Goal: Task Accomplishment & Management: Complete application form

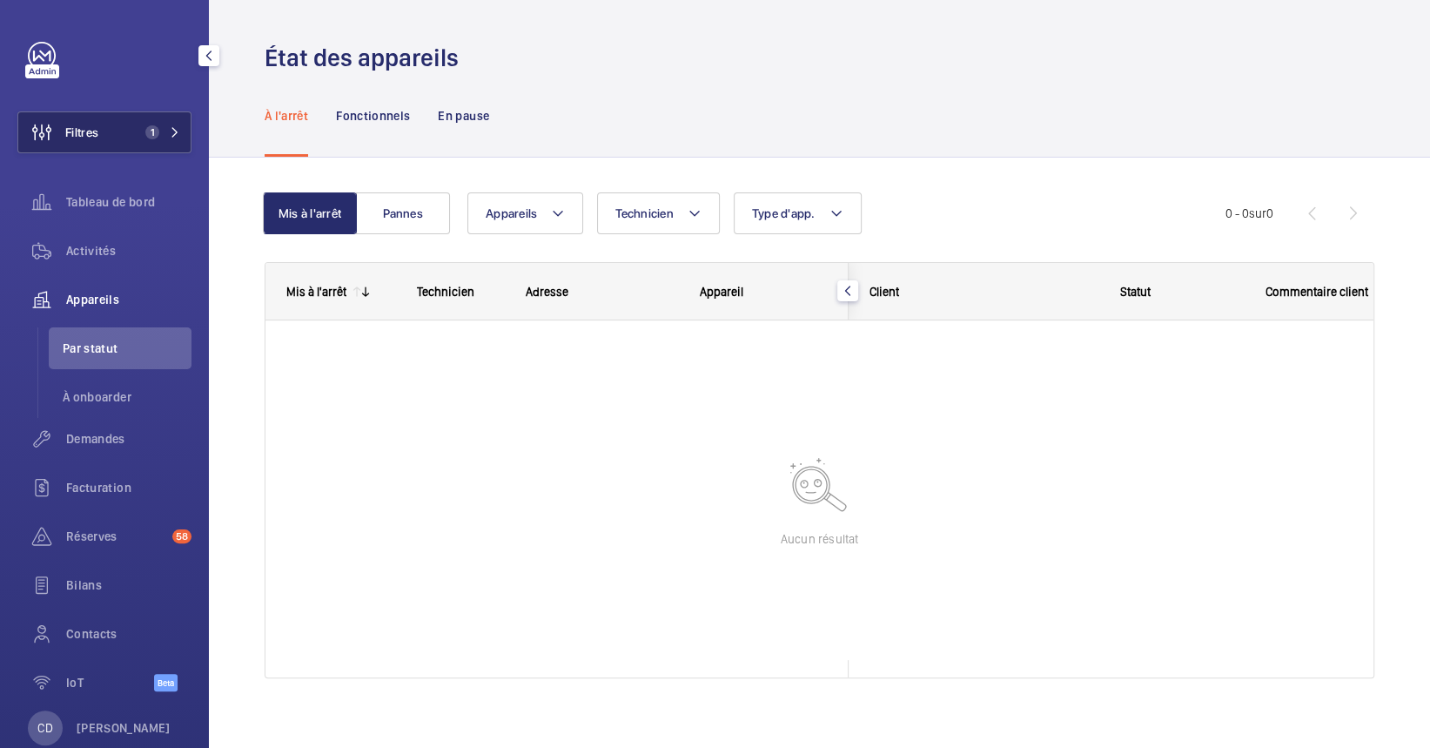
click at [131, 147] on button "Filtres 1" at bounding box center [104, 132] width 174 height 42
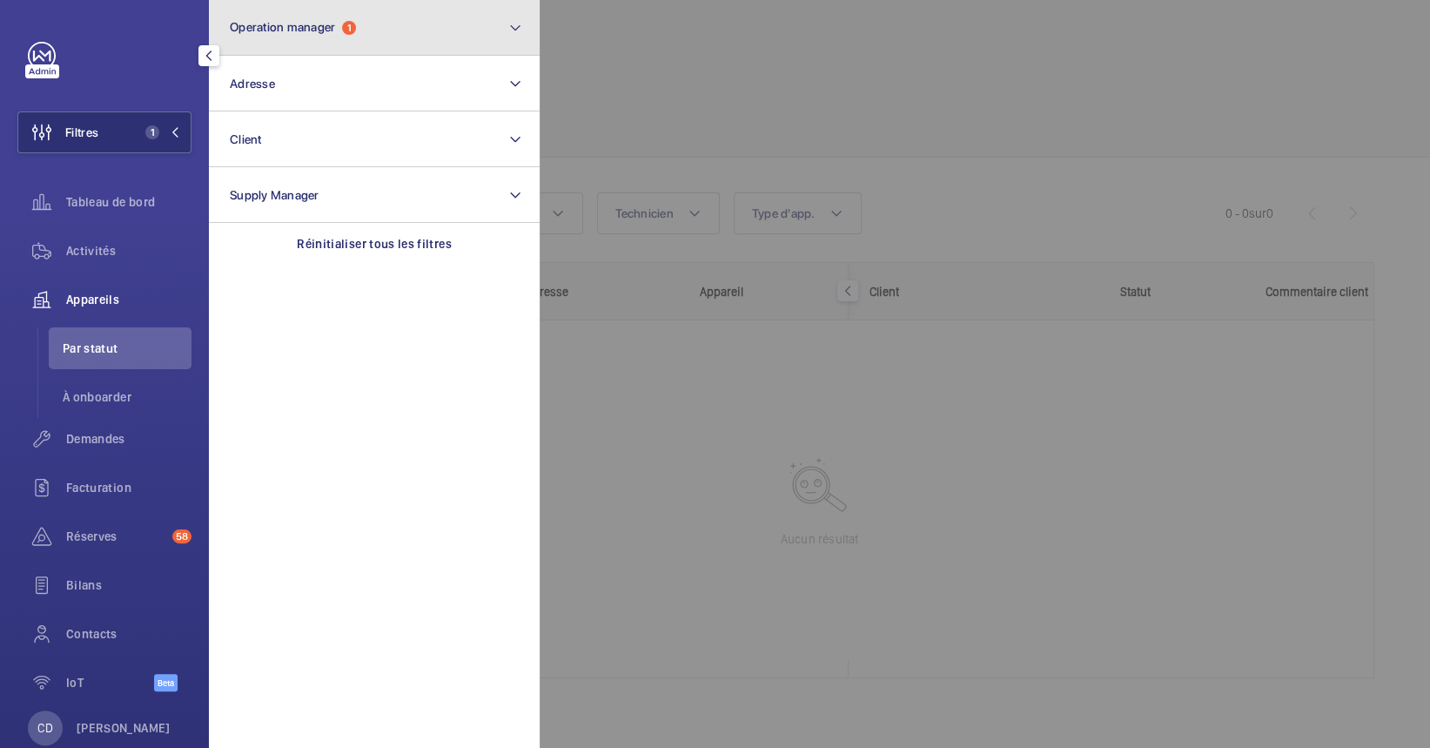
click at [396, 10] on button "Operation manager 1" at bounding box center [374, 28] width 331 height 56
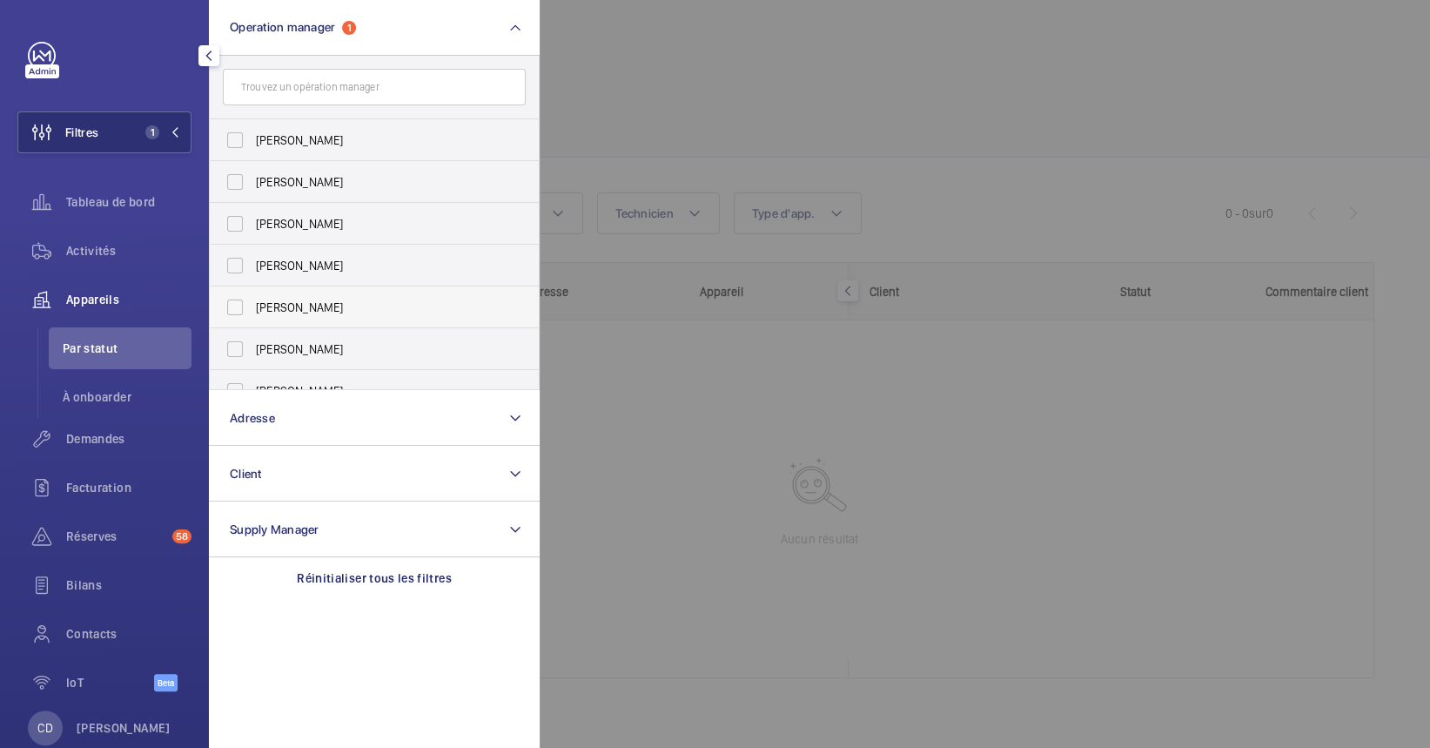
click at [327, 300] on span "[PERSON_NAME]" at bounding box center [375, 307] width 239 height 17
click at [252, 300] on input "[PERSON_NAME]" at bounding box center [235, 307] width 35 height 35
checkbox input "true"
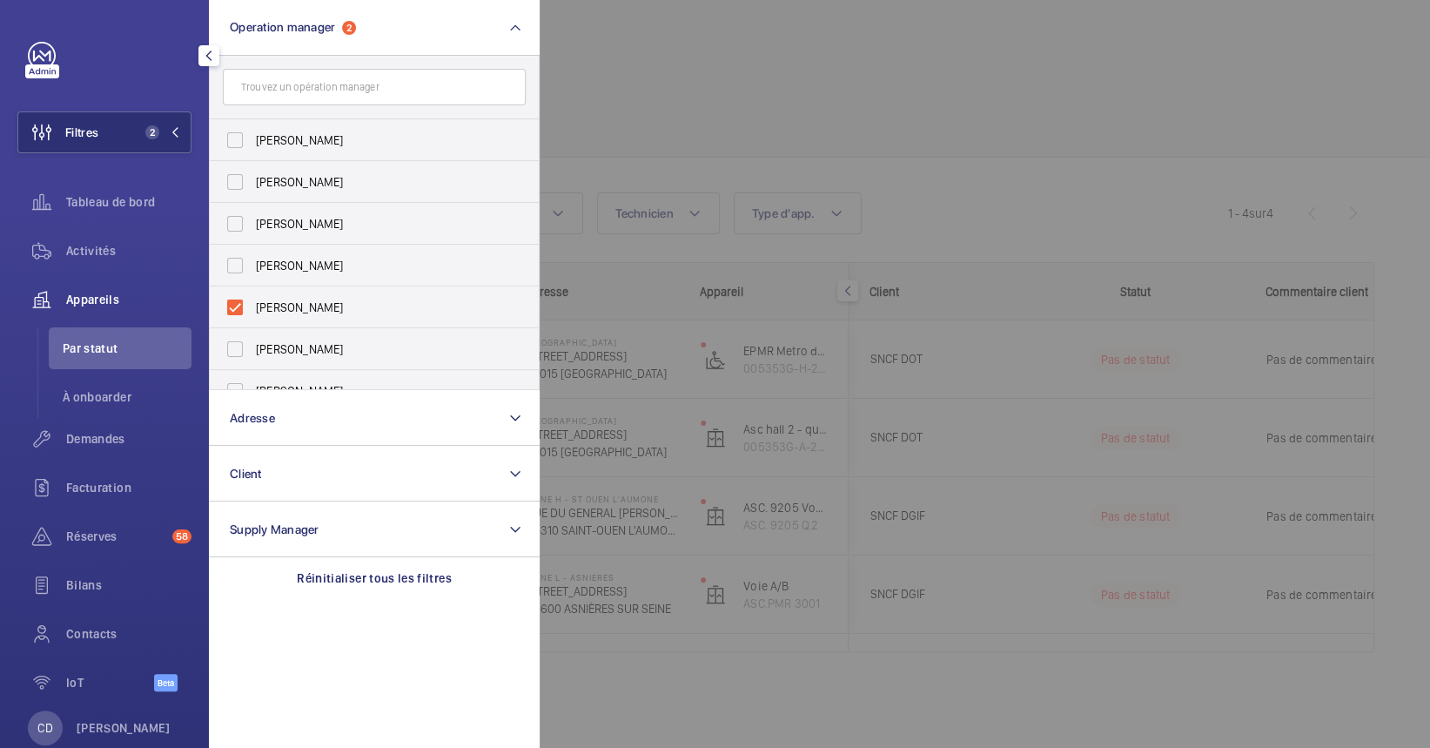
click at [841, 129] on div at bounding box center [1255, 374] width 1430 height 748
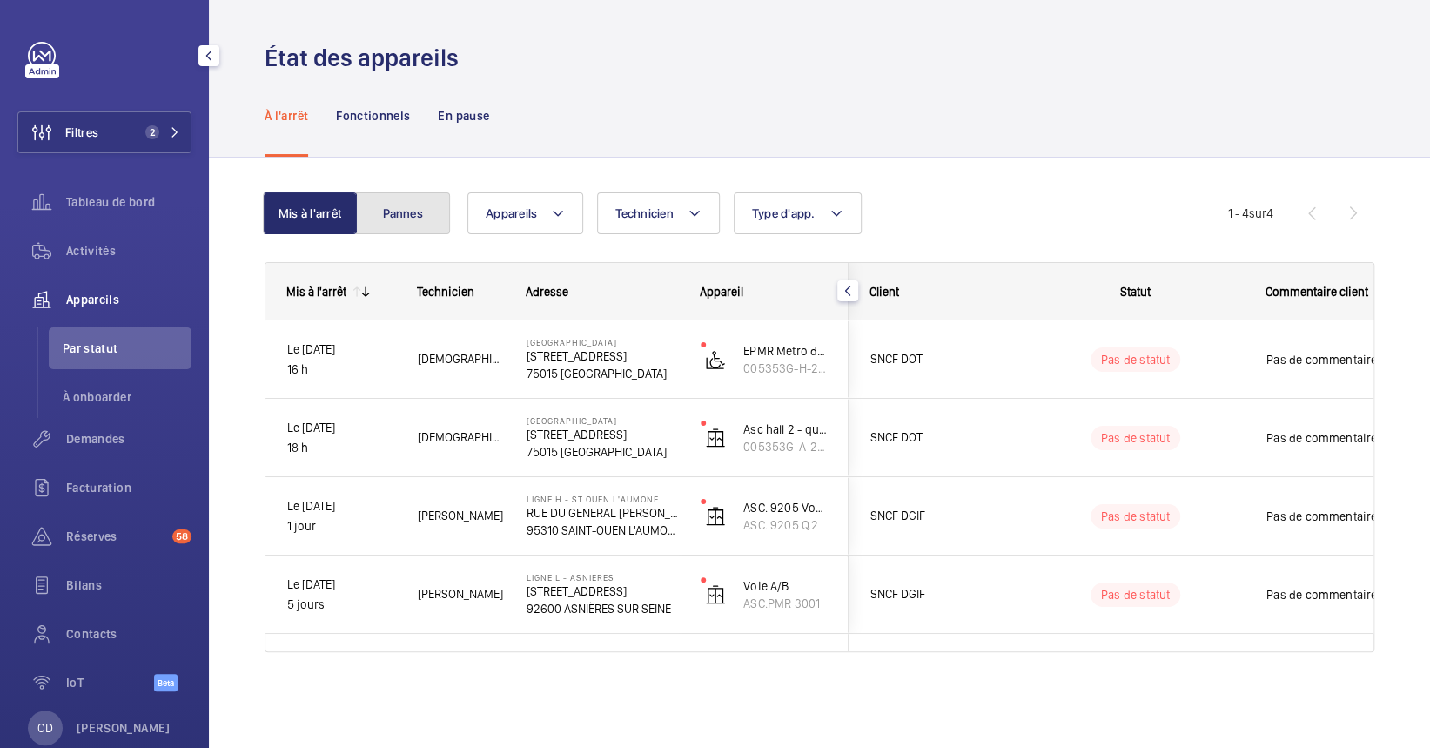
click at [428, 211] on button "Pannes" at bounding box center [403, 213] width 94 height 42
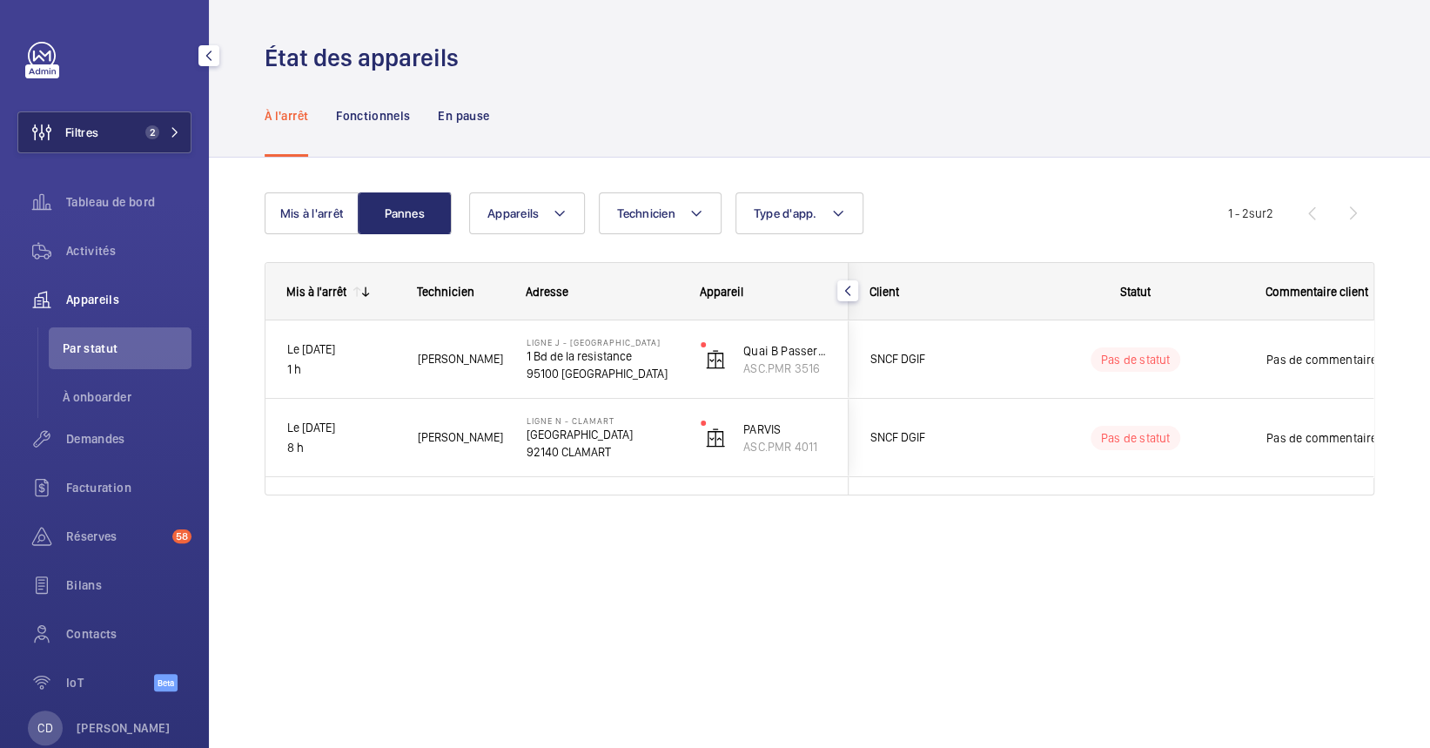
click at [138, 132] on span "2" at bounding box center [148, 132] width 21 height 14
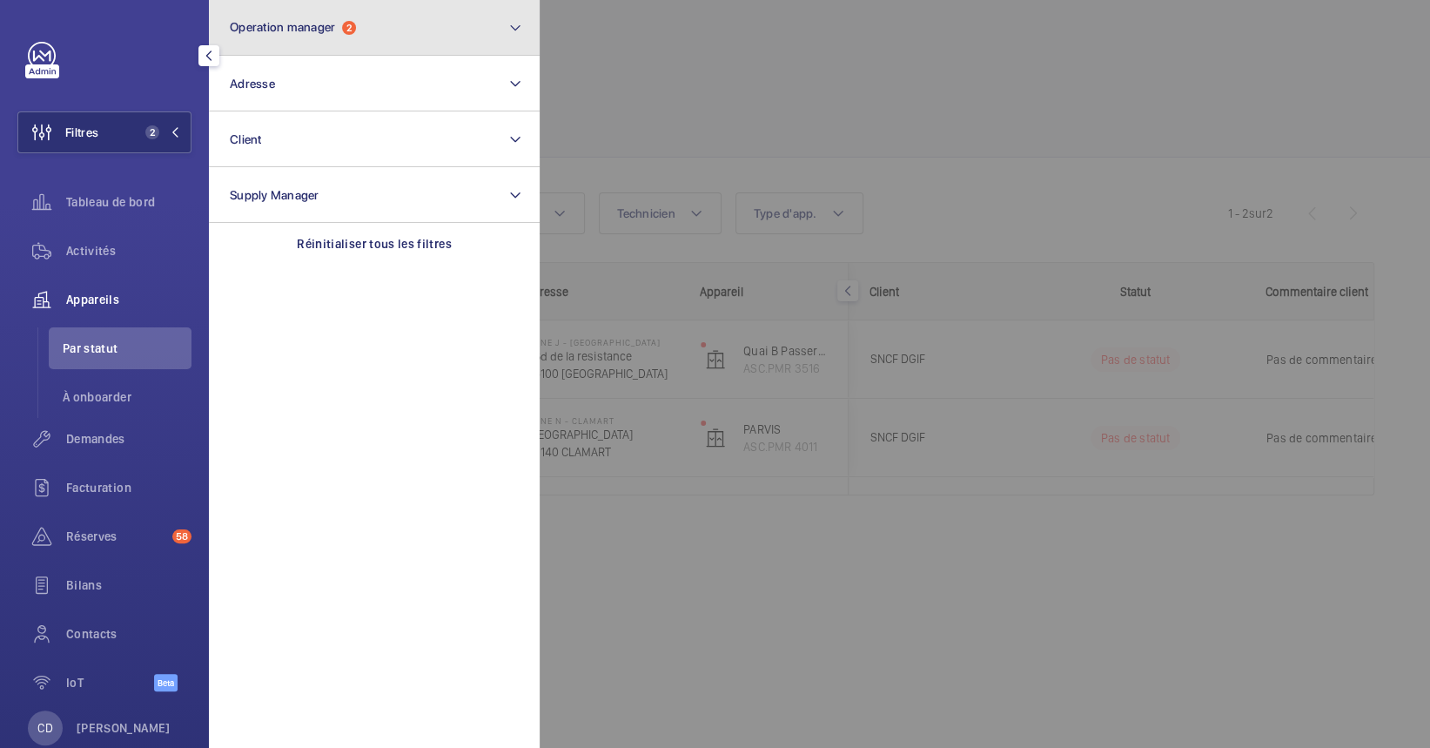
click at [339, 19] on button "Operation manager 2" at bounding box center [374, 28] width 331 height 56
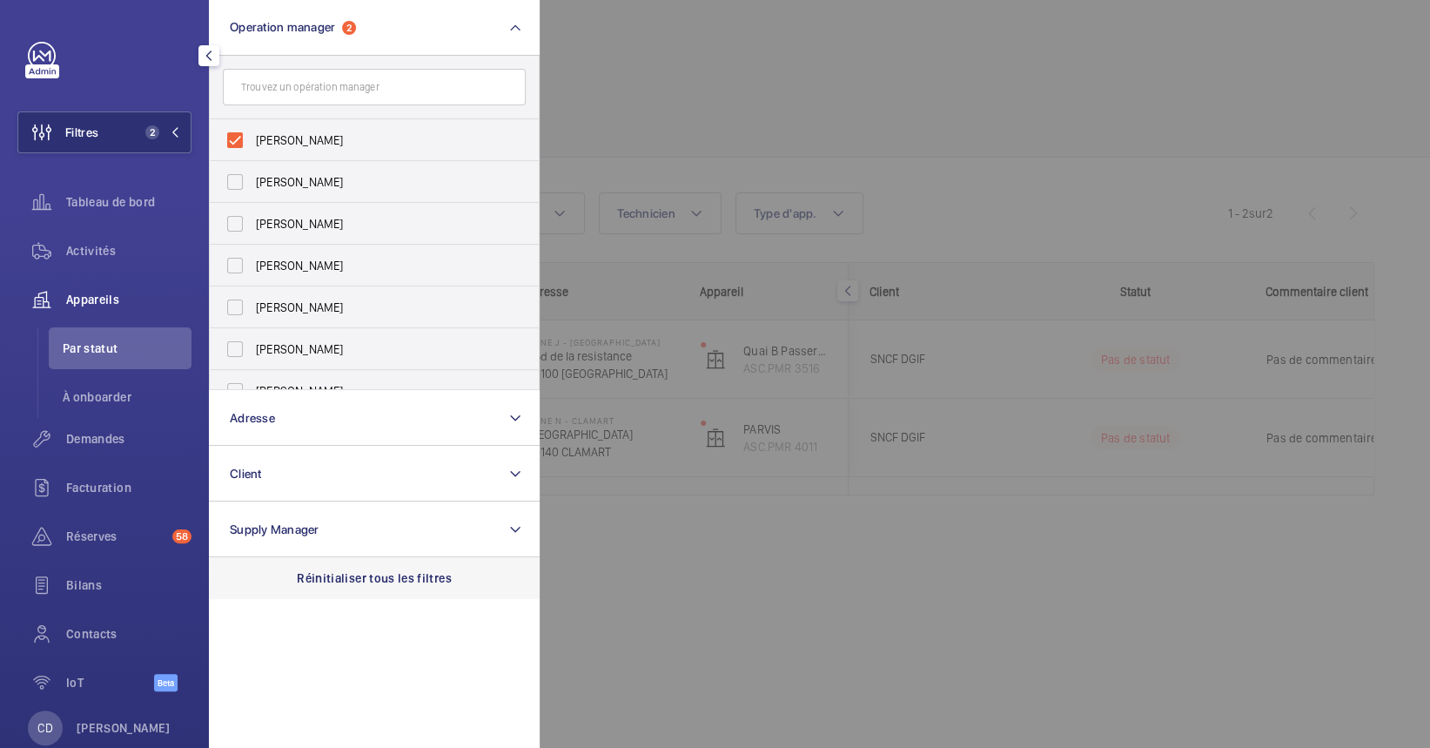
click at [331, 565] on div "Réinitialiser tous les filtres" at bounding box center [374, 578] width 331 height 42
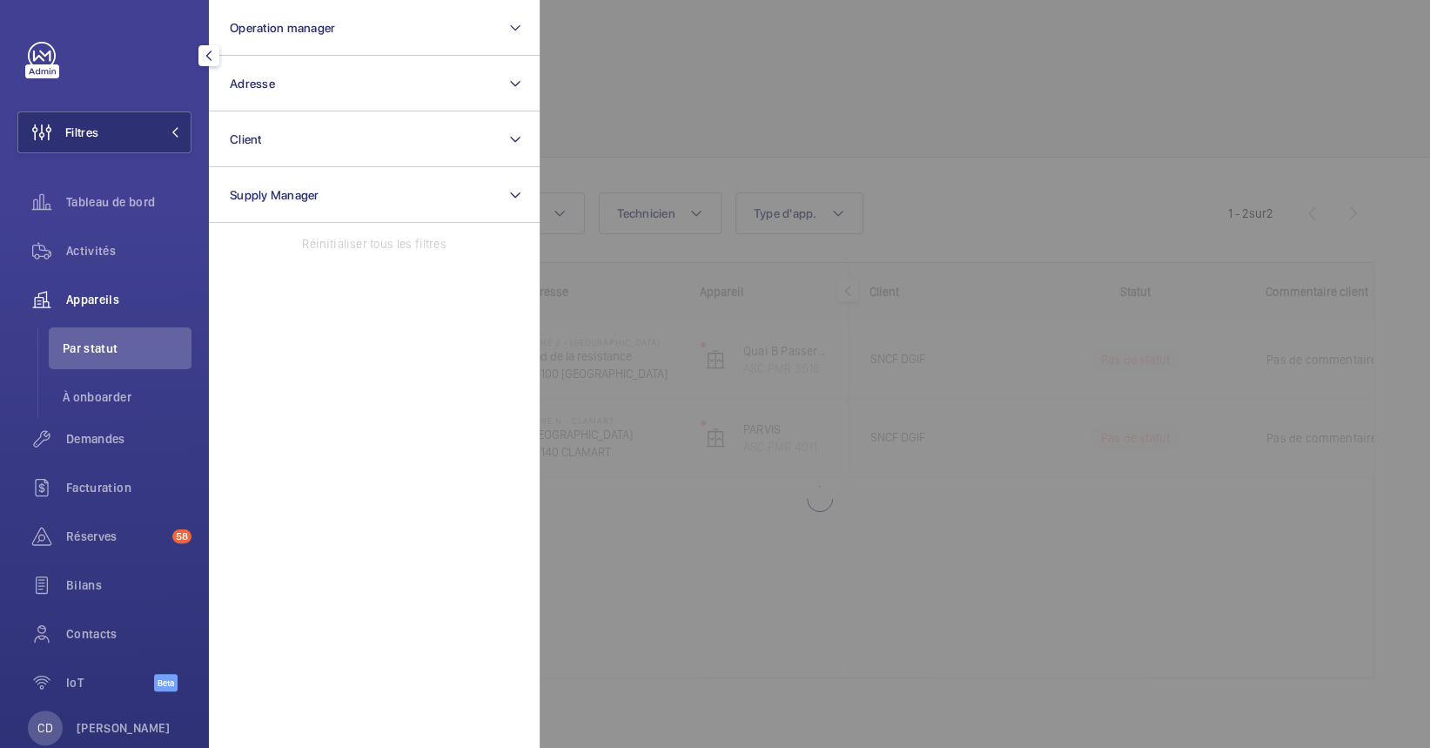
click at [1023, 184] on div at bounding box center [1255, 374] width 1430 height 748
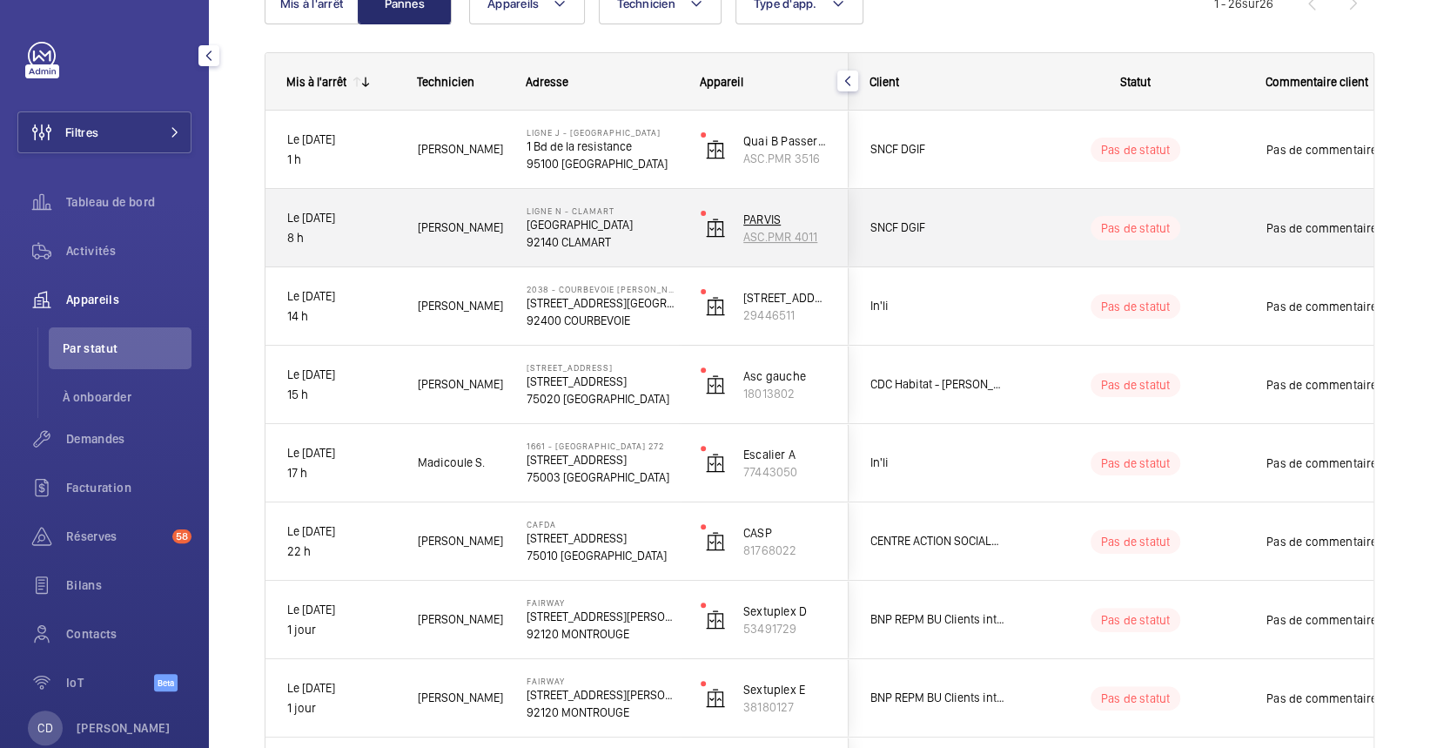
scroll to position [211, 0]
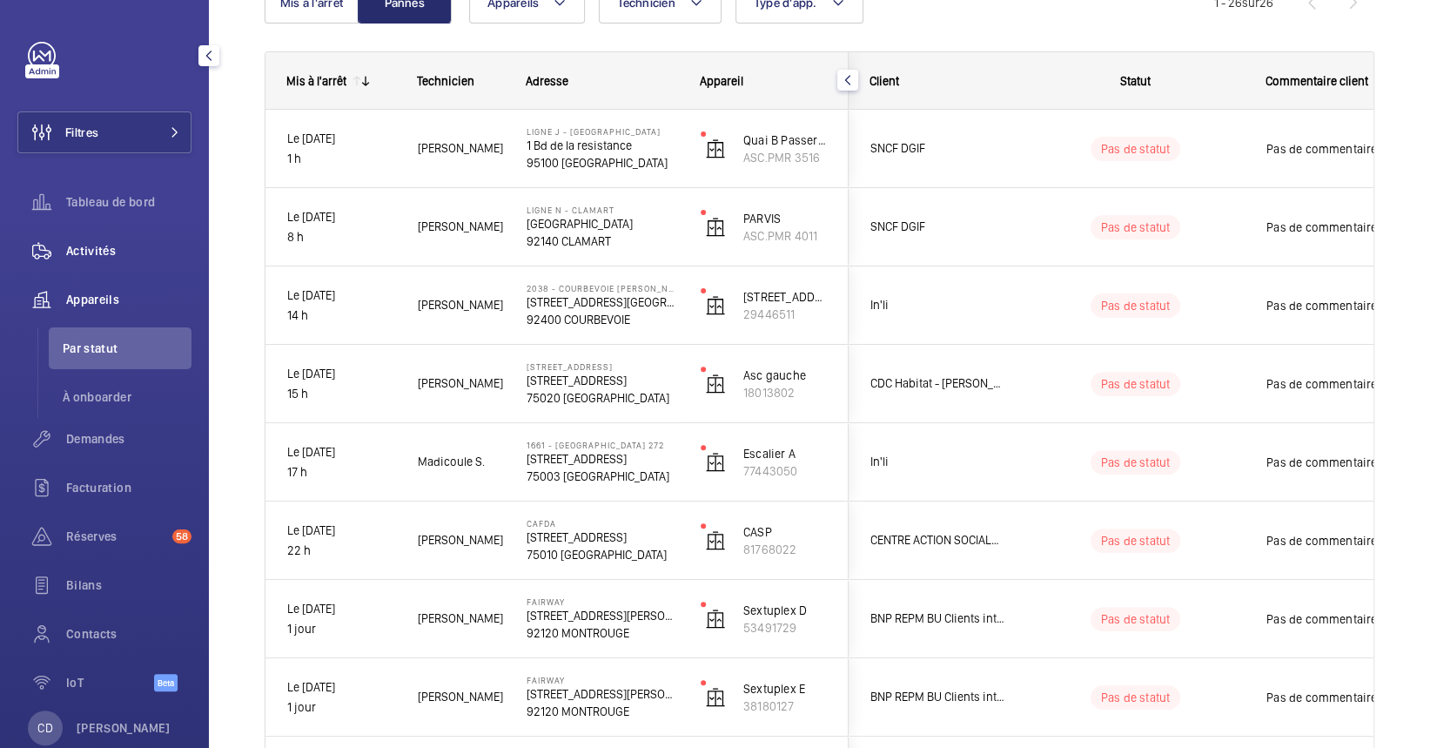
click at [146, 253] on span "Activités" at bounding box center [128, 250] width 125 height 17
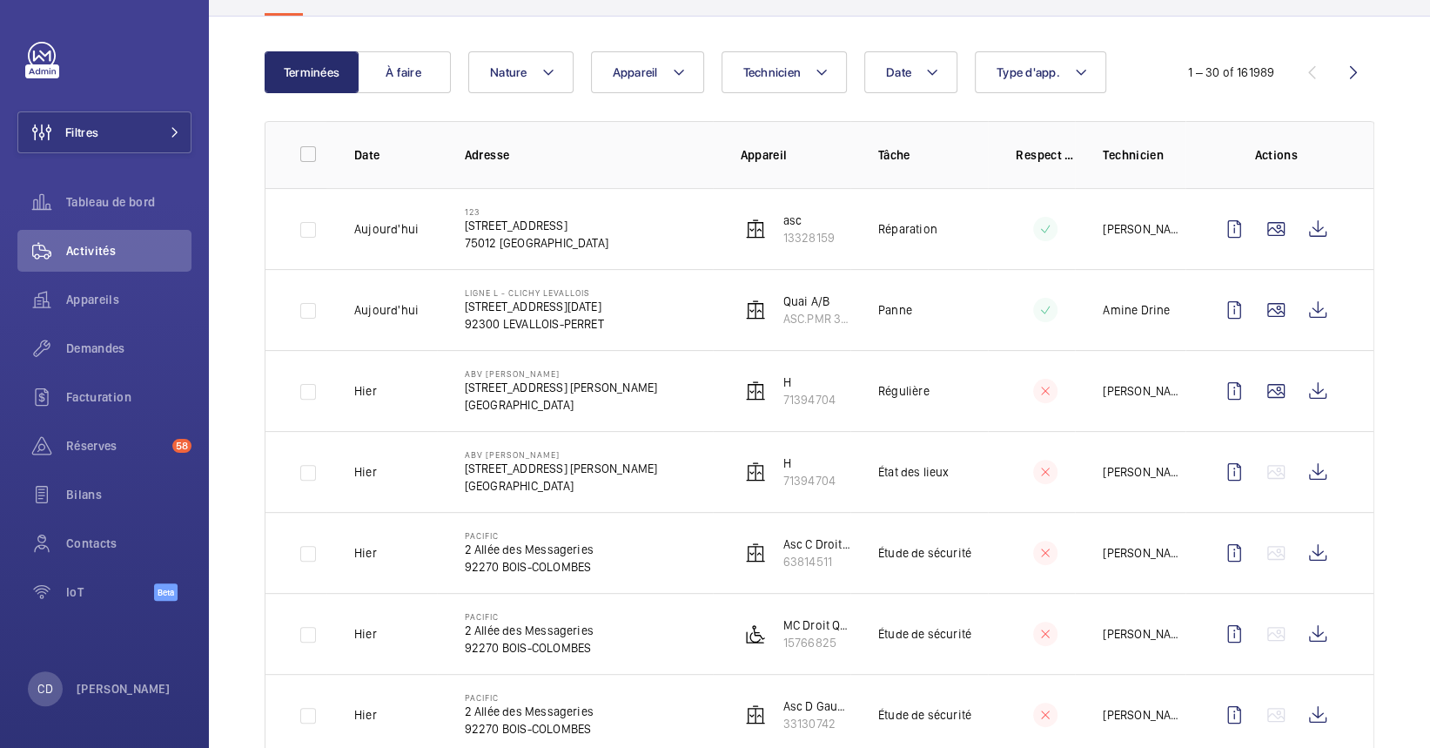
scroll to position [230, 0]
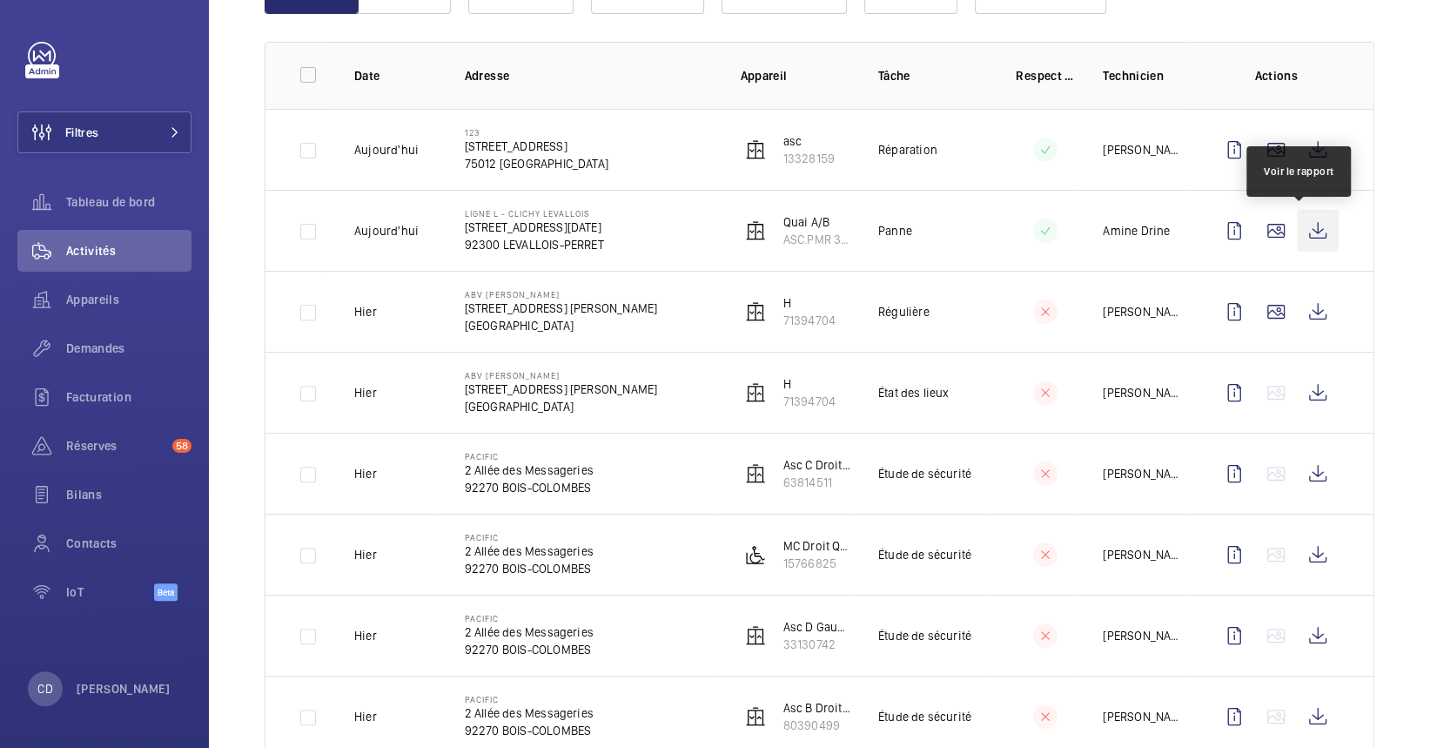
click at [1319, 235] on wm-front-icon-button at bounding box center [1318, 231] width 42 height 42
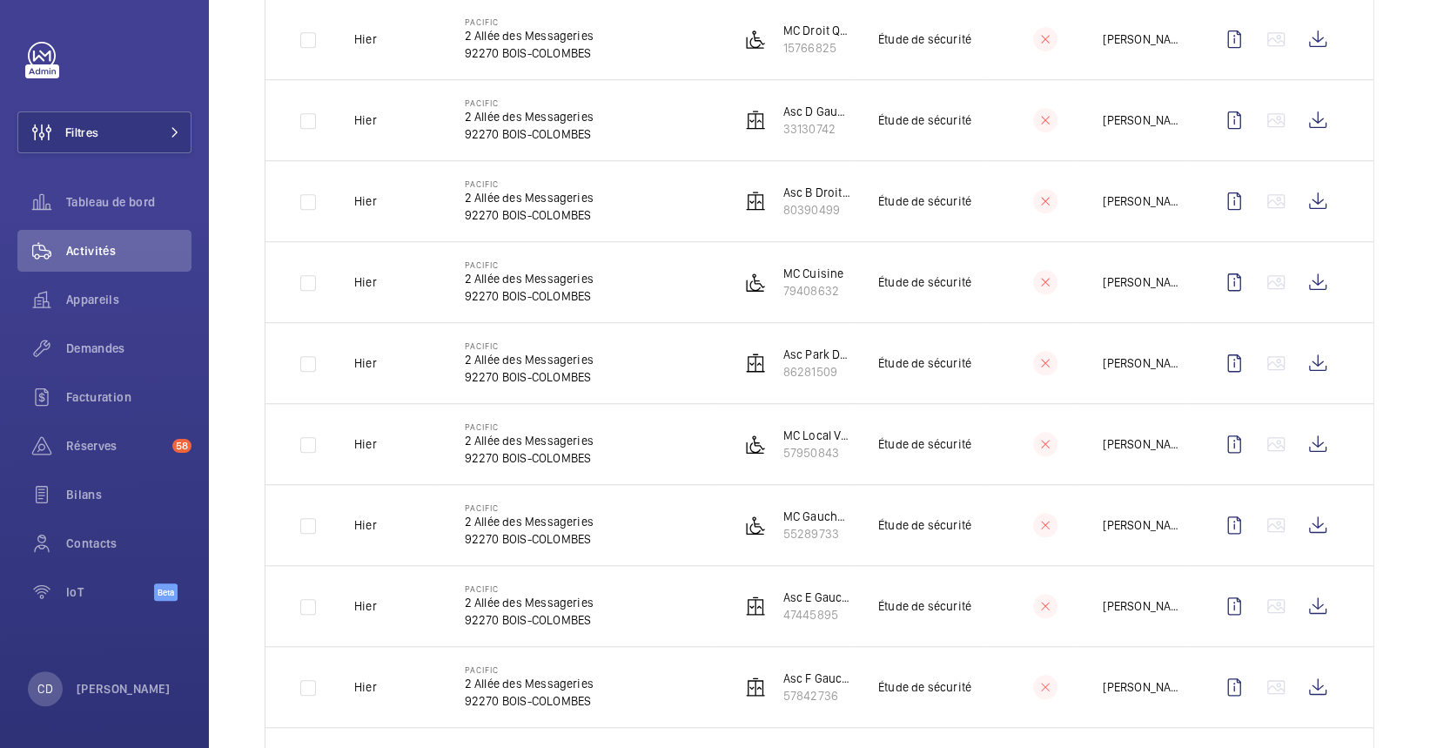
scroll to position [0, 0]
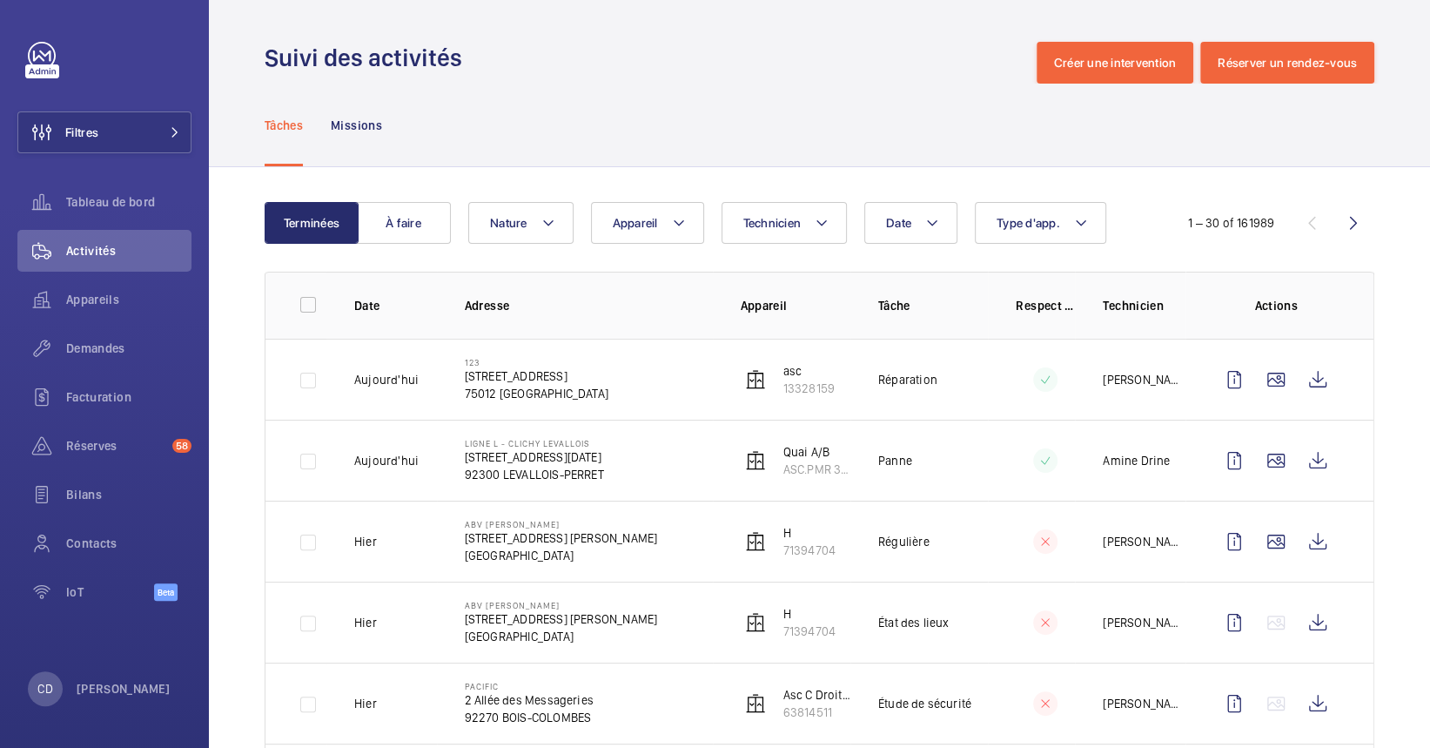
click at [779, 228] on span "Technicien" at bounding box center [772, 223] width 58 height 14
type input "gild"
drag, startPoint x: 738, startPoint y: 355, endPoint x: 728, endPoint y: 353, distance: 10.6
click at [728, 353] on label "Gild as Ndinga" at bounding box center [873, 341] width 303 height 42
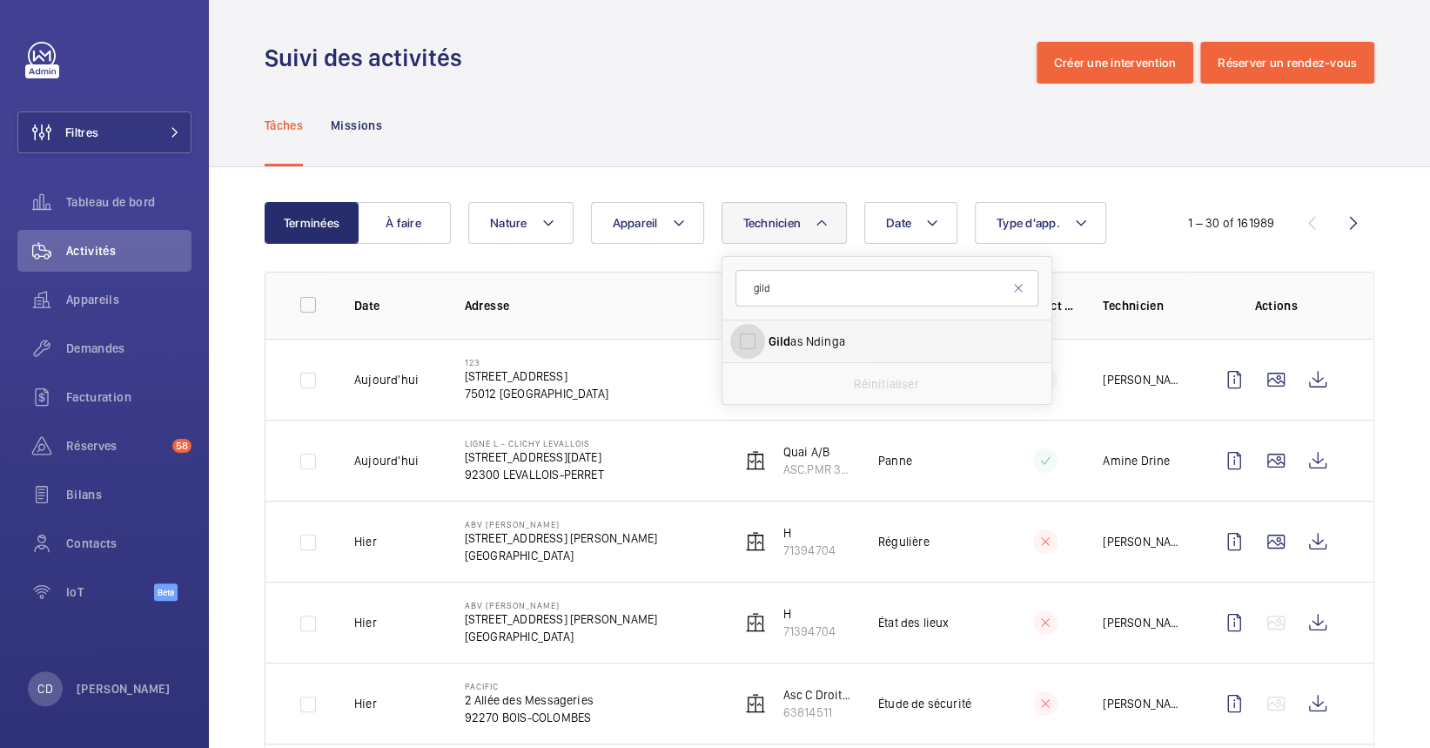
click at [730, 353] on input "Gild as Ndinga" at bounding box center [747, 341] width 35 height 35
checkbox input "true"
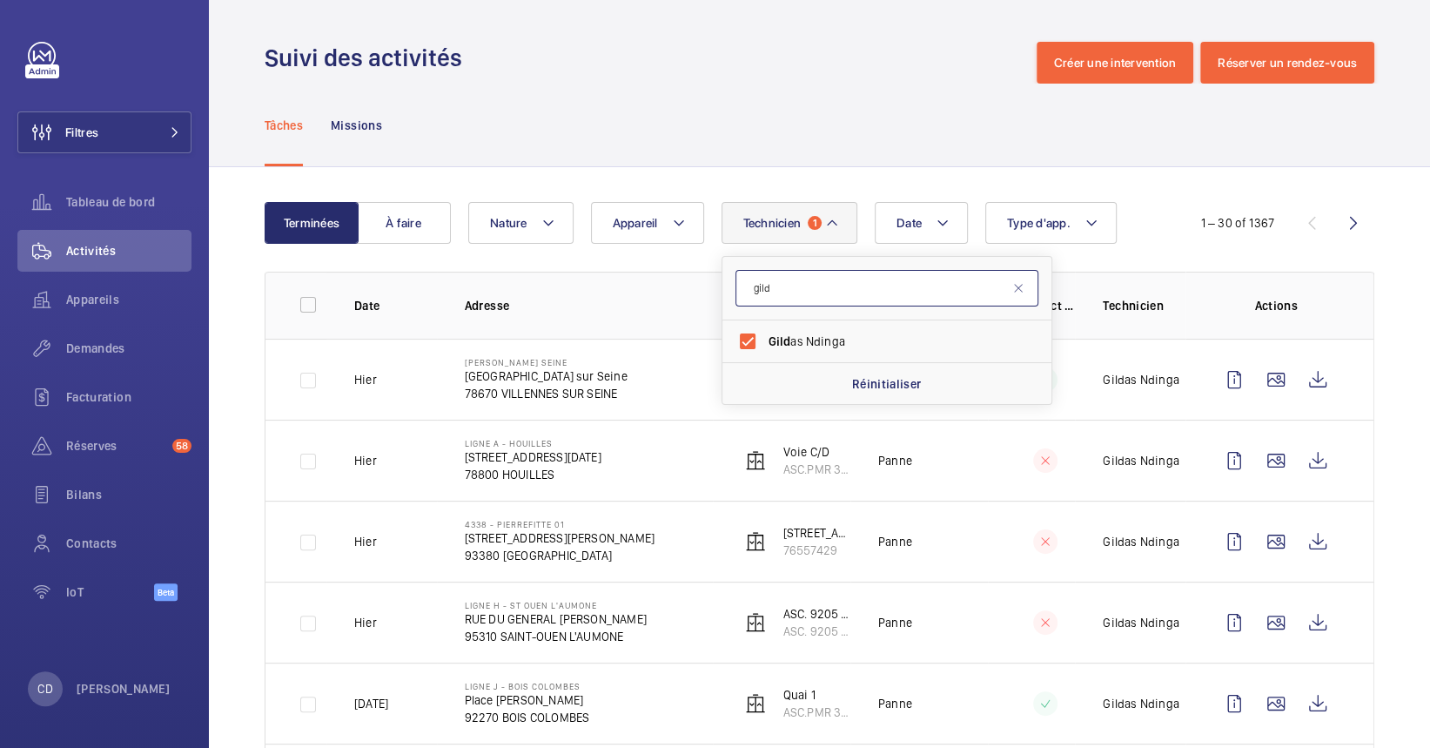
drag, startPoint x: 834, startPoint y: 296, endPoint x: 710, endPoint y: 284, distance: 124.2
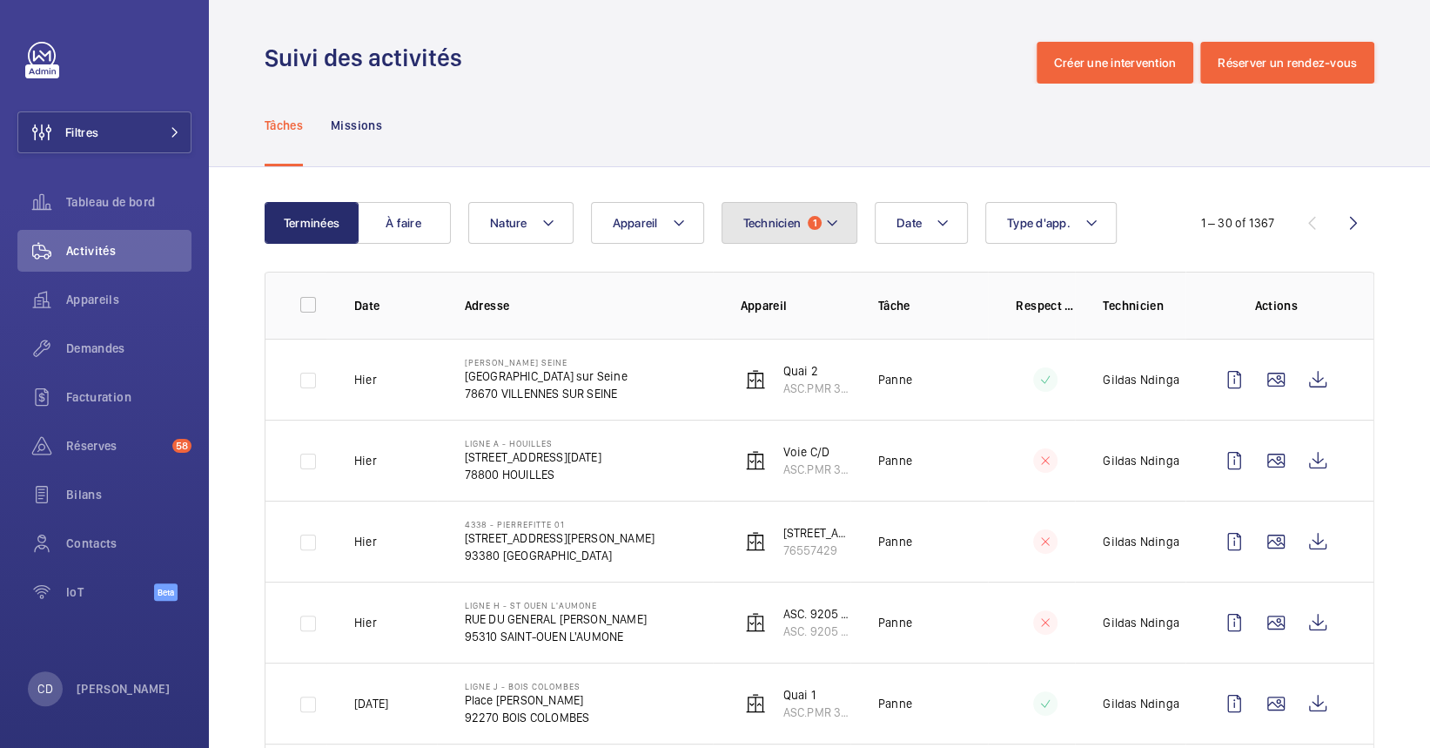
click at [789, 234] on button "Technicien 1" at bounding box center [790, 223] width 137 height 42
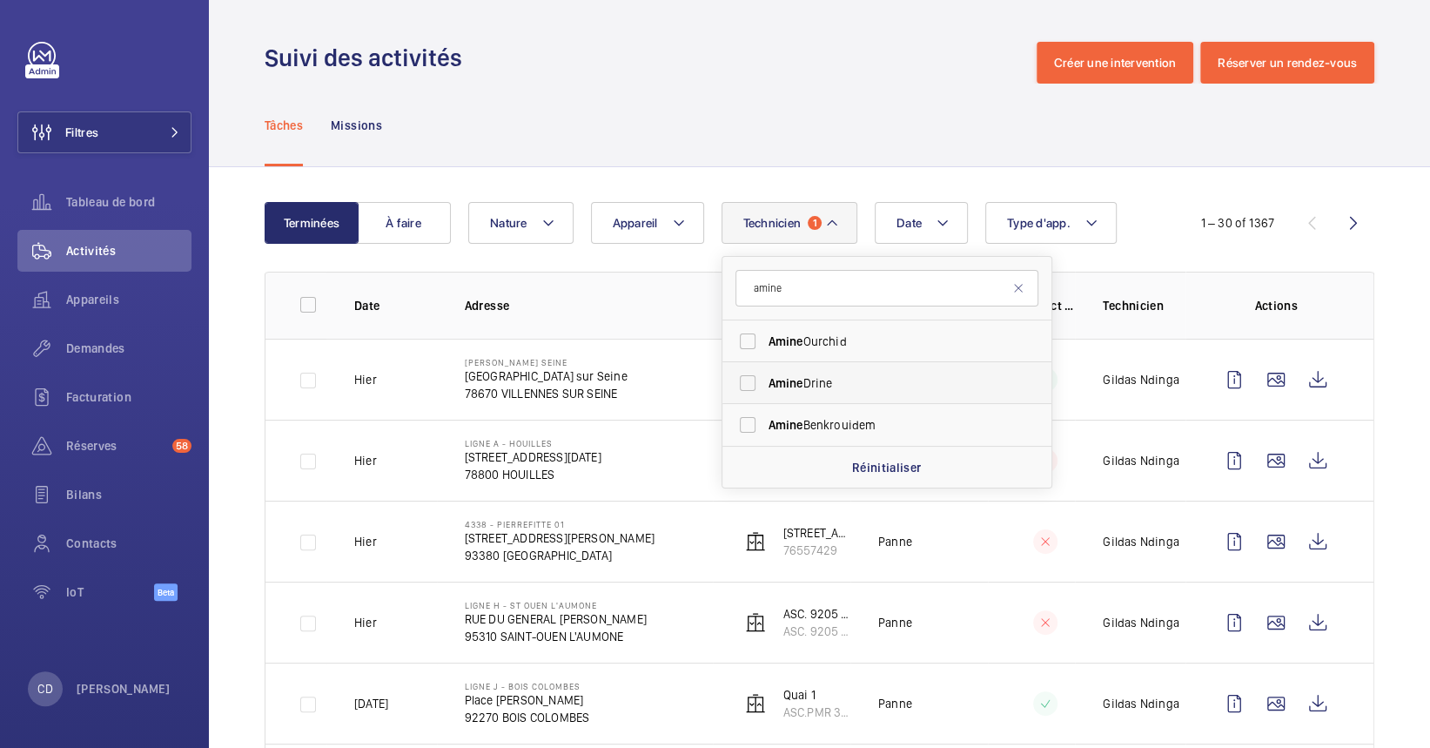
type input "amine"
click at [818, 393] on label "Amine Drine" at bounding box center [873, 383] width 303 height 42
click at [765, 393] on input "Amine Drine" at bounding box center [747, 383] width 35 height 35
checkbox input "true"
click at [440, 377] on td "Ligne L - CLICHY LEVALLOIS 5 Place du 8 mai 1945 92300 LEVALLOIS-PERRET" at bounding box center [575, 379] width 276 height 81
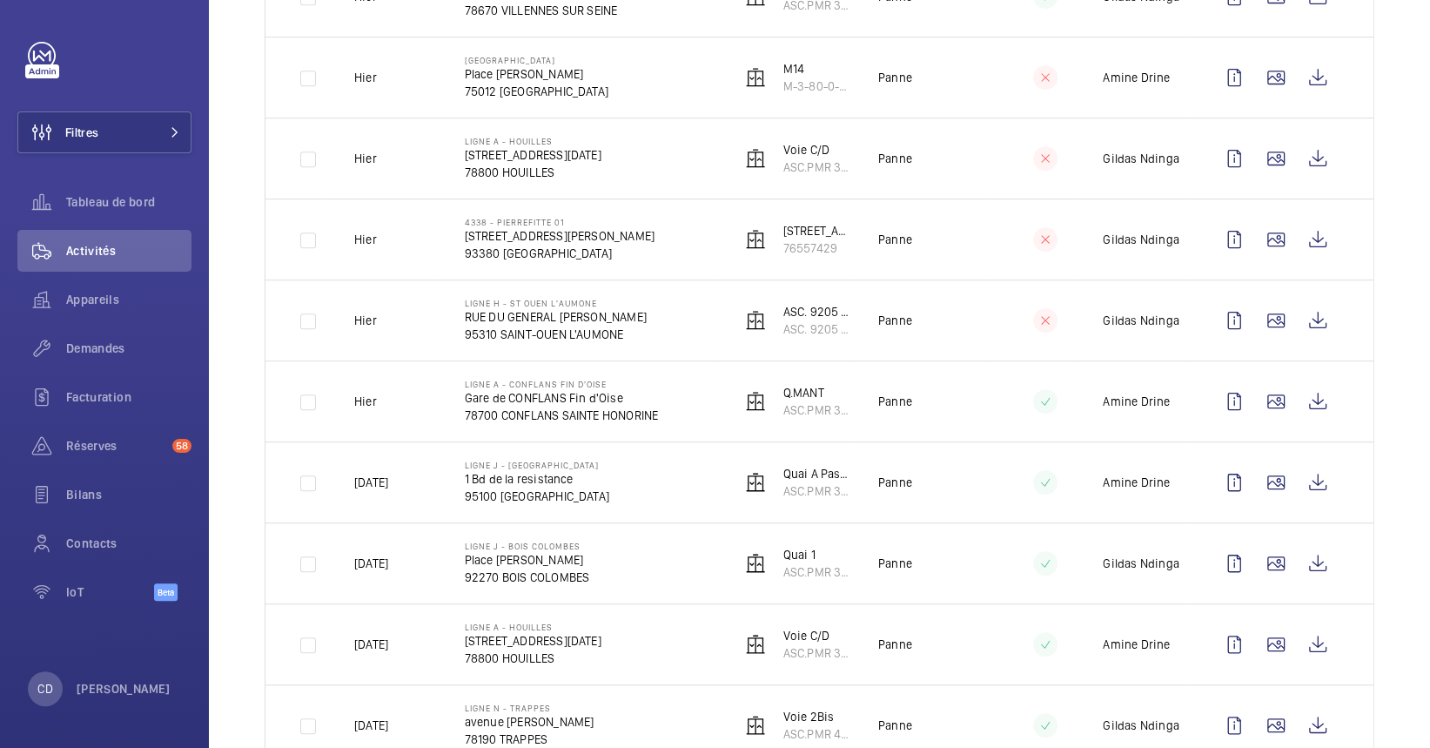
scroll to position [540, 0]
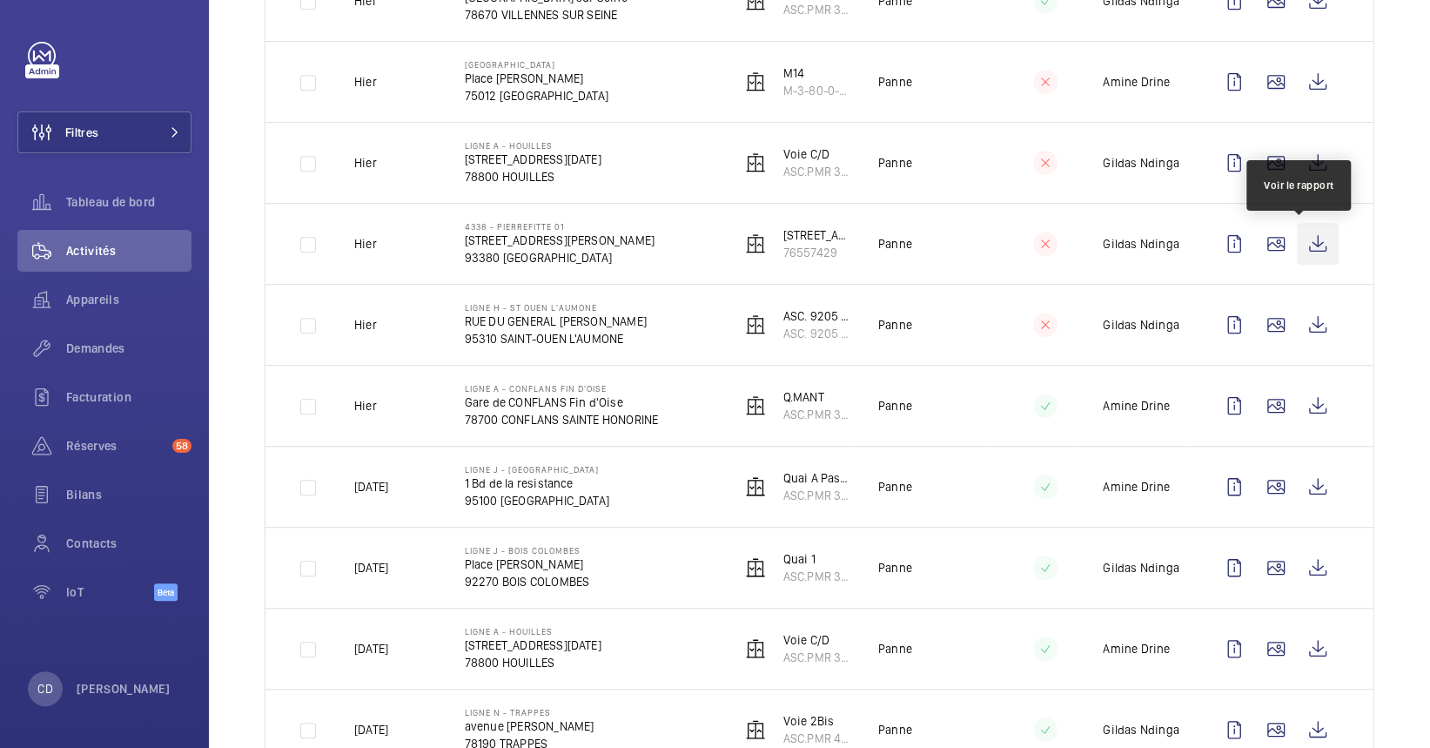
click at [1305, 232] on wm-front-icon-button at bounding box center [1318, 244] width 42 height 42
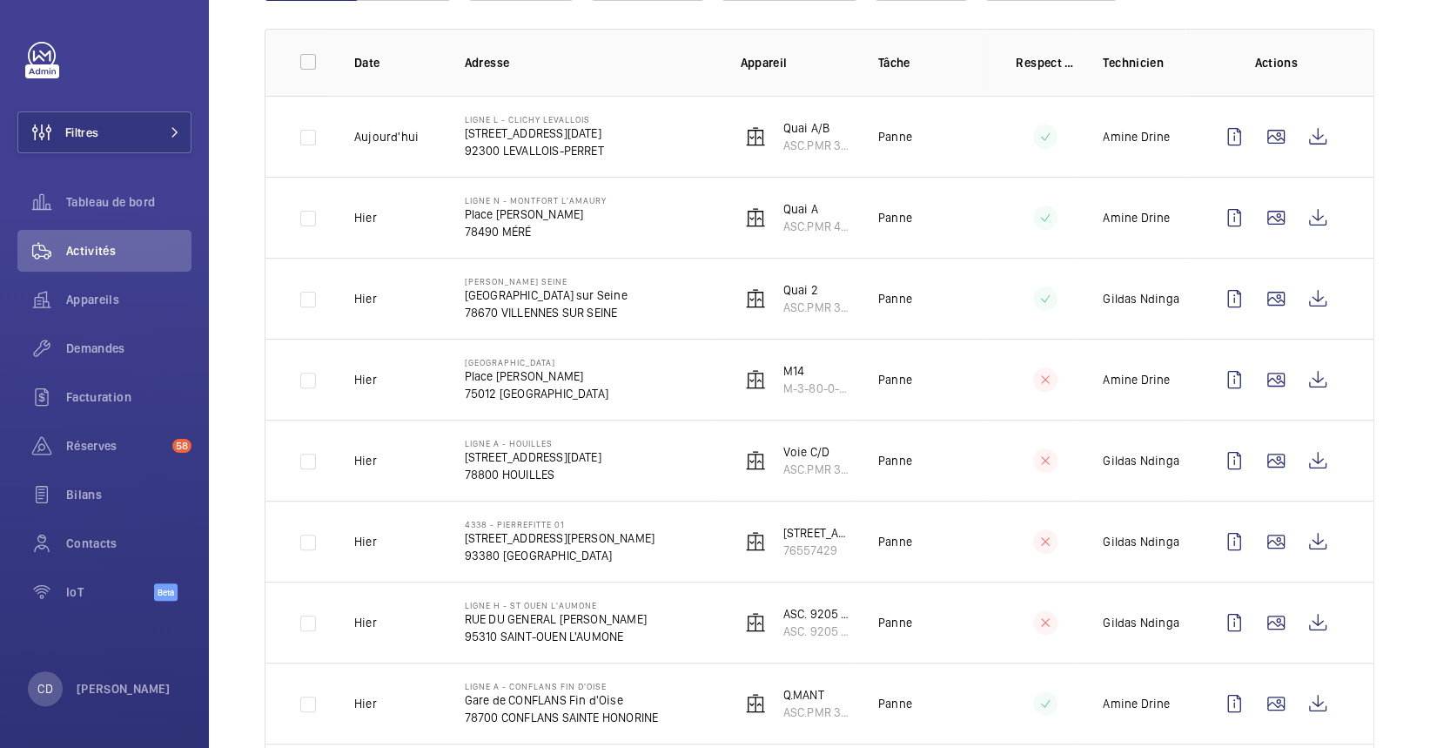
scroll to position [245, 0]
click at [1315, 293] on wm-front-icon-button at bounding box center [1318, 297] width 42 height 42
click at [82, 292] on span "Appareils" at bounding box center [128, 299] width 125 height 17
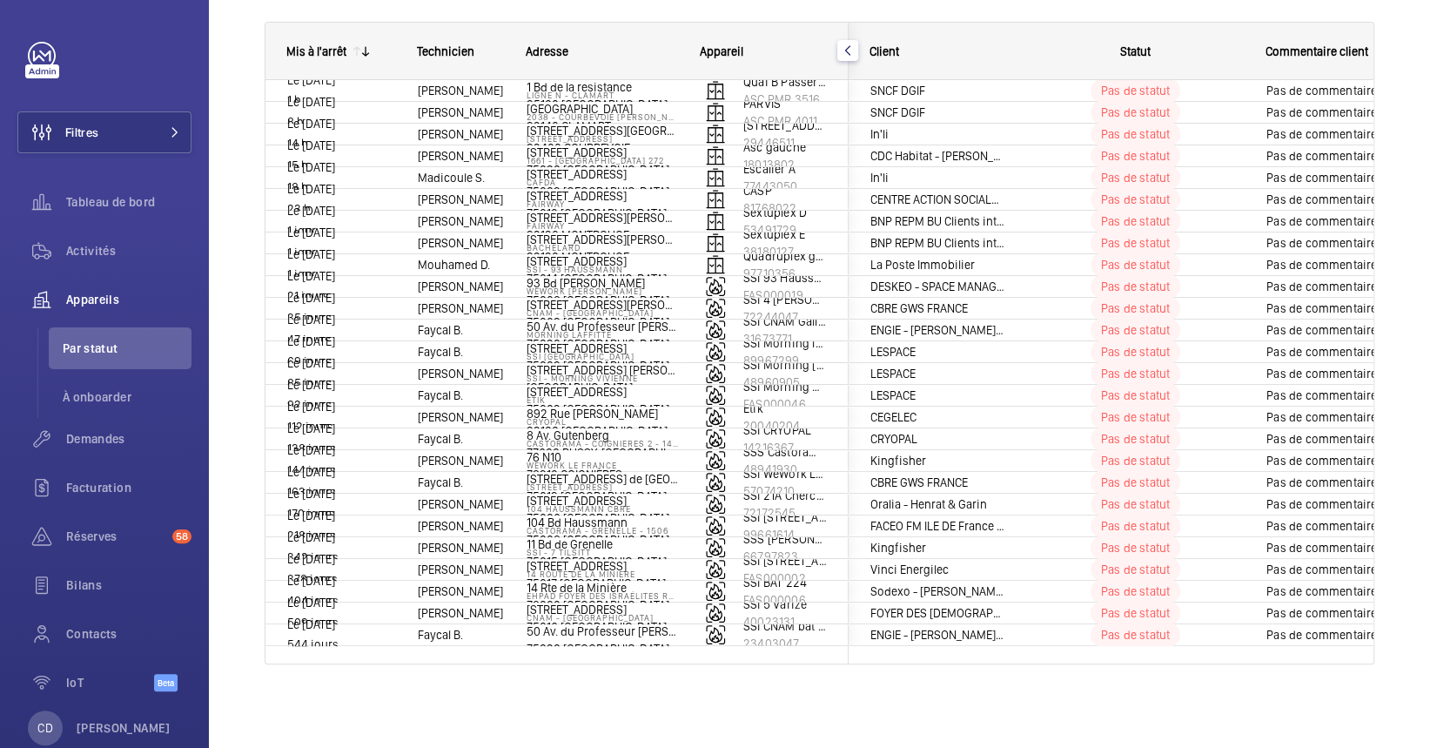
scroll to position [14, 0]
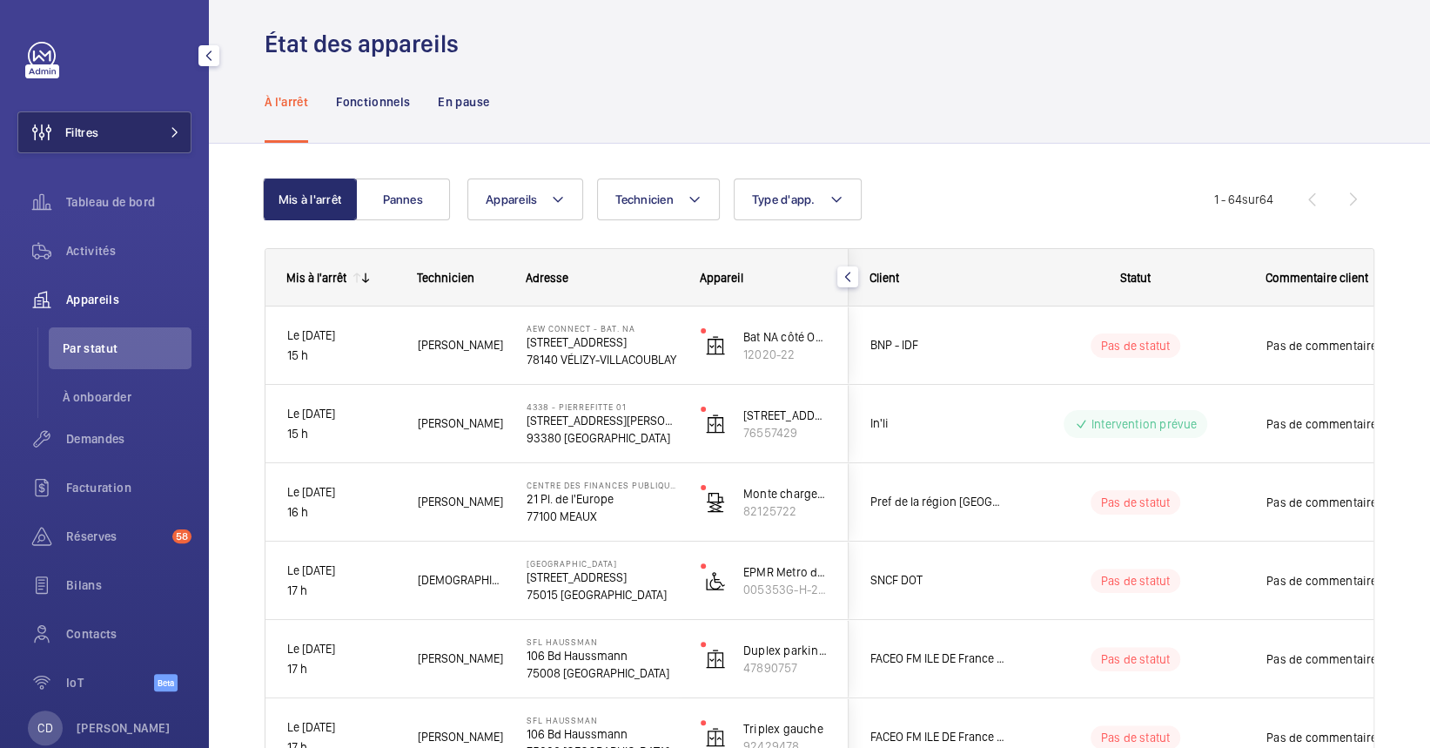
click at [180, 131] on button "Filtres" at bounding box center [104, 132] width 174 height 42
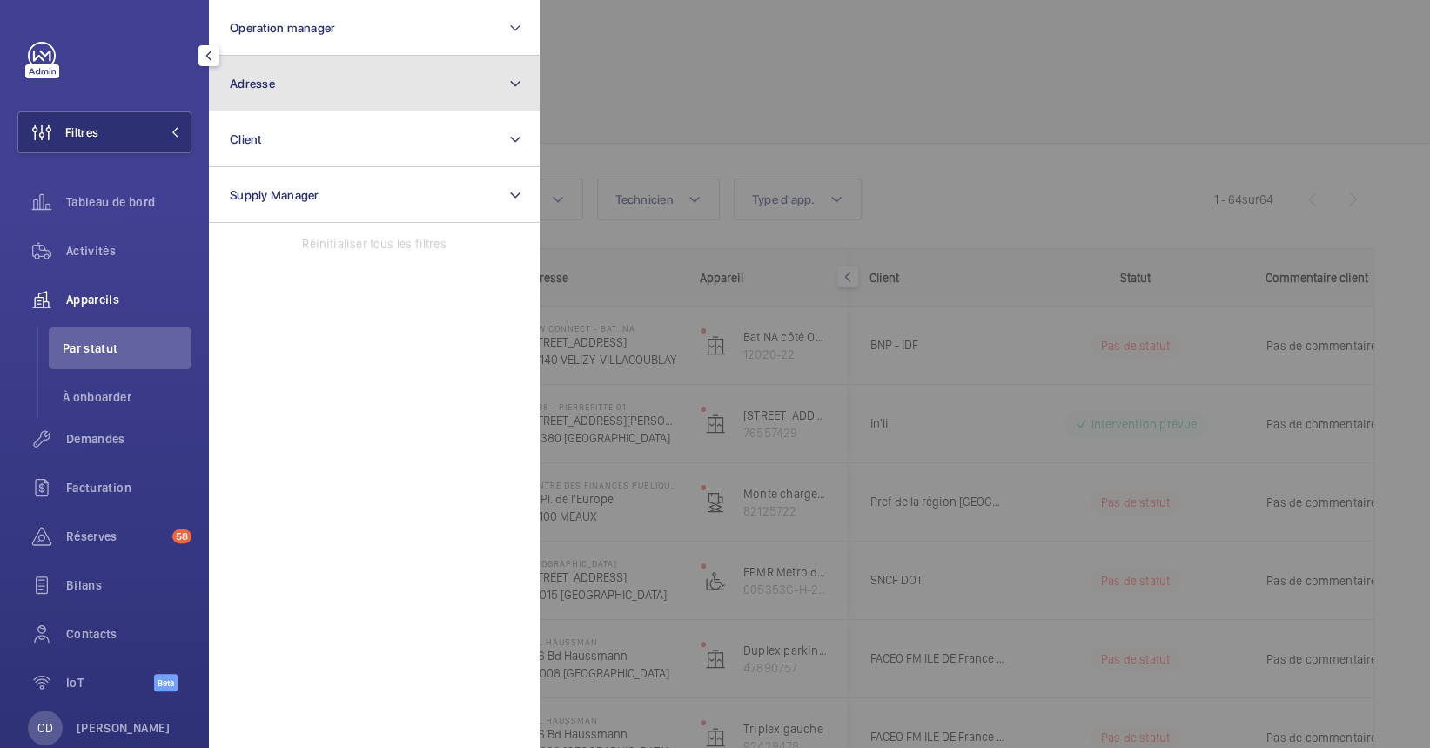
click at [374, 58] on button "Adresse" at bounding box center [374, 84] width 331 height 56
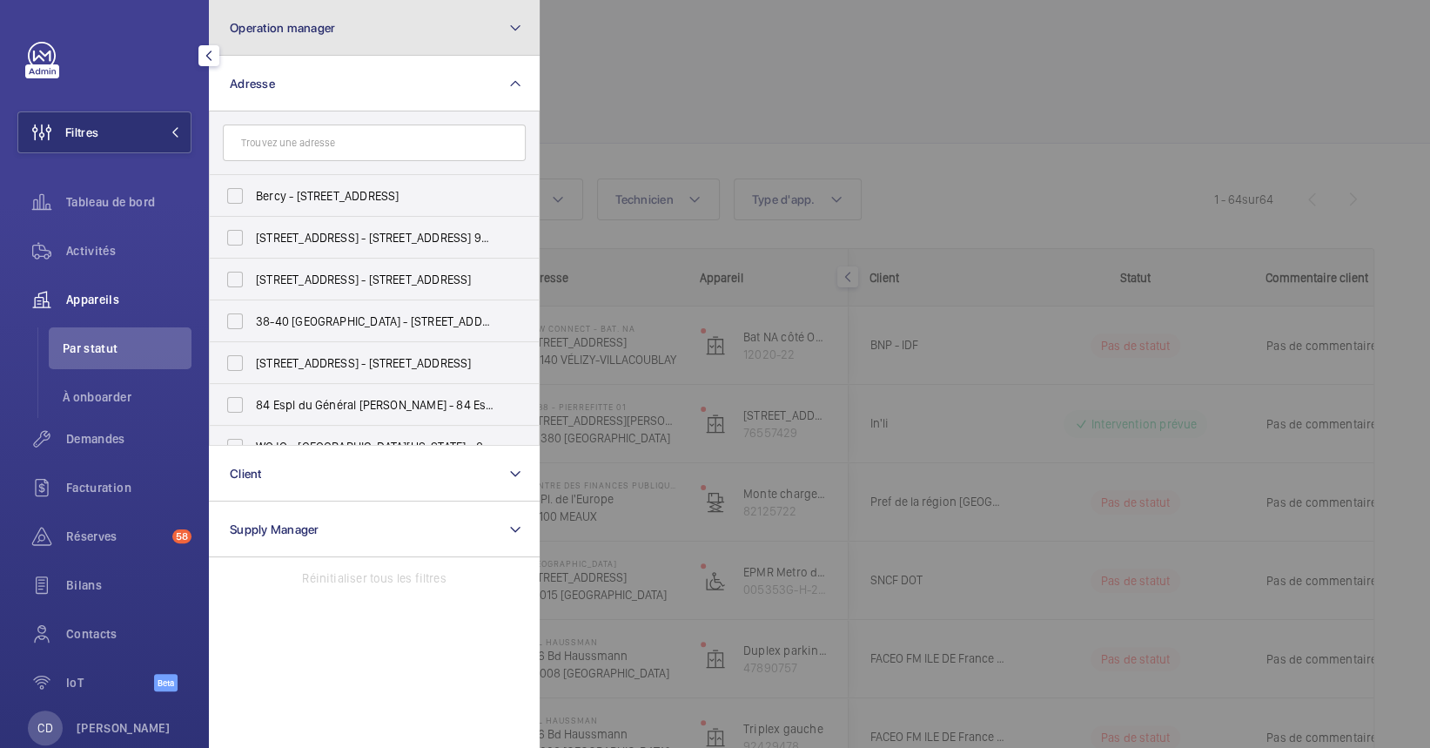
click at [377, 38] on button "Operation manager" at bounding box center [374, 28] width 331 height 56
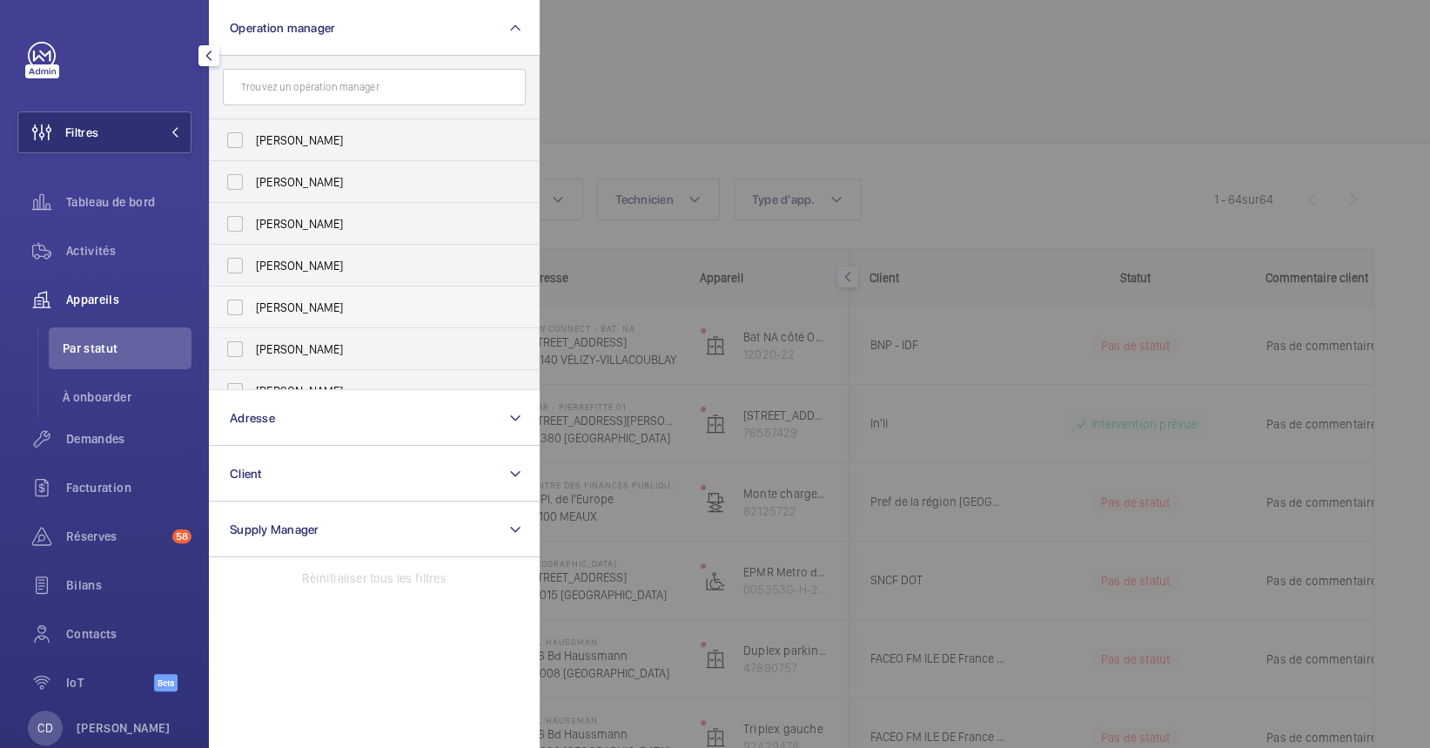
click at [327, 295] on label "[PERSON_NAME]" at bounding box center [361, 307] width 303 height 42
click at [252, 295] on input "[PERSON_NAME]" at bounding box center [235, 307] width 35 height 35
checkbox input "true"
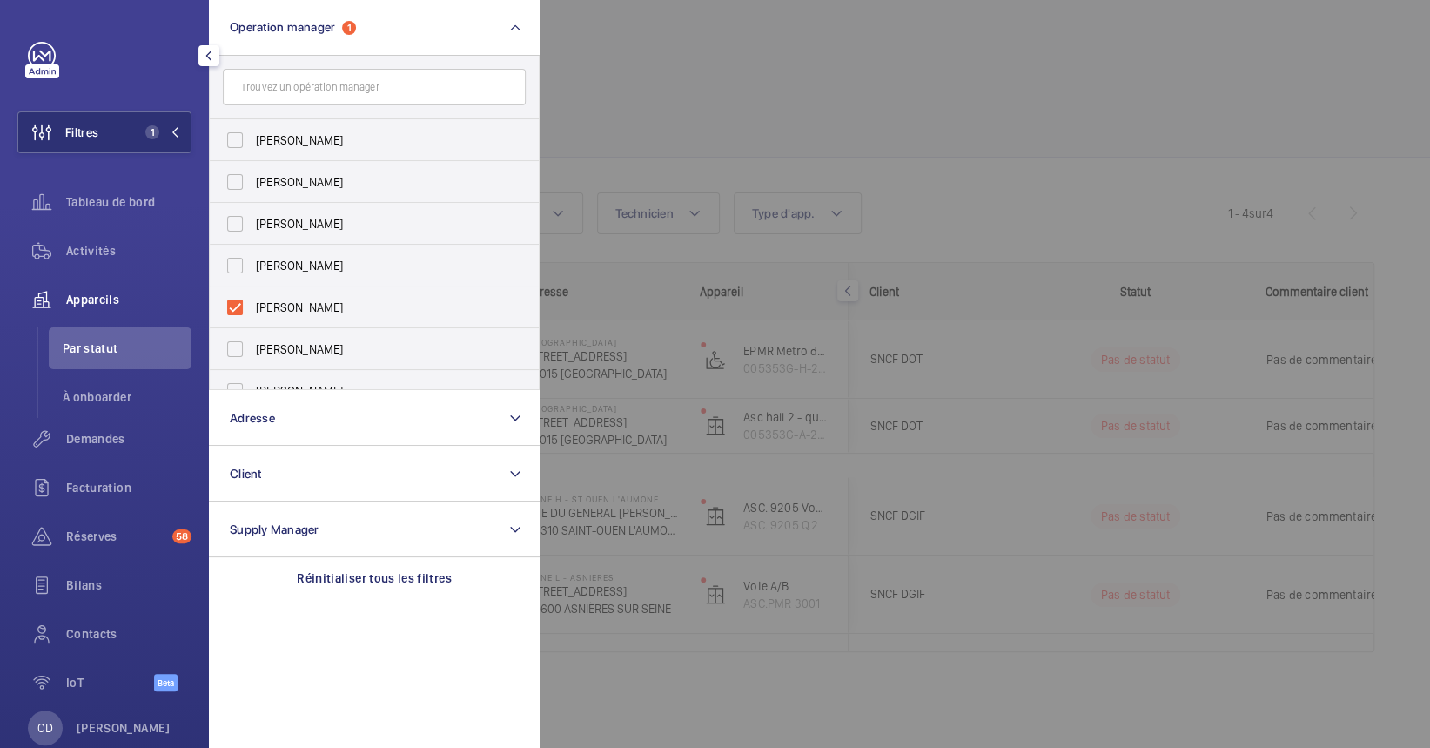
click at [669, 258] on div at bounding box center [1255, 374] width 1430 height 748
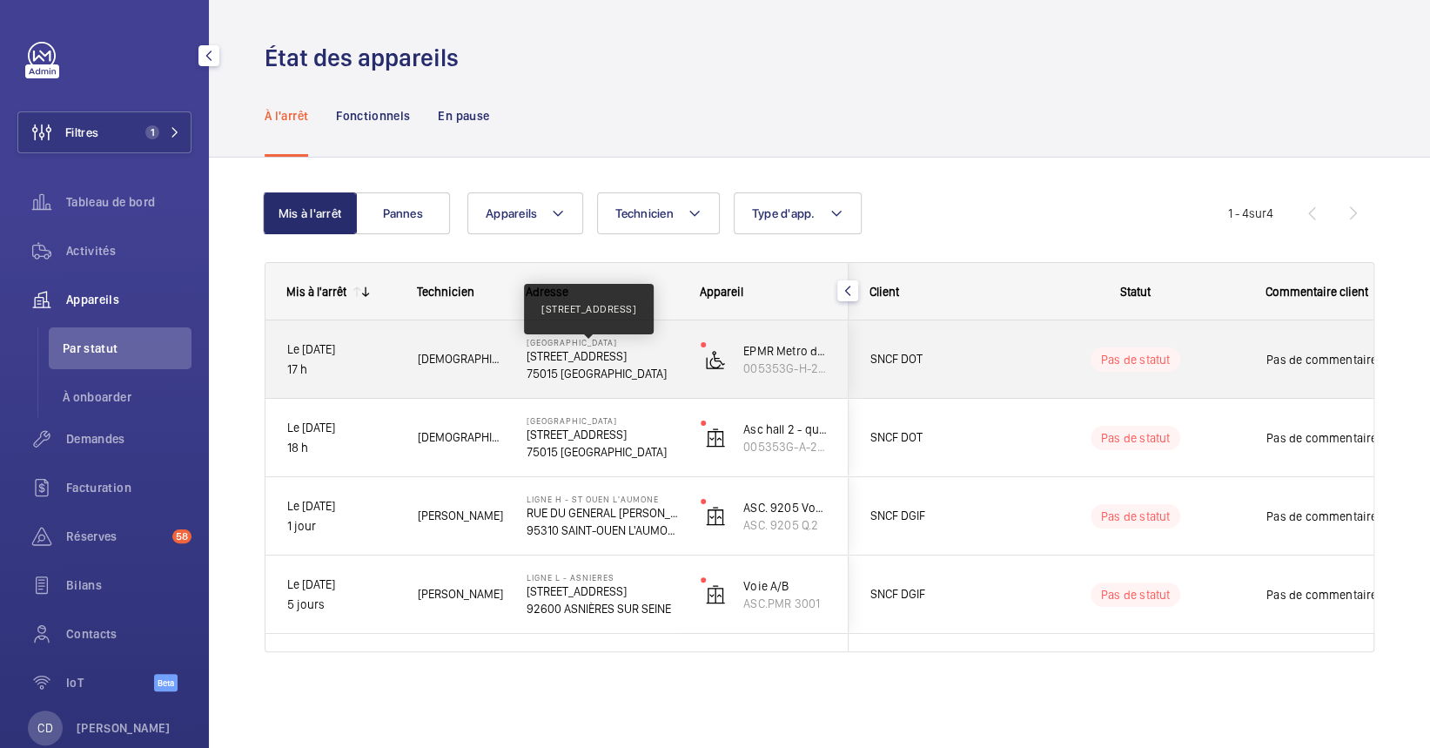
click at [535, 357] on p "[STREET_ADDRESS]" at bounding box center [602, 355] width 151 height 17
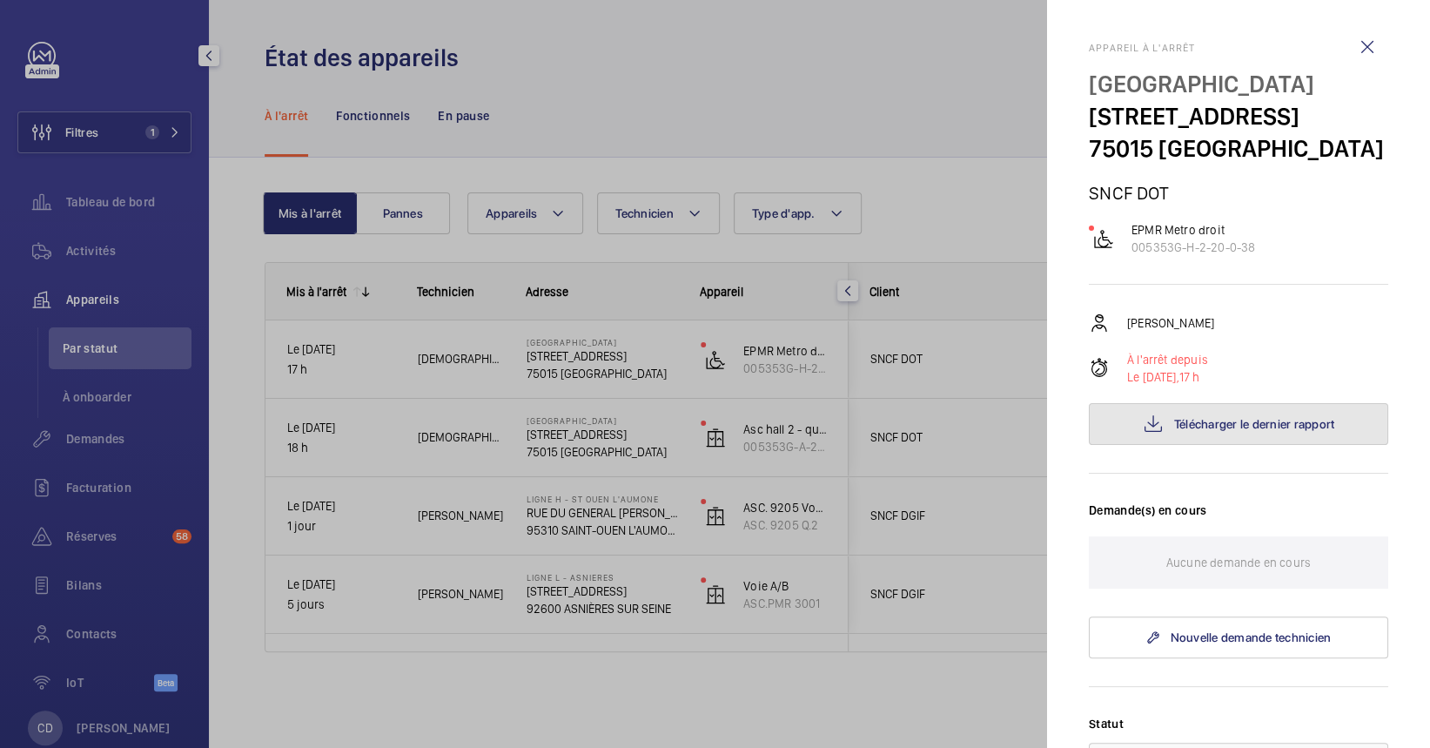
click at [1109, 445] on button "Télécharger le dernier rapport" at bounding box center [1238, 424] width 299 height 42
click at [494, 352] on div at bounding box center [715, 374] width 1430 height 748
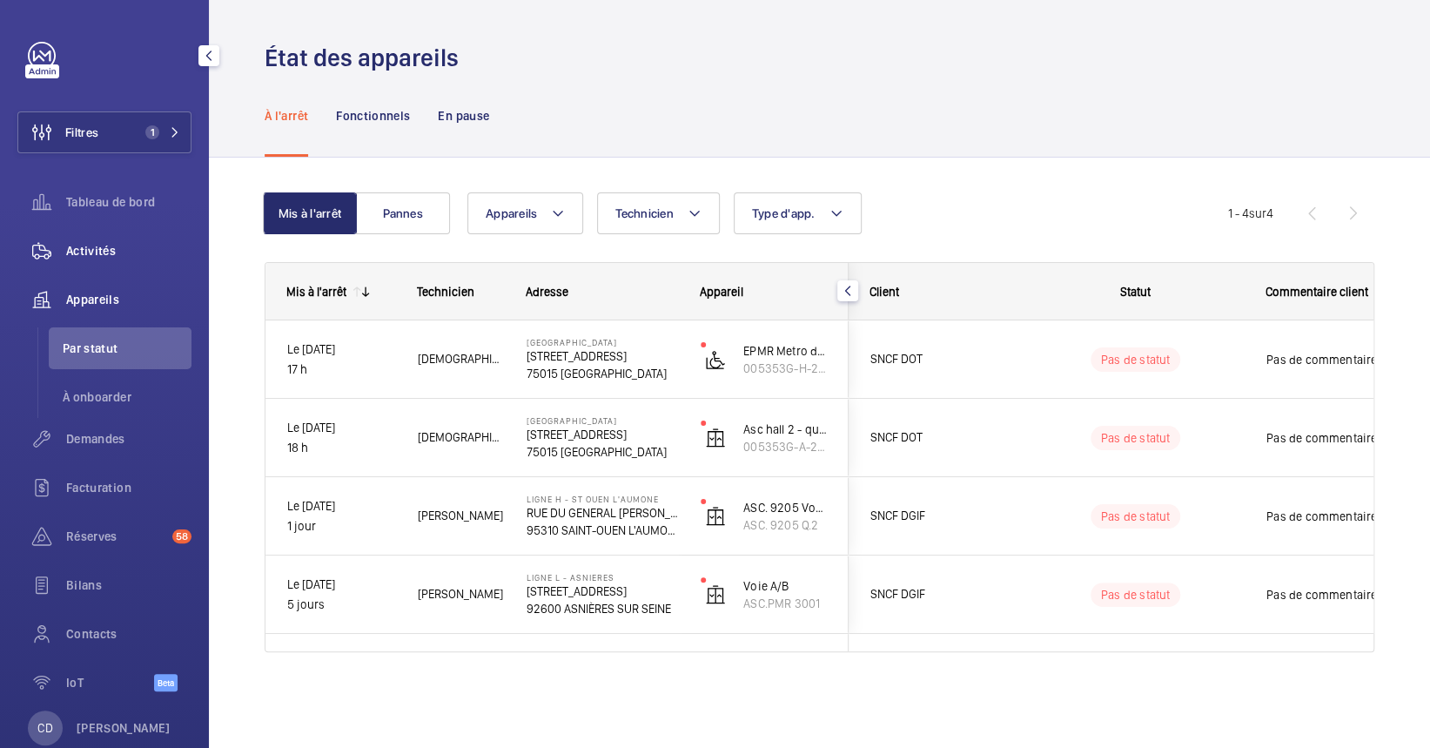
click at [126, 262] on div "Activités" at bounding box center [104, 251] width 174 height 42
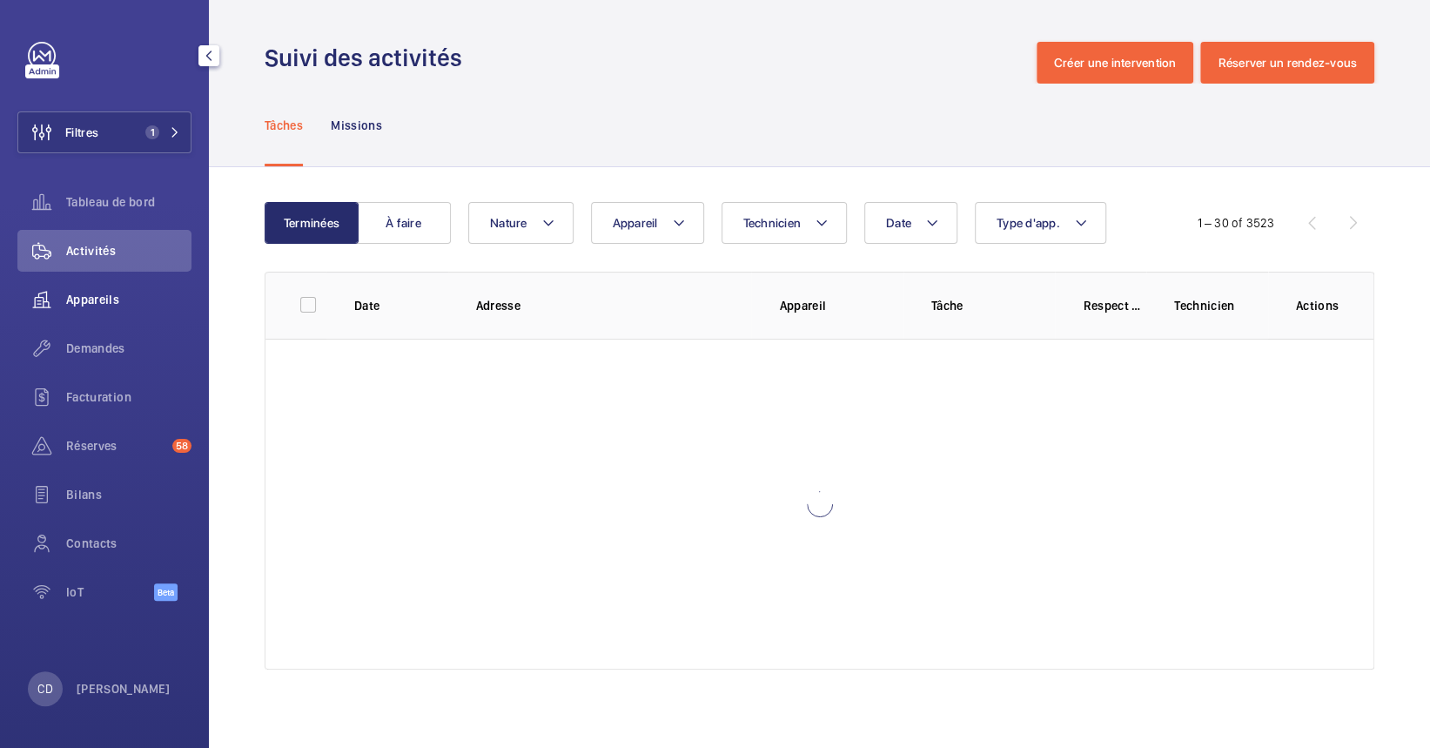
click at [85, 285] on div "Appareils" at bounding box center [104, 300] width 174 height 42
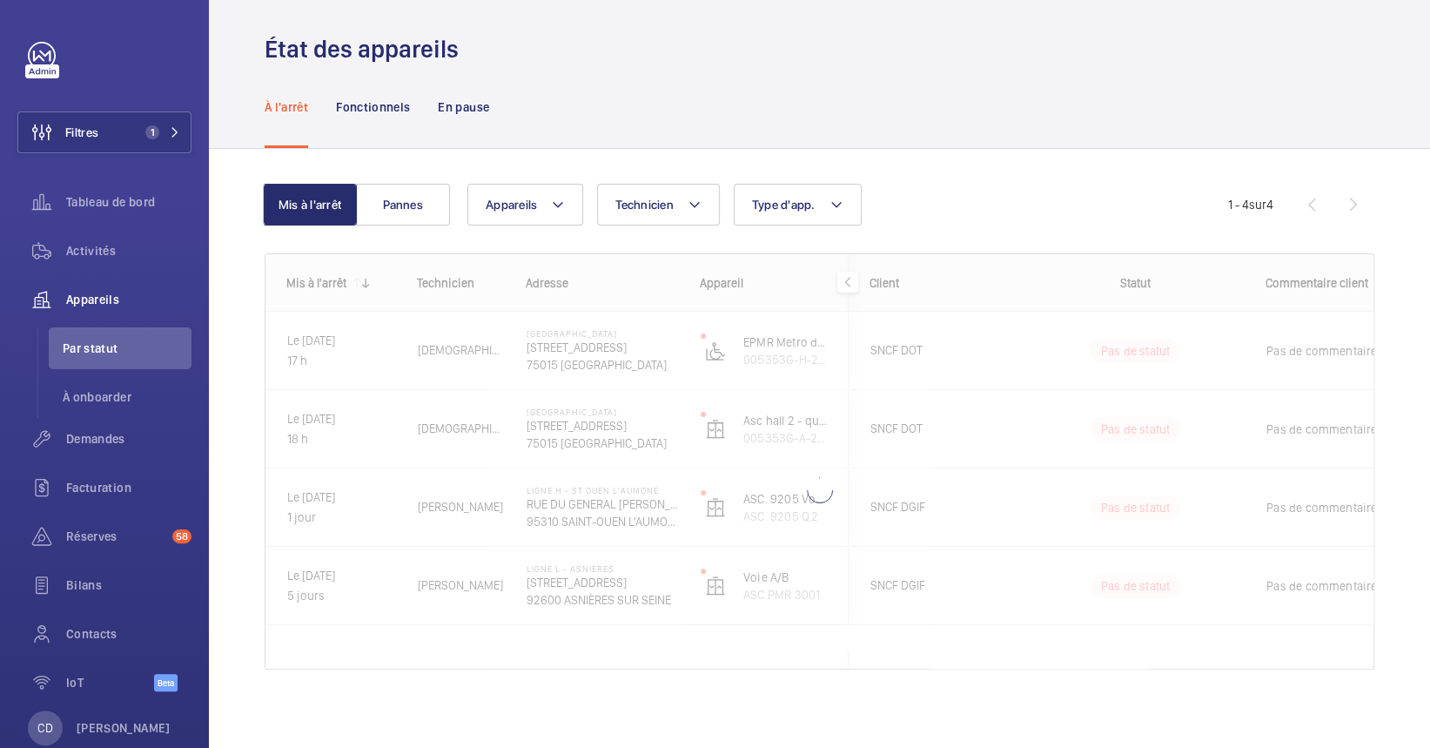
scroll to position [14, 0]
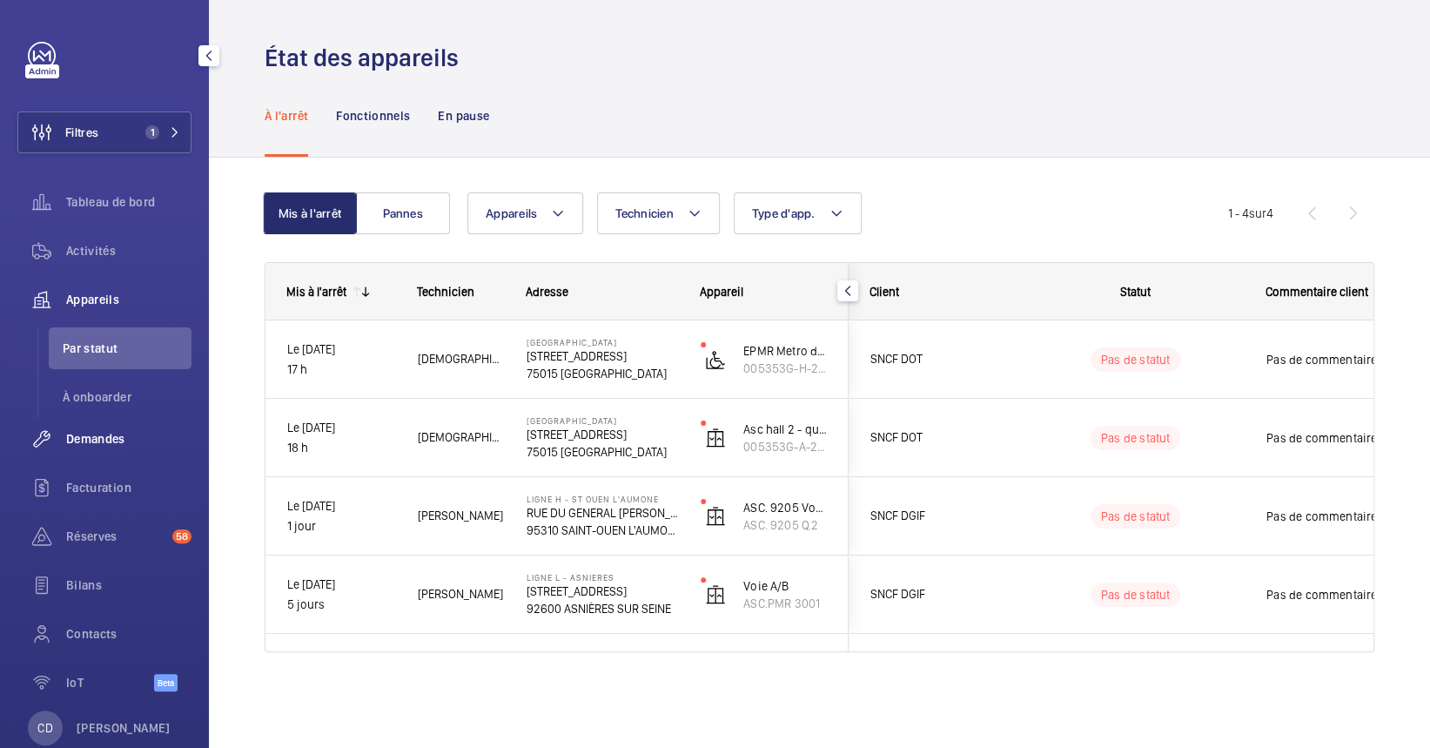
click at [79, 451] on div "Demandes" at bounding box center [104, 439] width 174 height 42
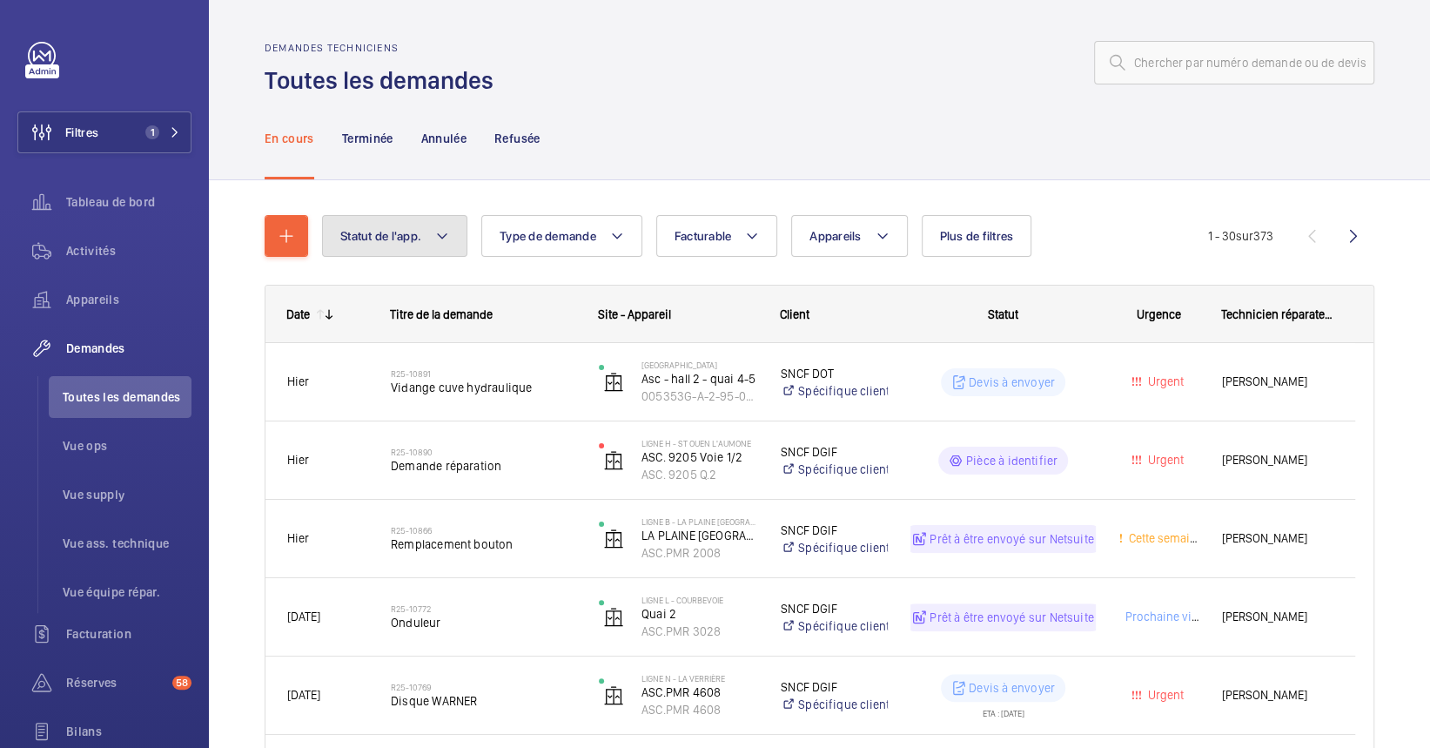
click at [449, 249] on button "Statut de l'app." at bounding box center [394, 236] width 145 height 42
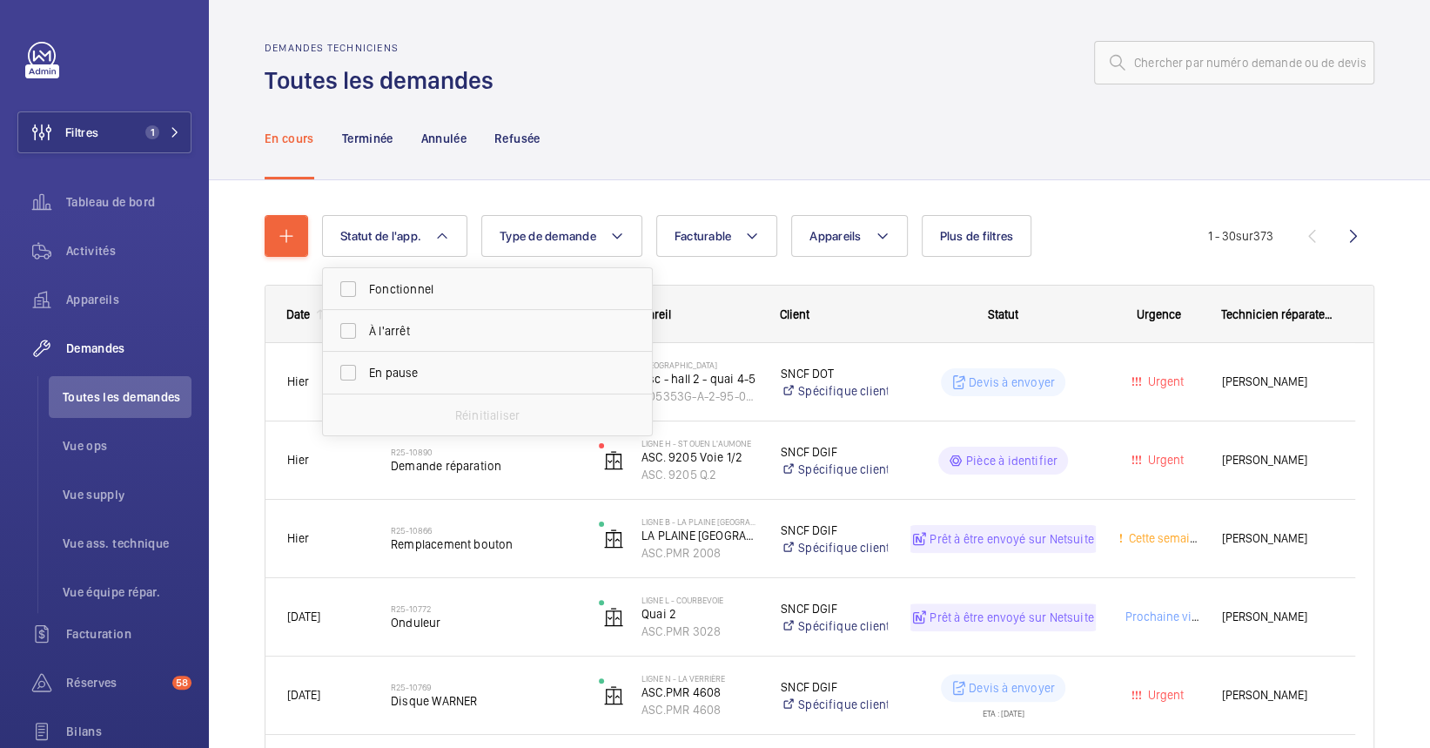
click at [655, 172] on div "En cours Terminée Annulée Refusée" at bounding box center [820, 138] width 1110 height 83
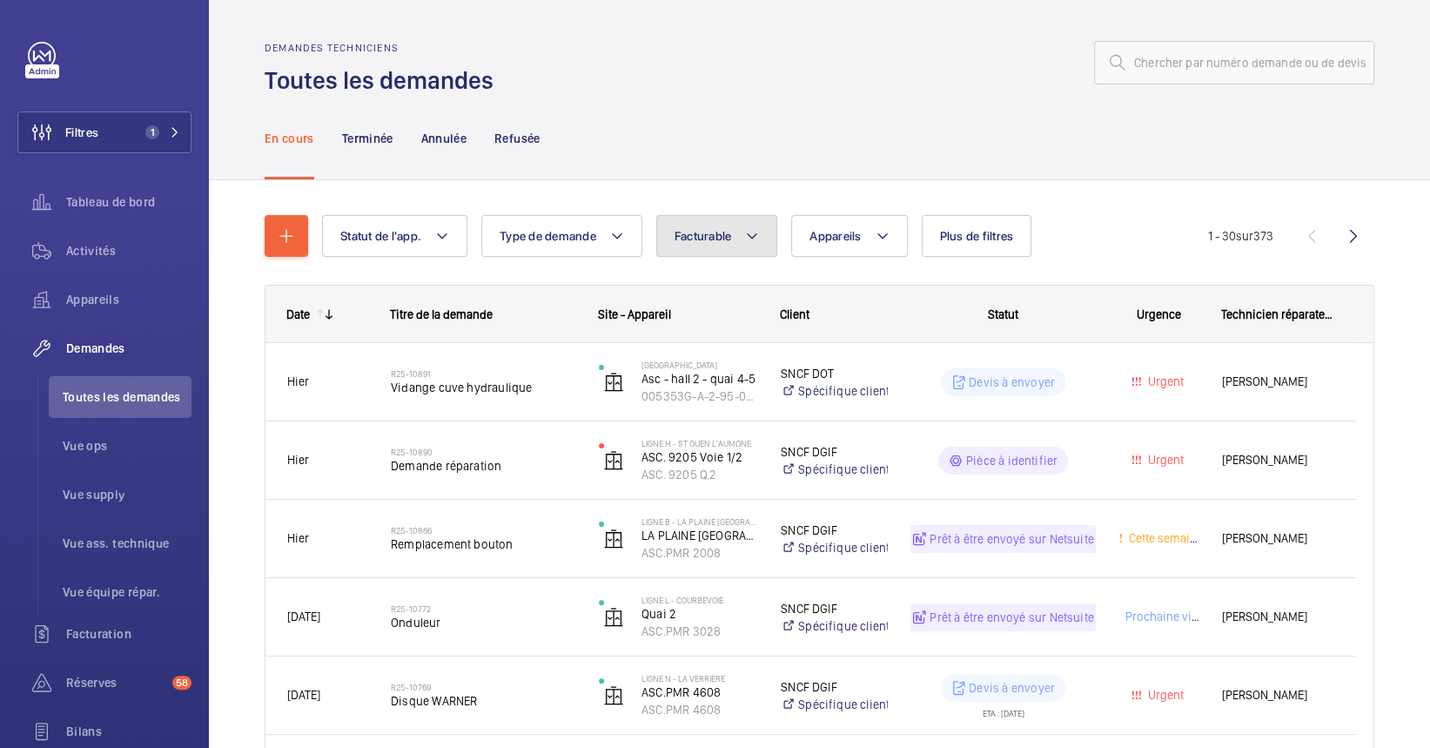
click at [696, 245] on button "Facturable" at bounding box center [717, 236] width 122 height 42
click at [756, 163] on div "En cours Terminée Annulée Refusée" at bounding box center [820, 138] width 1110 height 83
click at [134, 305] on span "Appareils" at bounding box center [128, 299] width 125 height 17
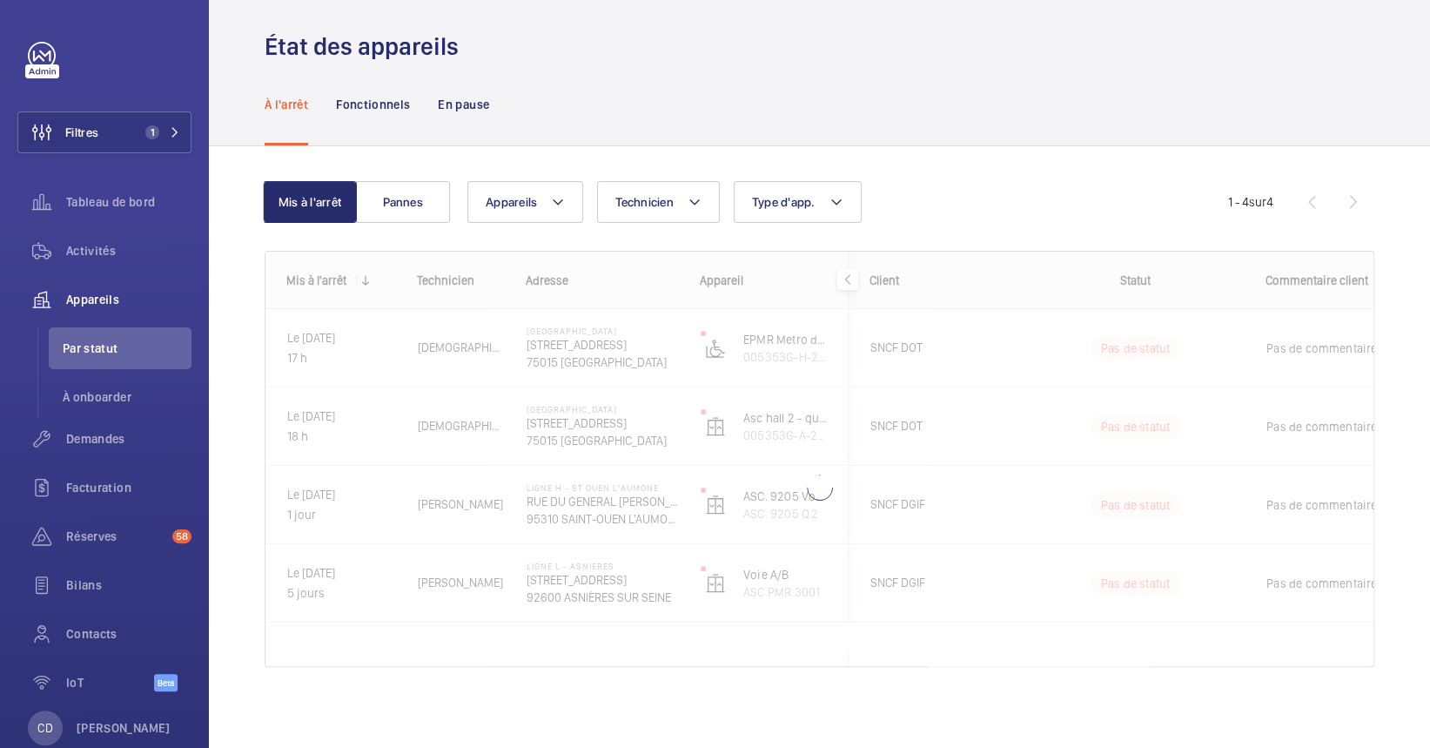
scroll to position [14, 0]
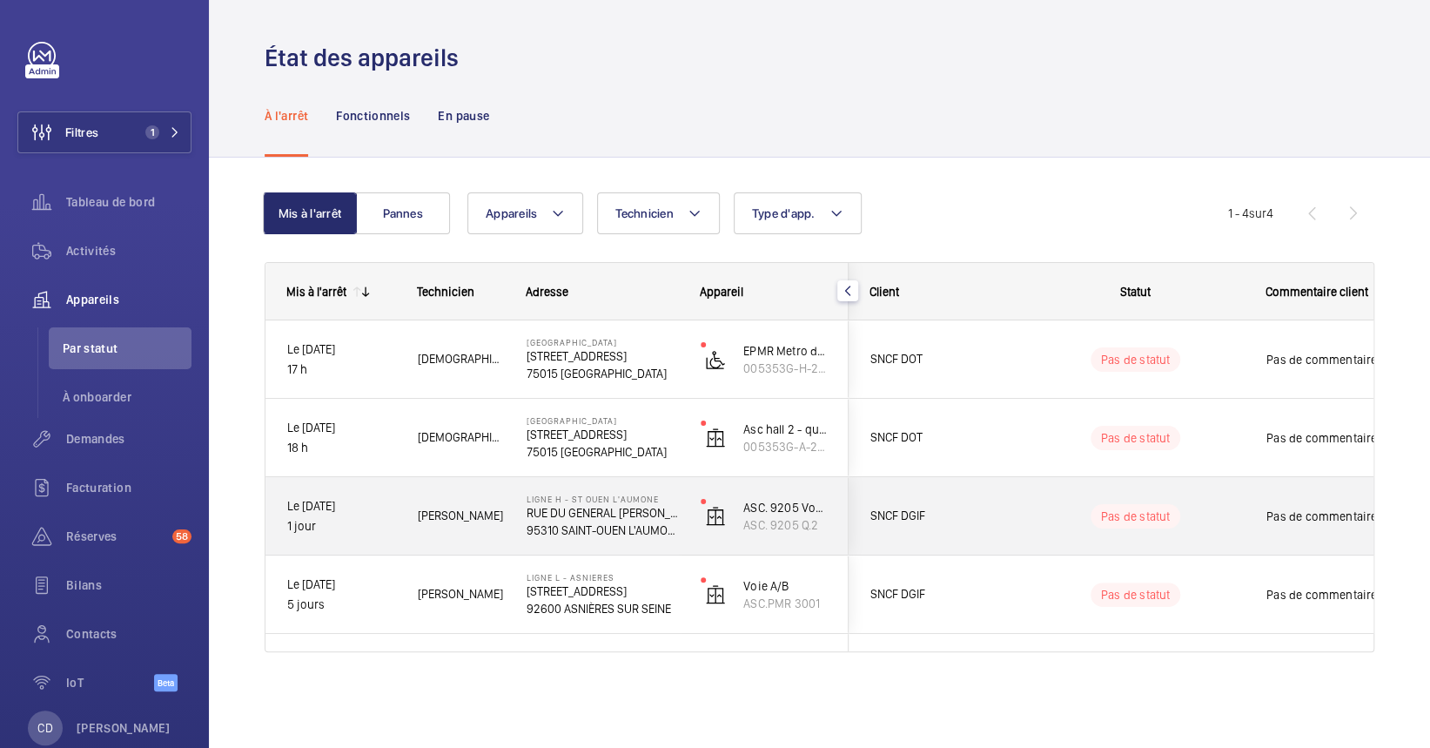
click at [469, 502] on div "[PERSON_NAME]" at bounding box center [450, 515] width 107 height 55
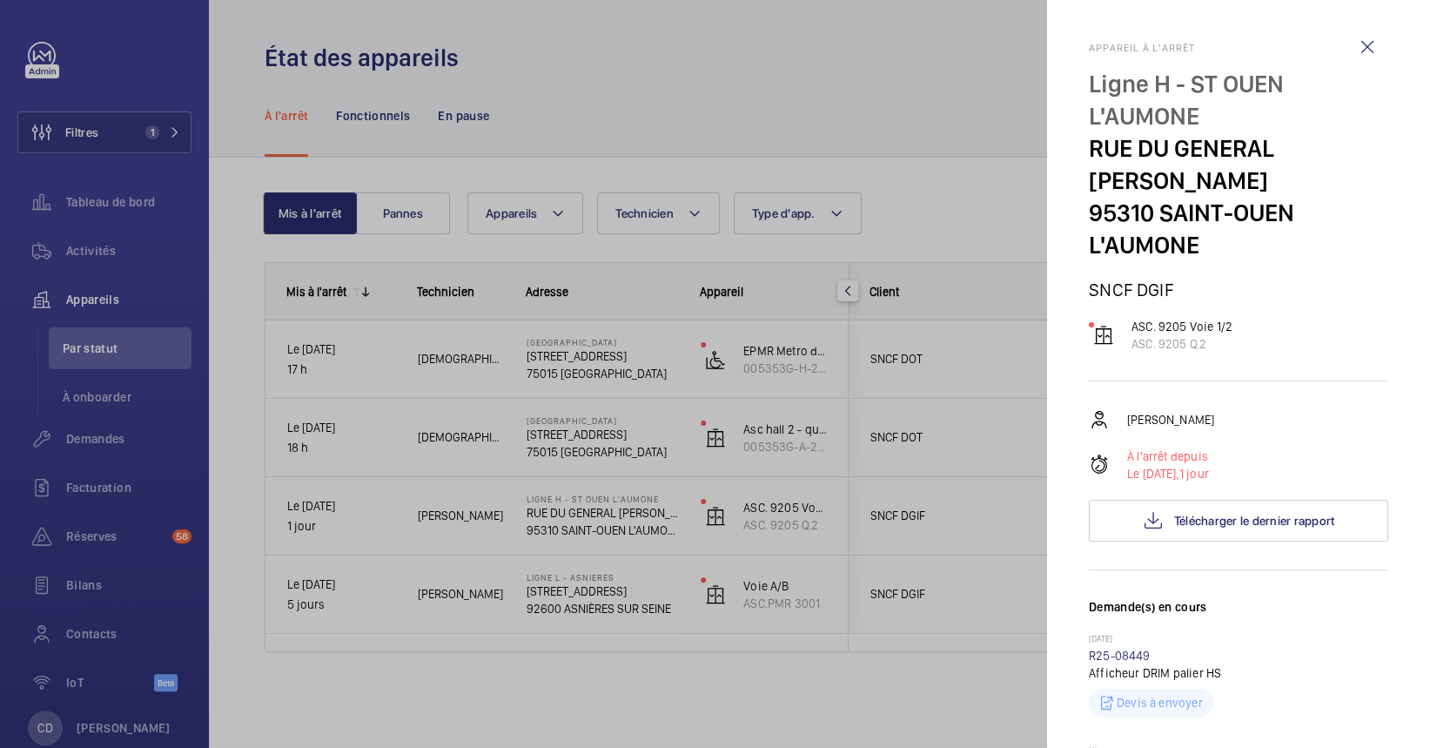
click at [537, 391] on div at bounding box center [715, 374] width 1430 height 748
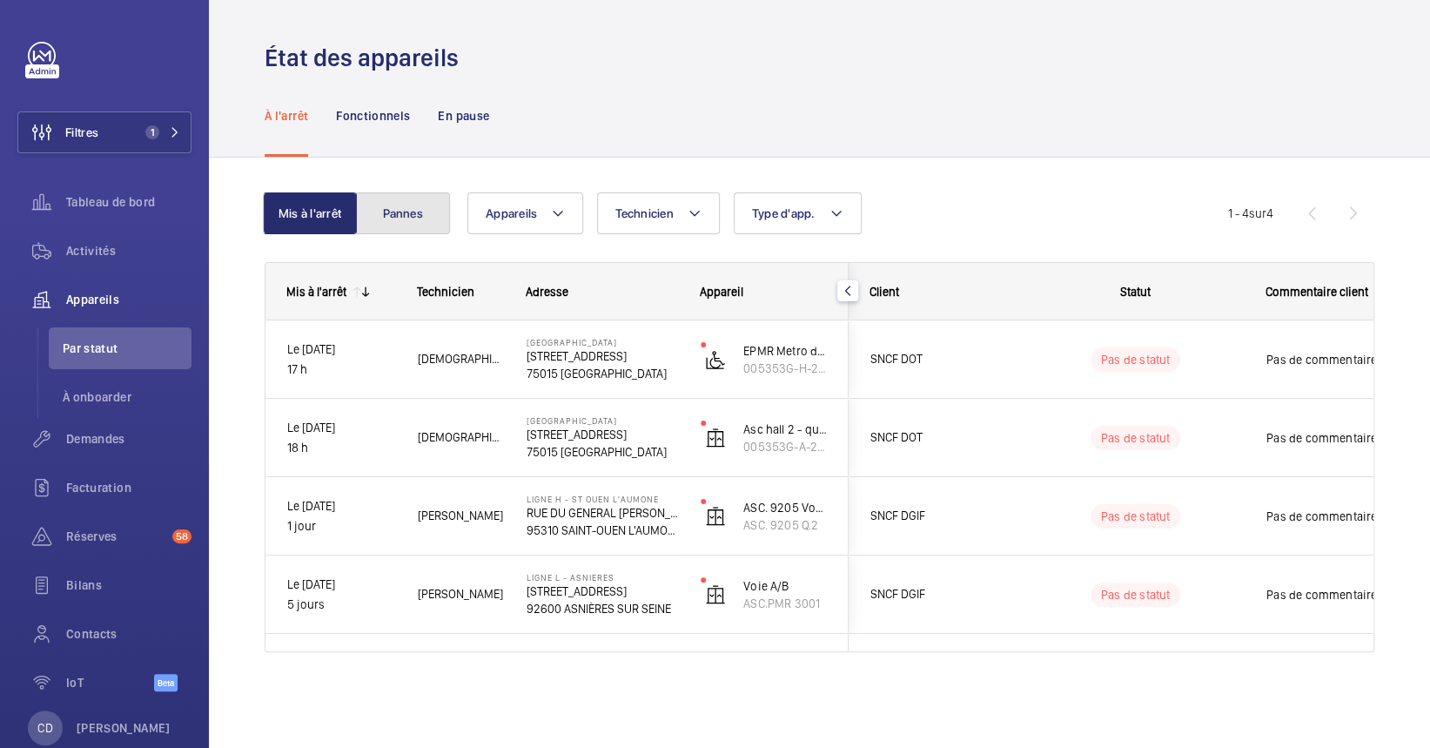
click at [410, 211] on button "Pannes" at bounding box center [403, 213] width 94 height 42
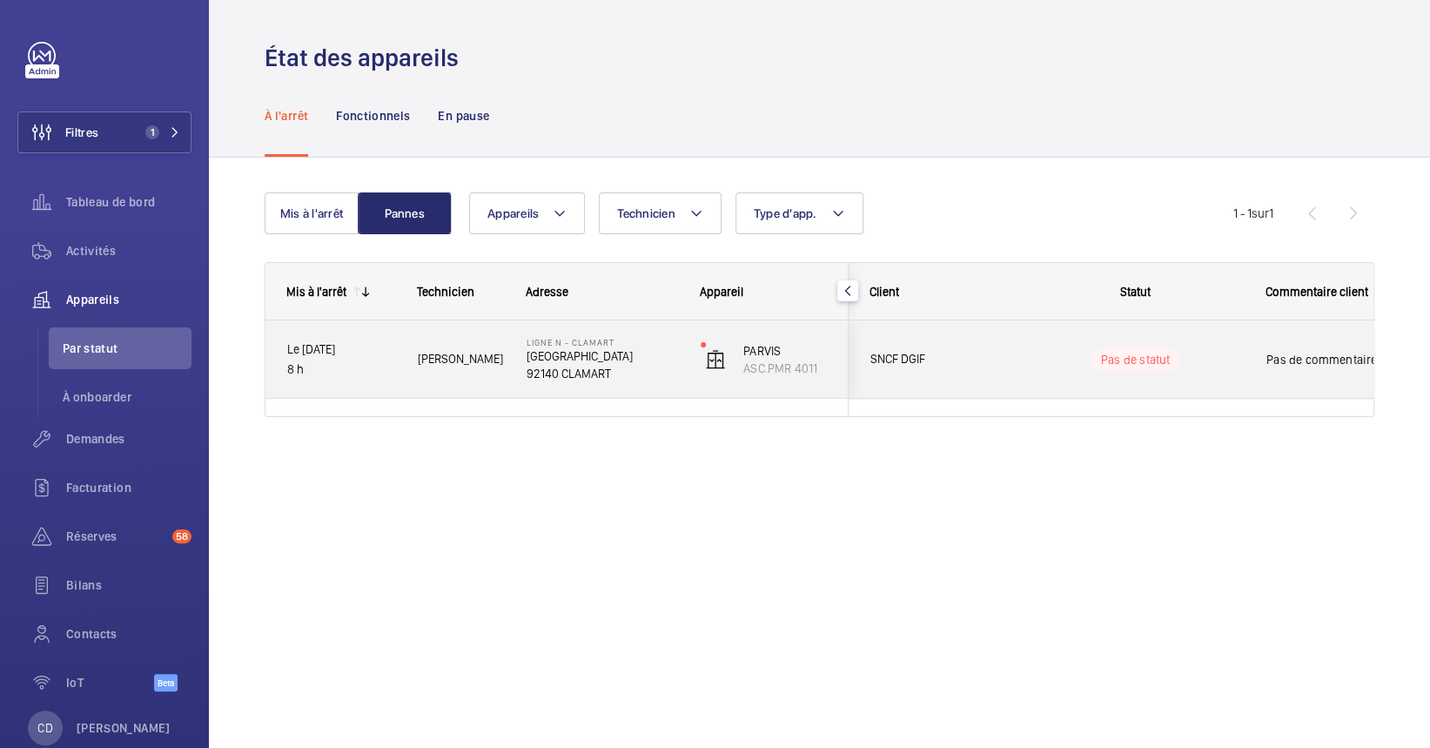
click at [366, 351] on p "Le 14/08/2025" at bounding box center [341, 349] width 108 height 20
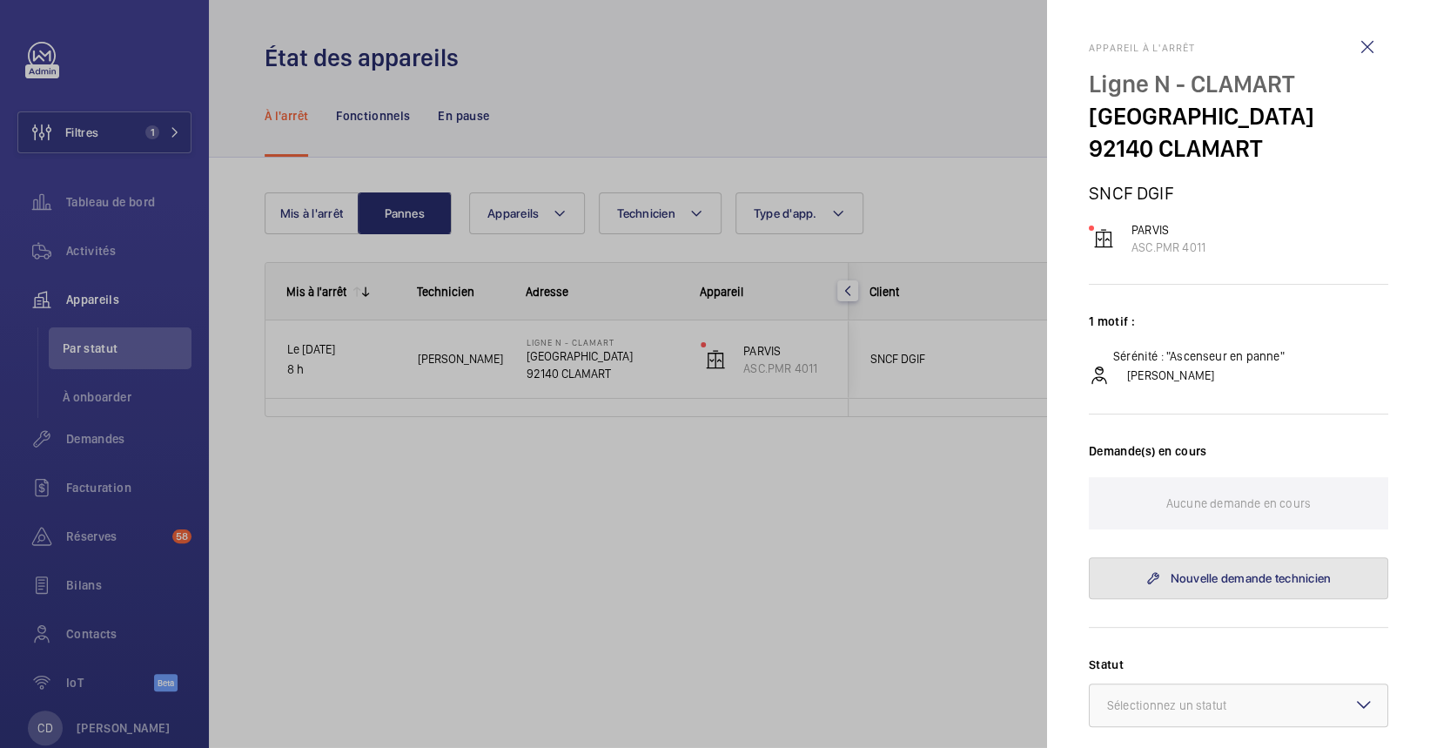
click at [1180, 585] on link "Nouvelle demande technicien" at bounding box center [1238, 578] width 299 height 42
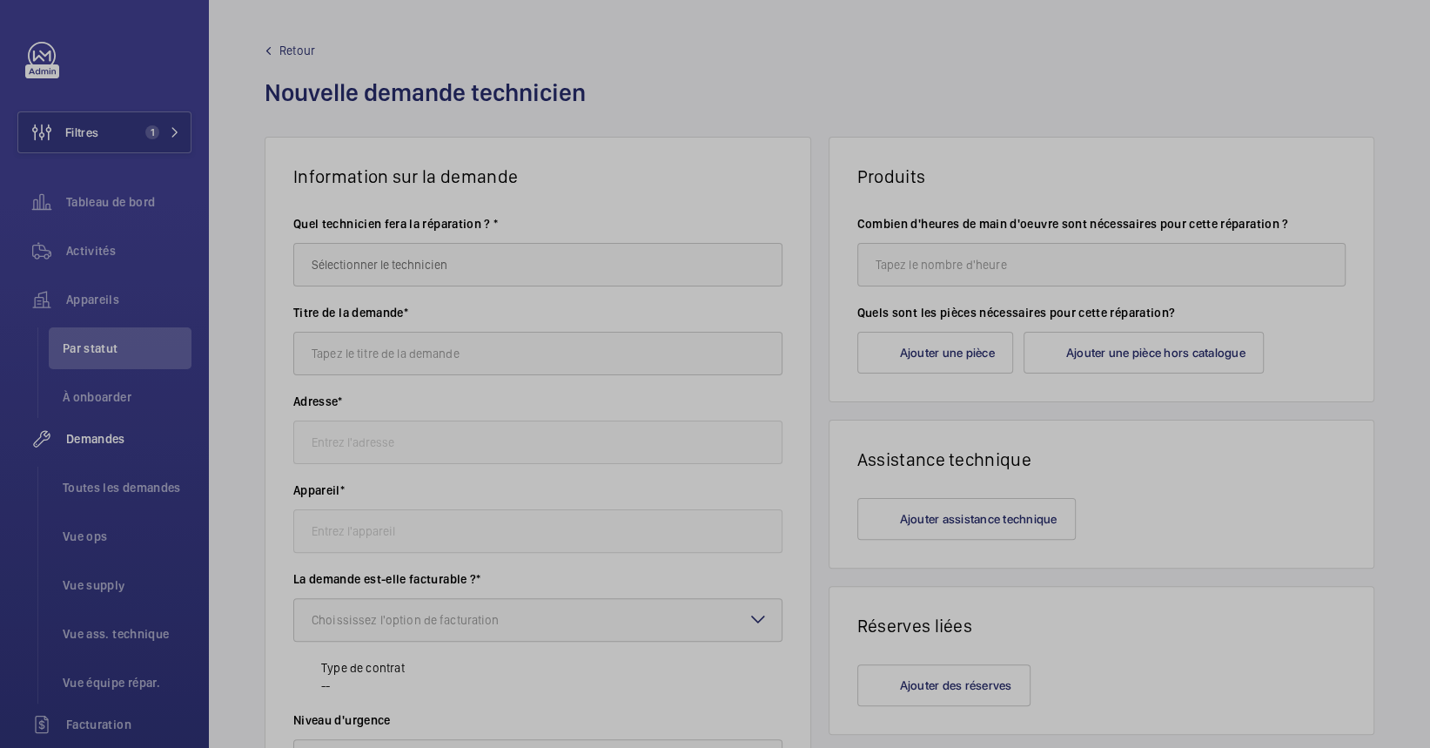
type input "Ligne N - CLAMART Place de la Gare, 92140 CLAMART"
type input "ASC.PMR 4011 - PARVIS"
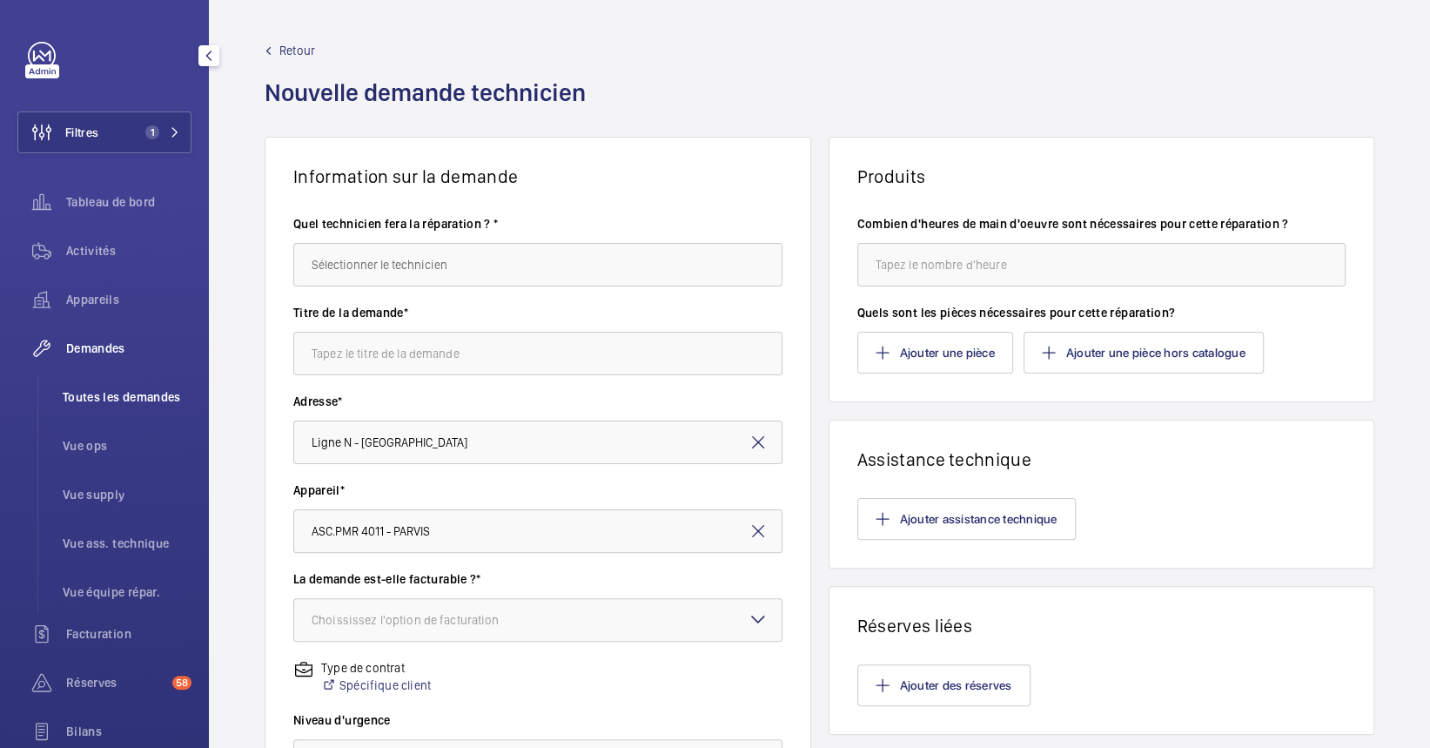
click at [128, 390] on span "Toutes les demandes" at bounding box center [127, 396] width 129 height 17
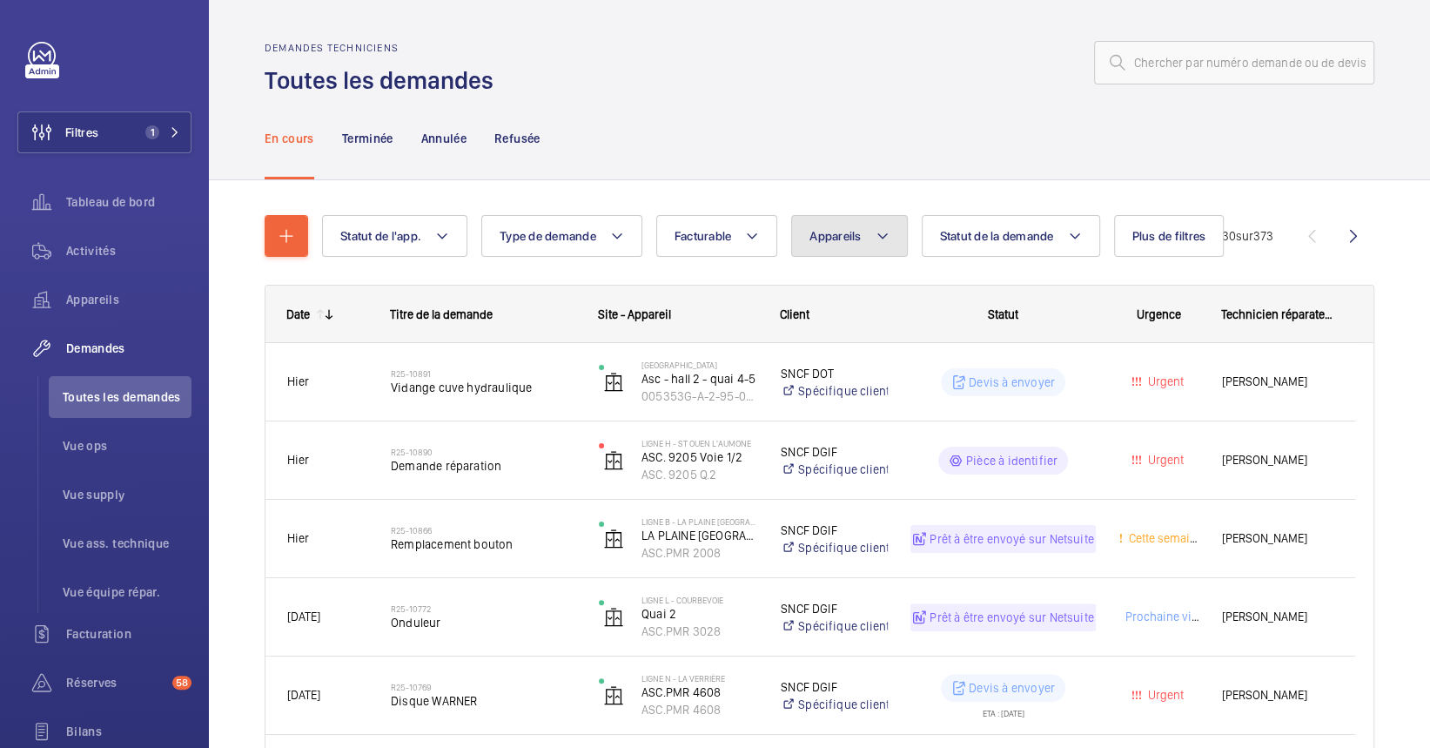
click at [849, 232] on span "Appareils" at bounding box center [834, 236] width 51 height 14
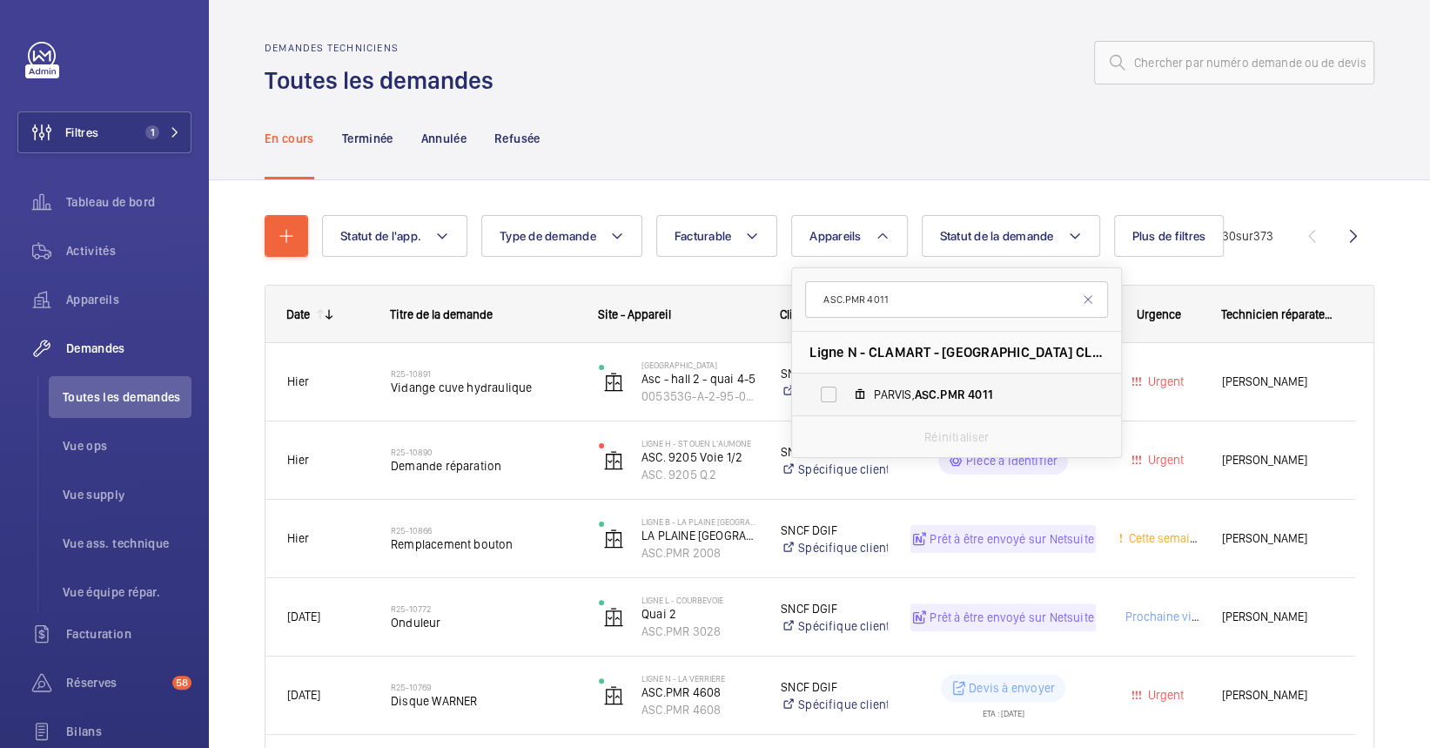
type input "ASC.PMR 4011"
click at [853, 393] on label "PARVIS, ASC.PMR 4011" at bounding box center [942, 394] width 301 height 42
click at [846, 393] on input "PARVIS, ASC.PMR 4011" at bounding box center [828, 394] width 35 height 35
checkbox input "true"
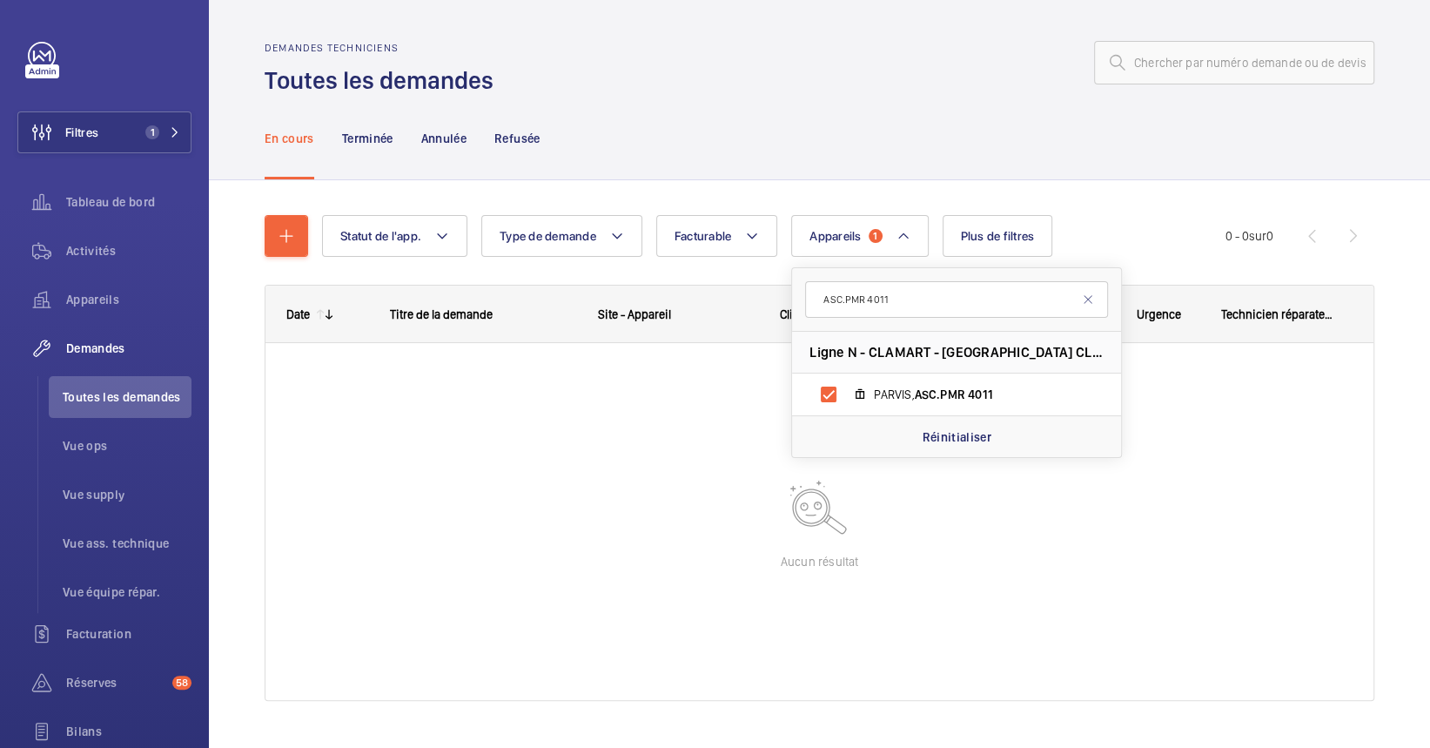
drag, startPoint x: 425, startPoint y: 418, endPoint x: 425, endPoint y: 384, distance: 33.9
click at [425, 417] on div at bounding box center [819, 521] width 1108 height 357
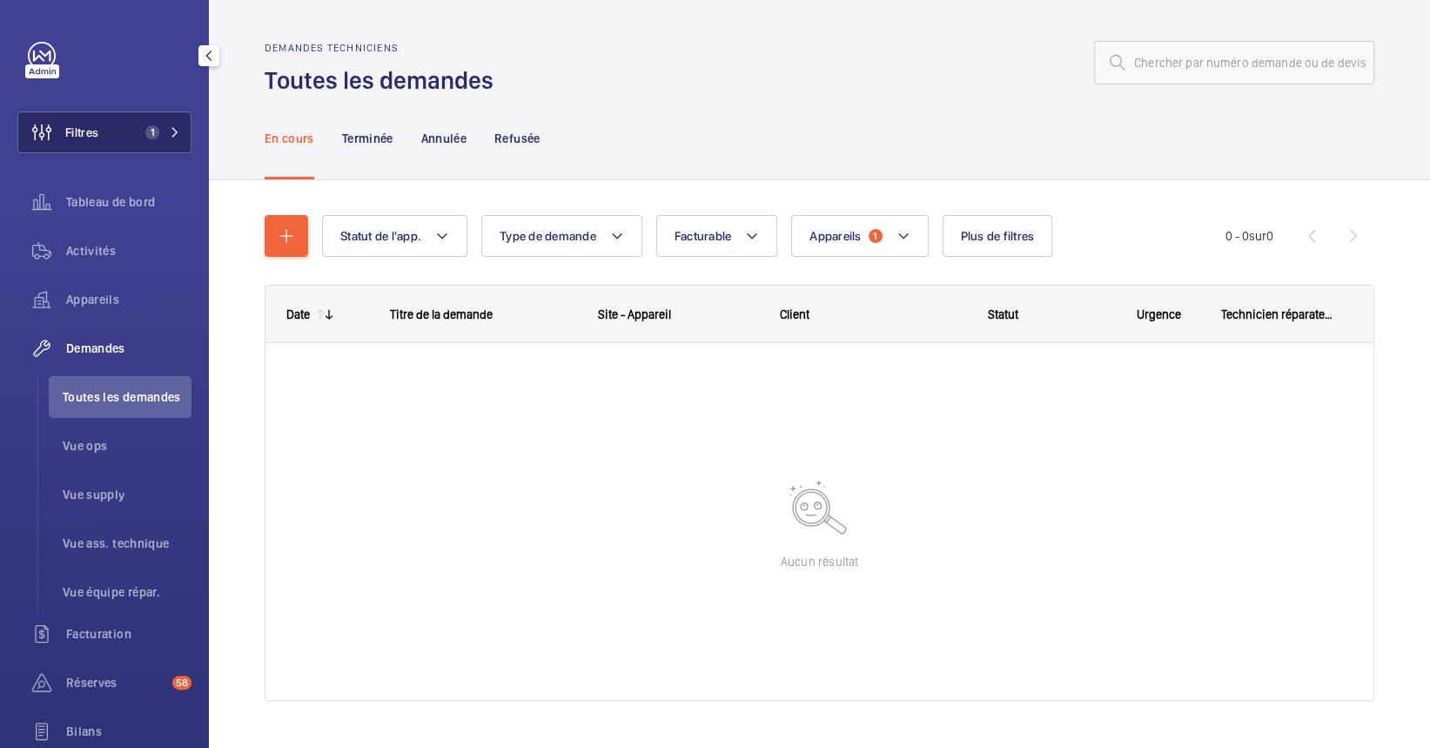
click at [91, 118] on span "Filtres" at bounding box center [58, 132] width 80 height 42
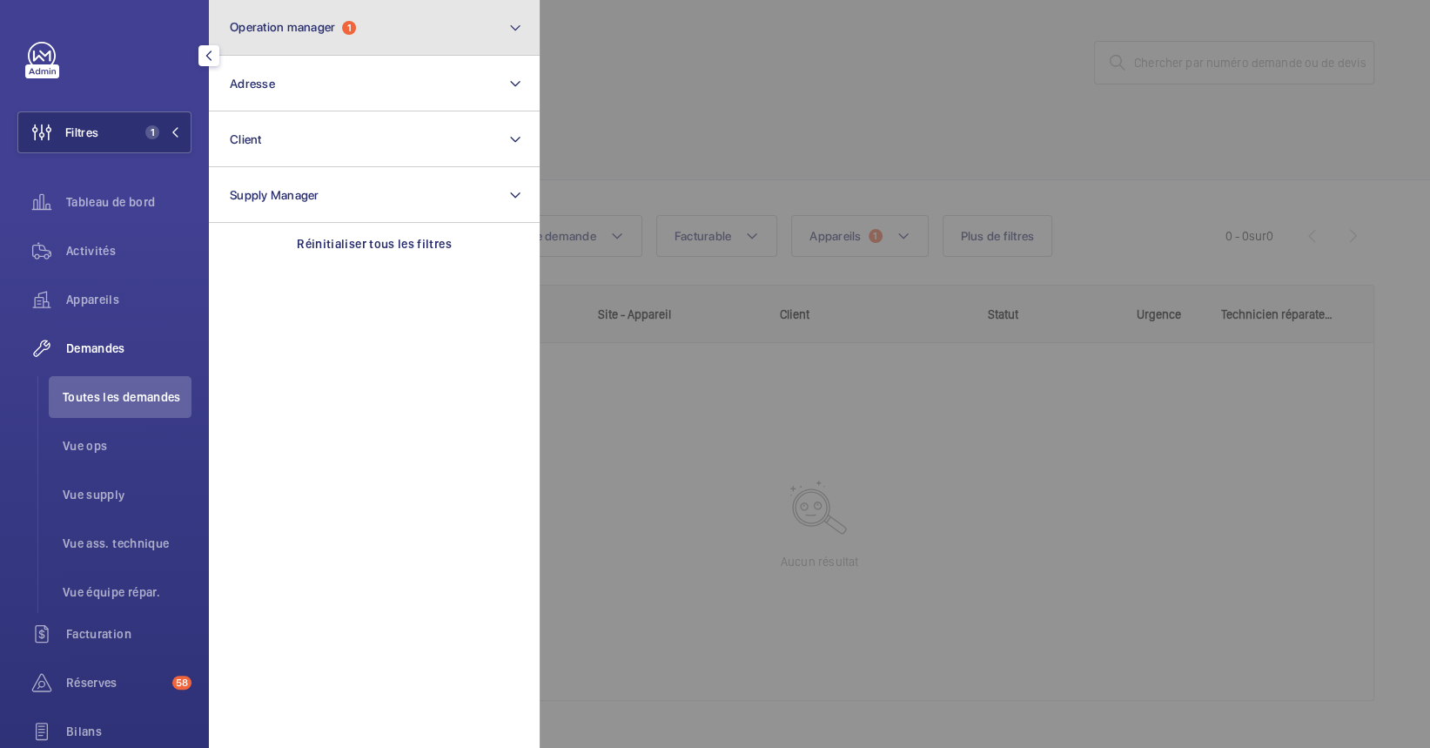
click at [265, 54] on button "Operation manager 1" at bounding box center [374, 28] width 331 height 56
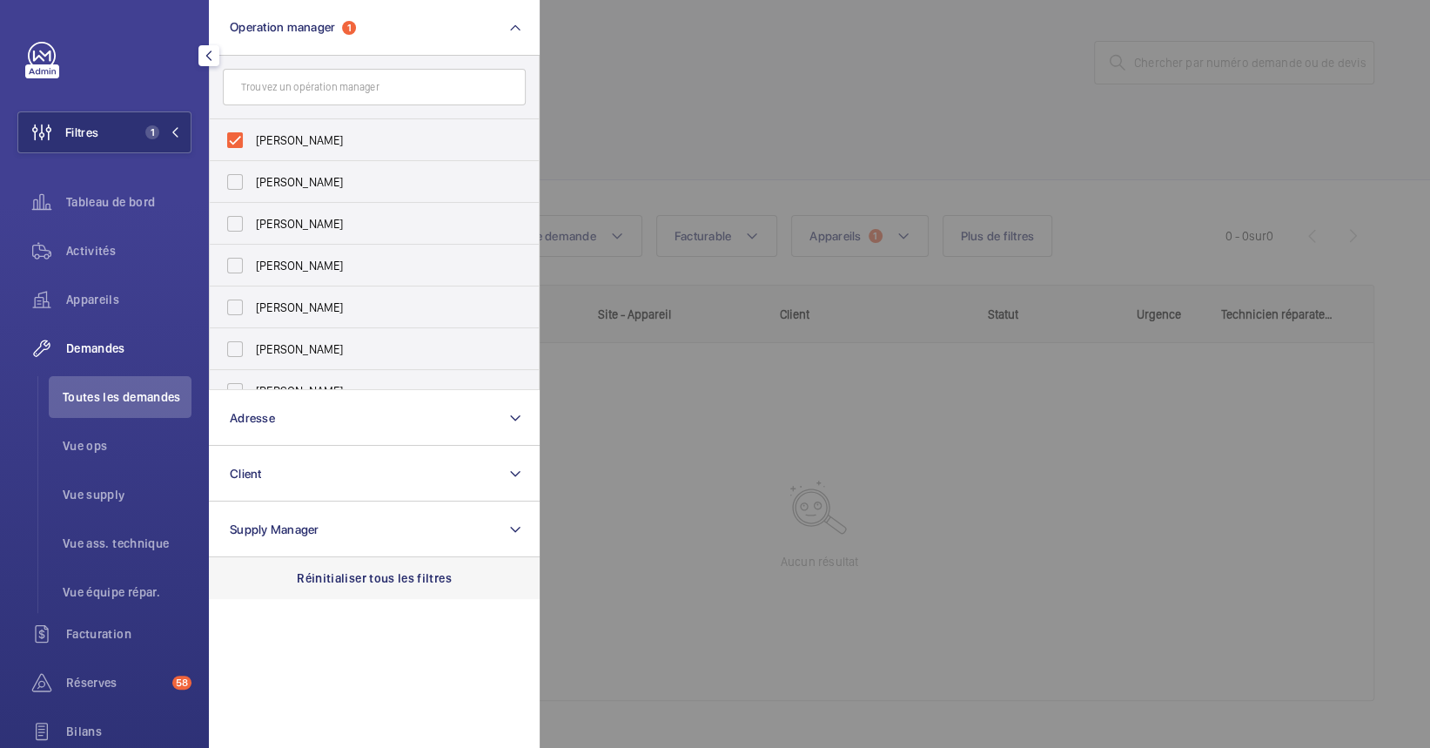
click at [370, 571] on p "Réinitialiser tous les filtres" at bounding box center [374, 577] width 155 height 17
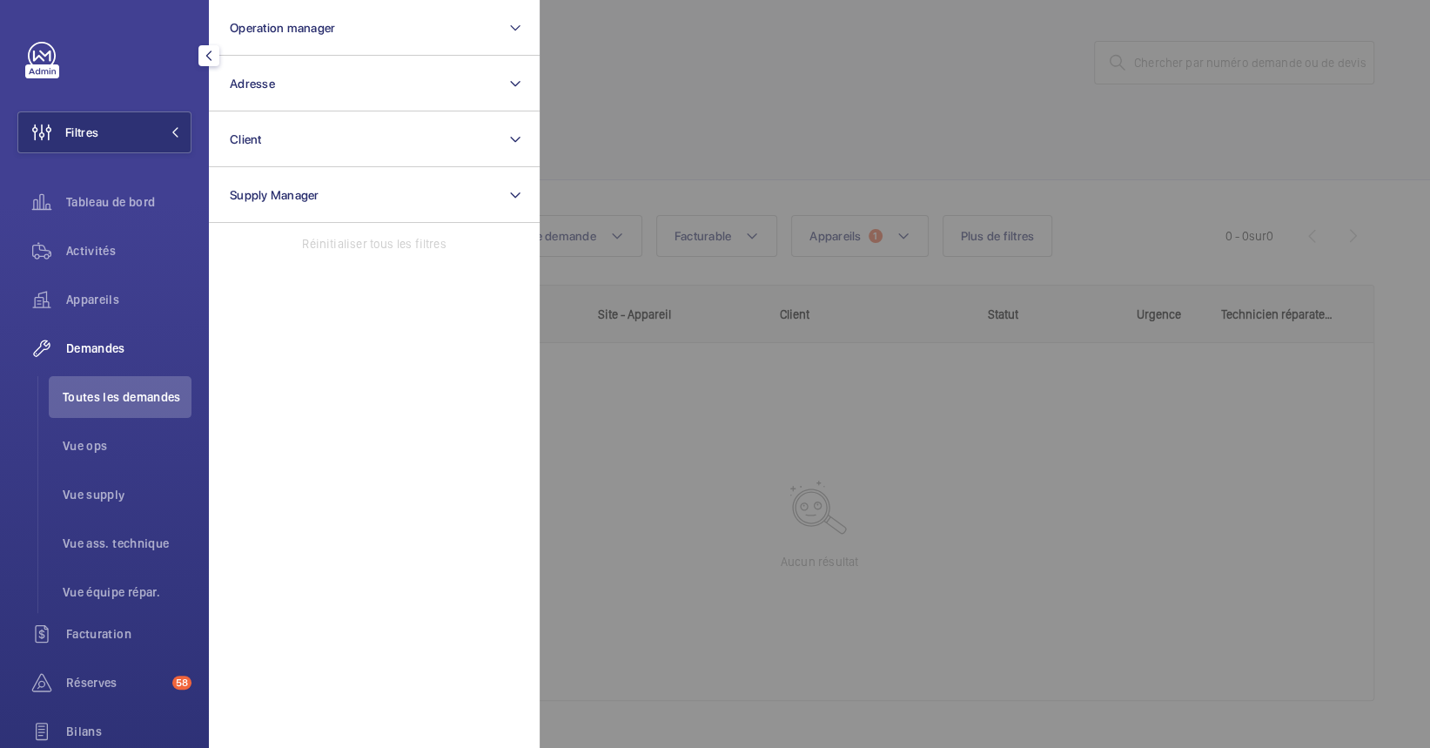
click at [800, 475] on div at bounding box center [1255, 374] width 1430 height 748
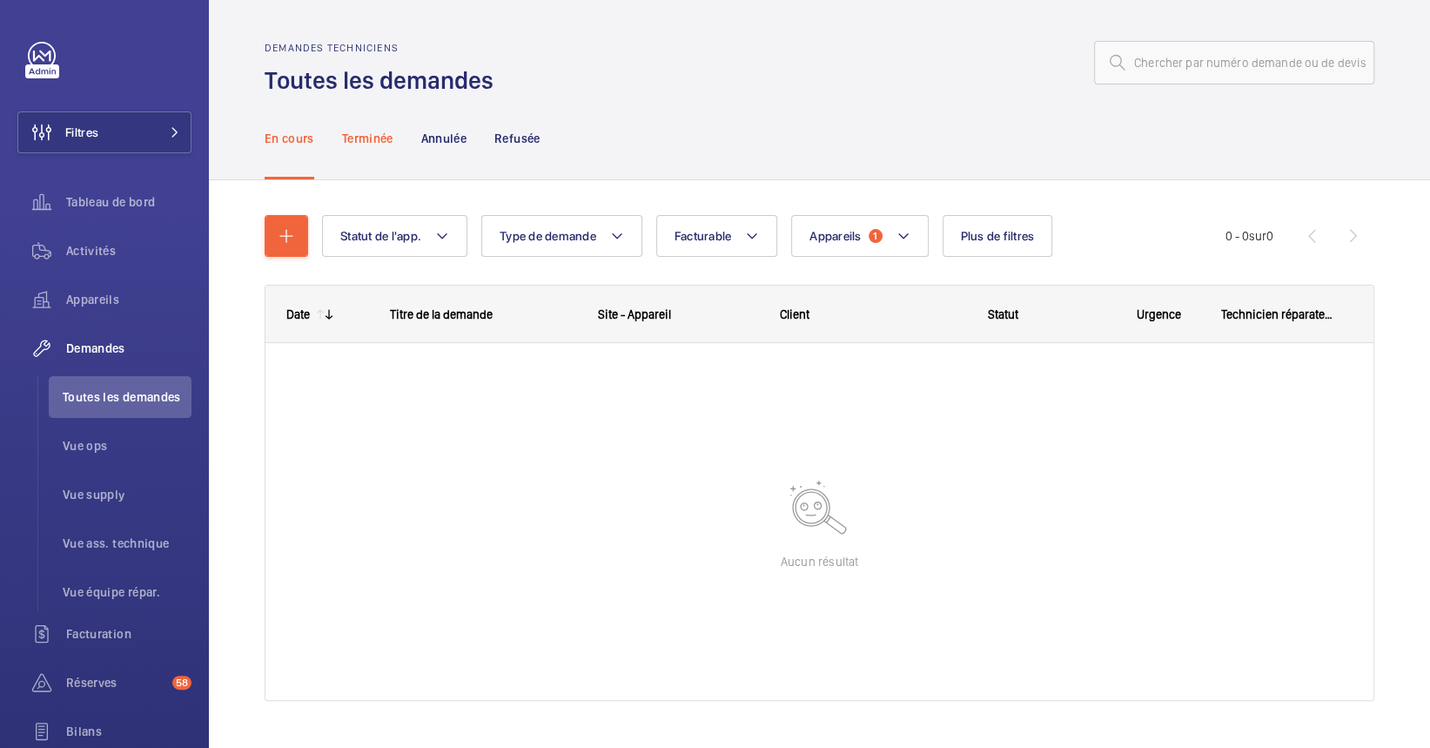
click at [353, 138] on p "Terminée" at bounding box center [367, 138] width 51 height 17
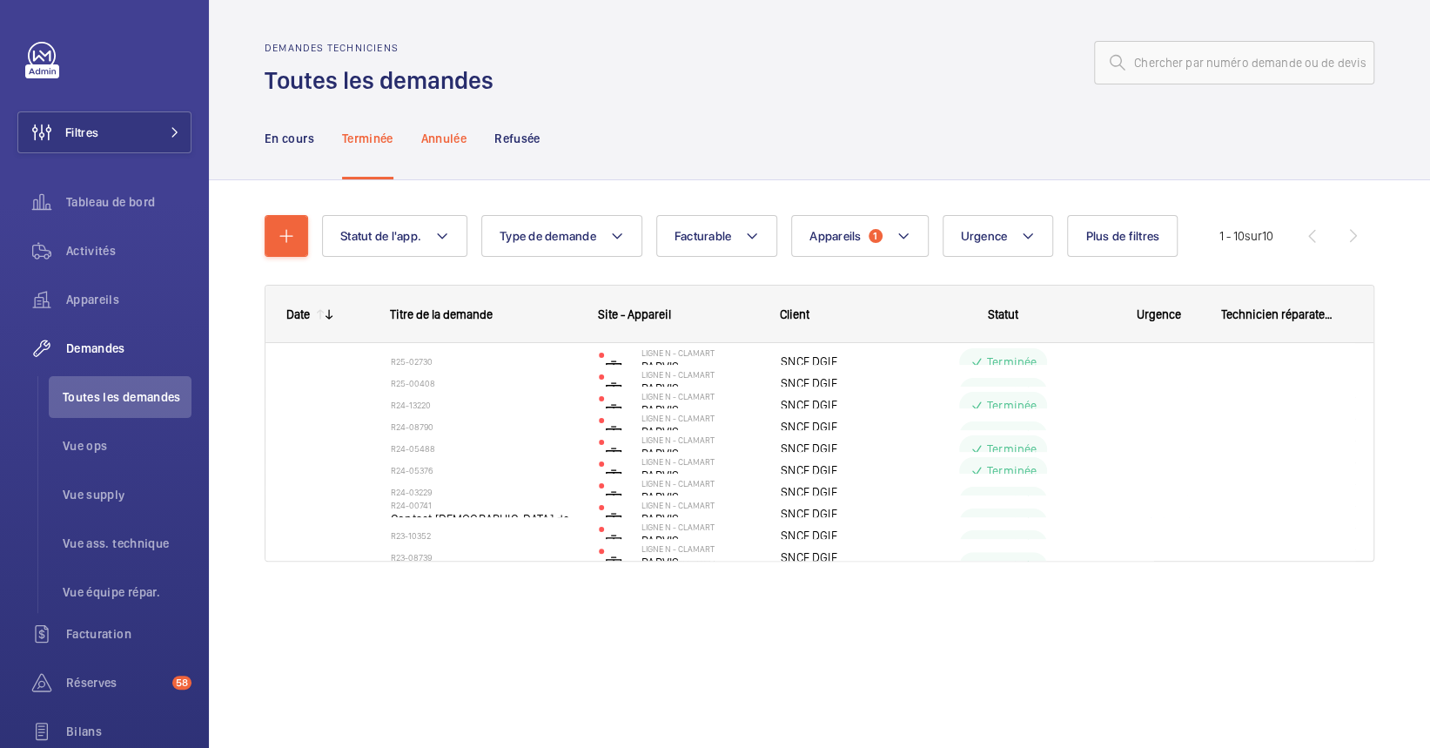
click at [452, 143] on p "Annulée" at bounding box center [443, 138] width 45 height 17
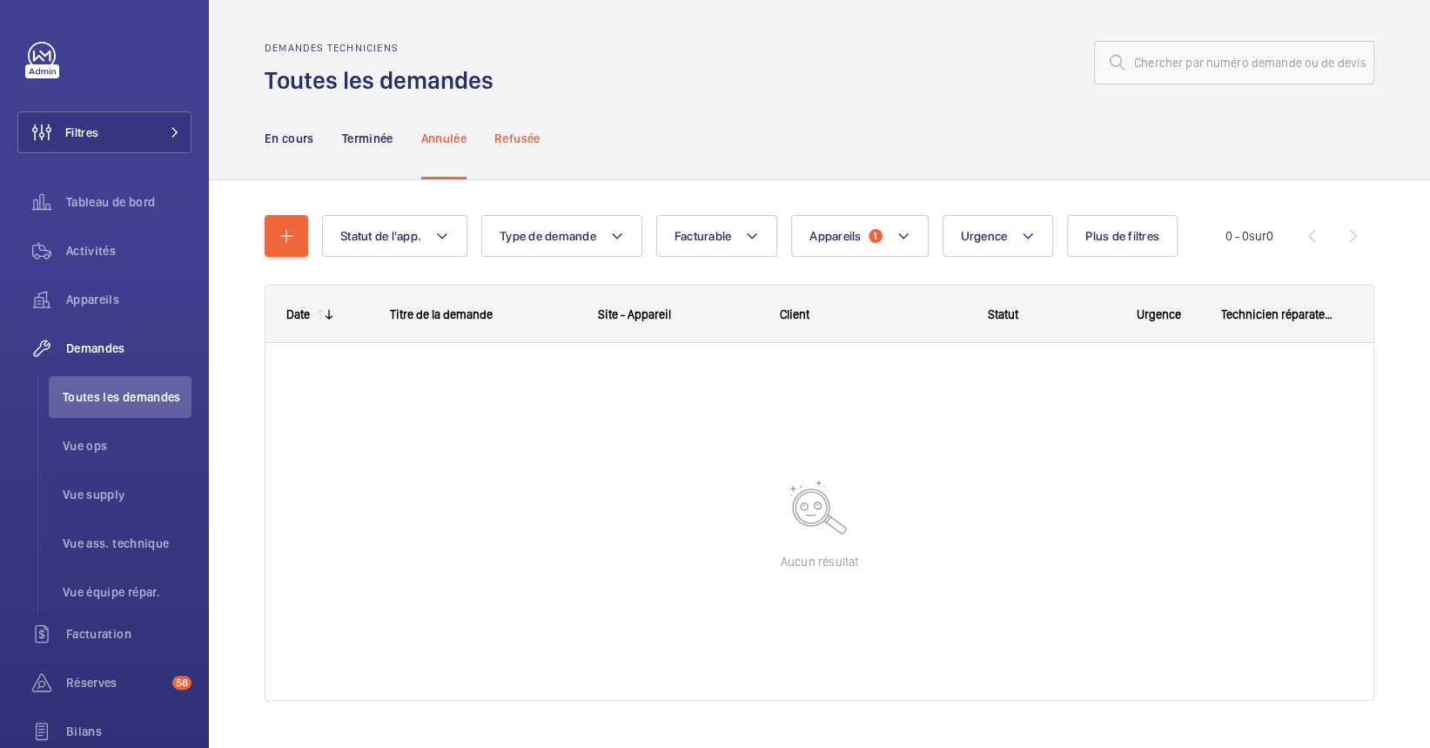
click at [532, 136] on p "Refusée" at bounding box center [516, 138] width 45 height 17
click at [393, 130] on nav "En cours Terminée Annulée Refusée" at bounding box center [403, 138] width 276 height 83
click at [332, 138] on nav "En cours Terminée Annulée Refusée" at bounding box center [403, 138] width 276 height 83
click at [342, 138] on p "Terminée" at bounding box center [367, 138] width 51 height 17
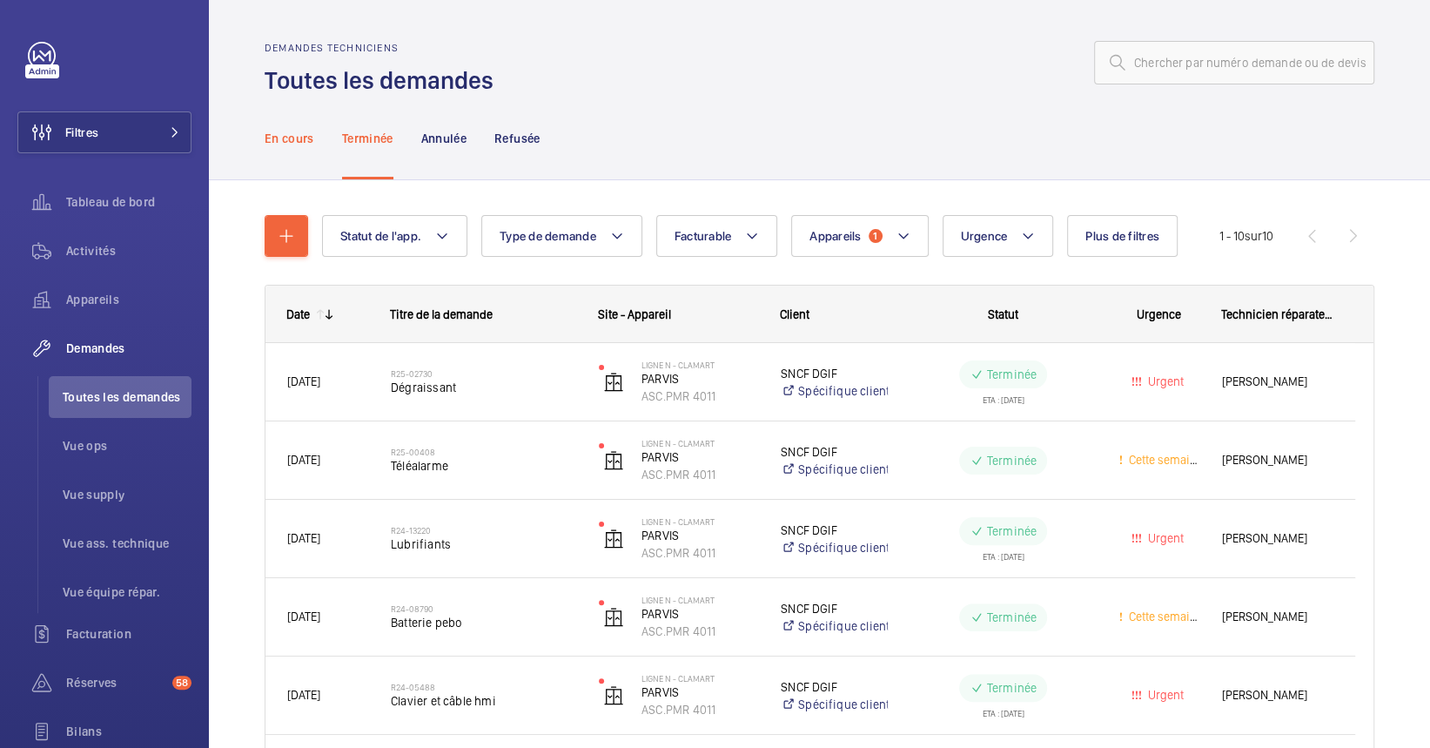
click at [299, 130] on p "En cours" at bounding box center [290, 138] width 50 height 17
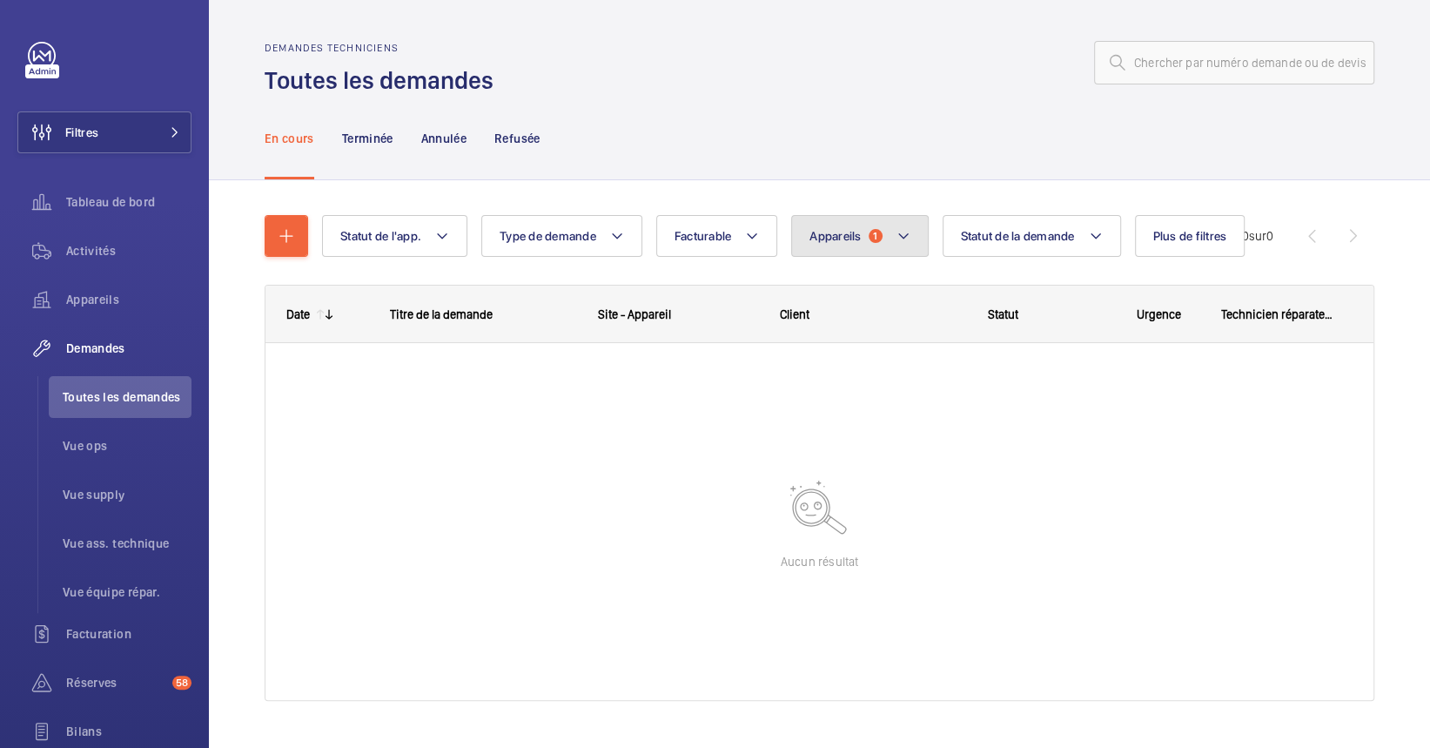
click at [826, 249] on button "Appareils 1" at bounding box center [859, 236] width 137 height 42
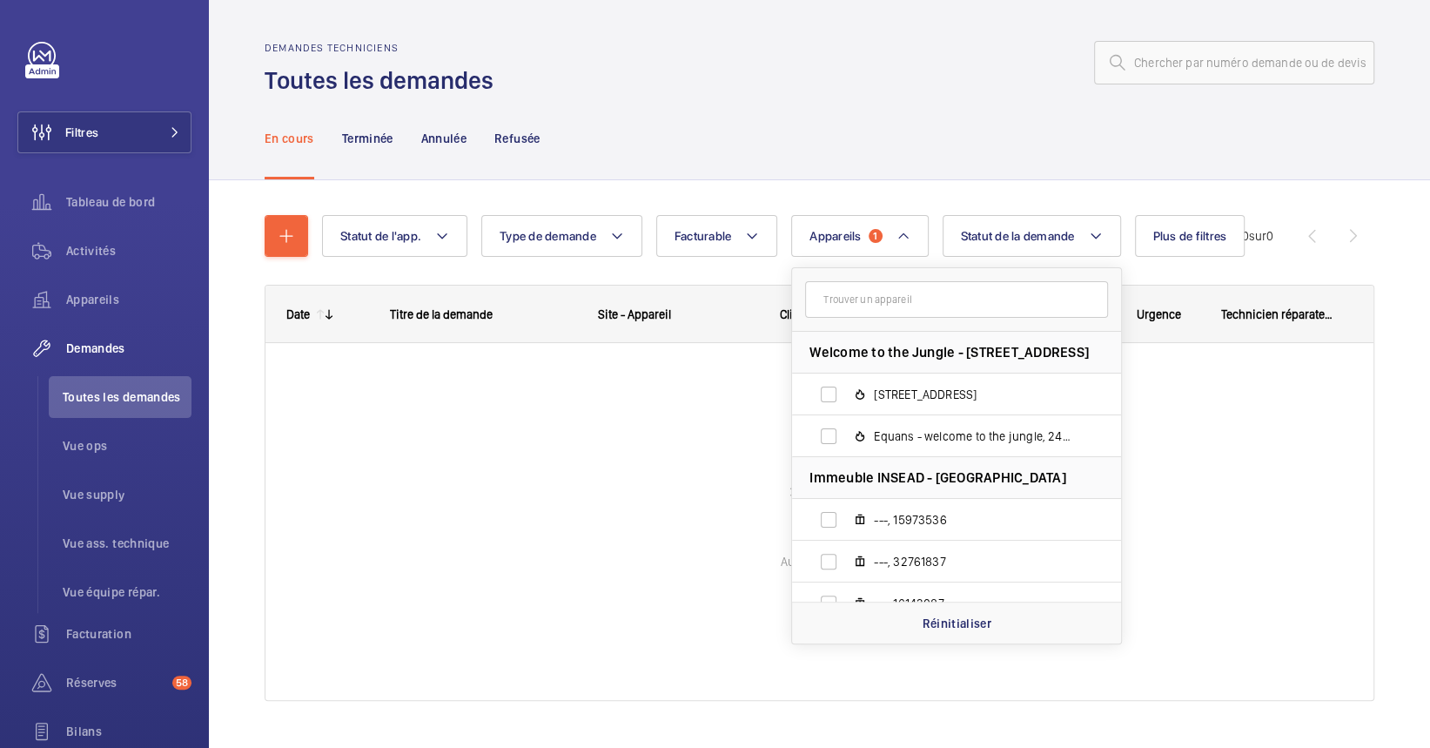
click at [582, 406] on div at bounding box center [819, 521] width 1108 height 357
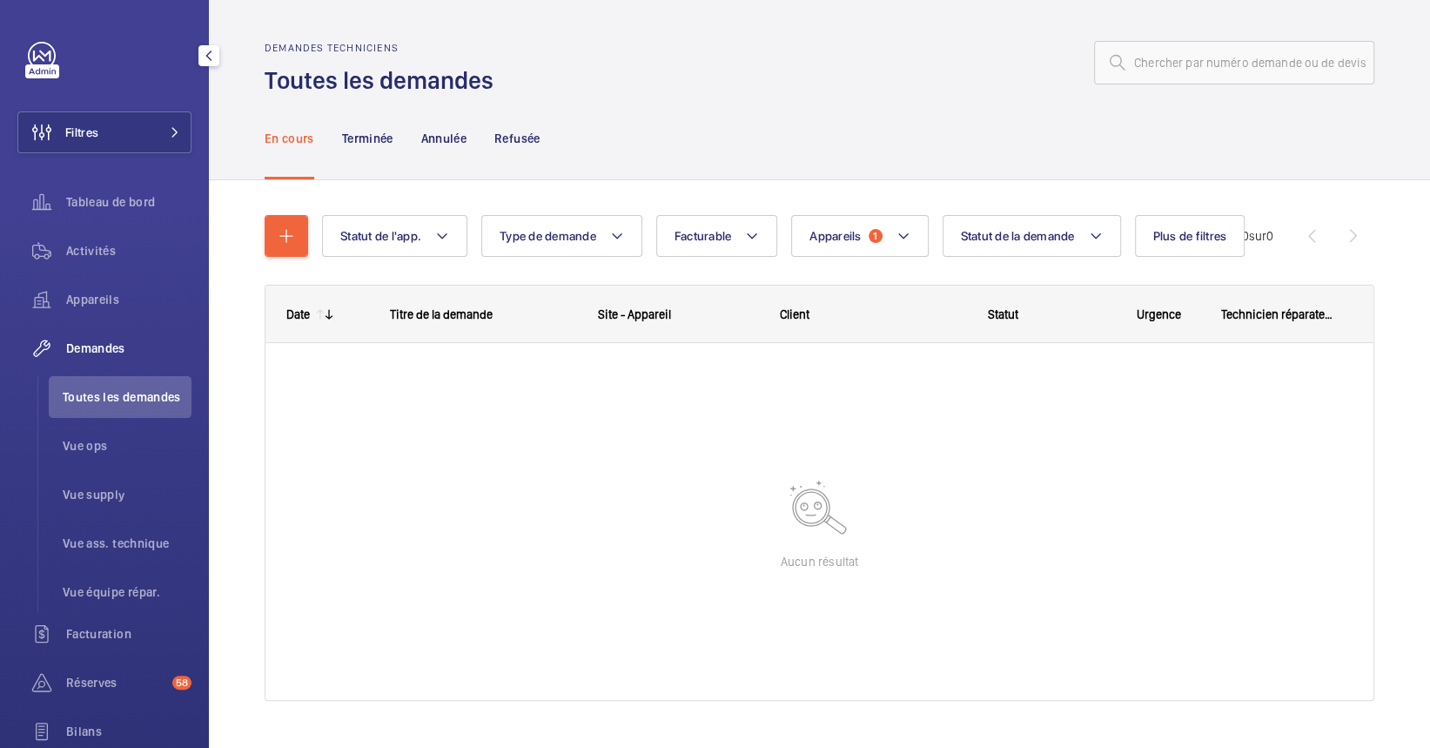
click at [153, 58] on div at bounding box center [110, 56] width 164 height 28
click at [145, 112] on button "Filtres" at bounding box center [104, 132] width 174 height 42
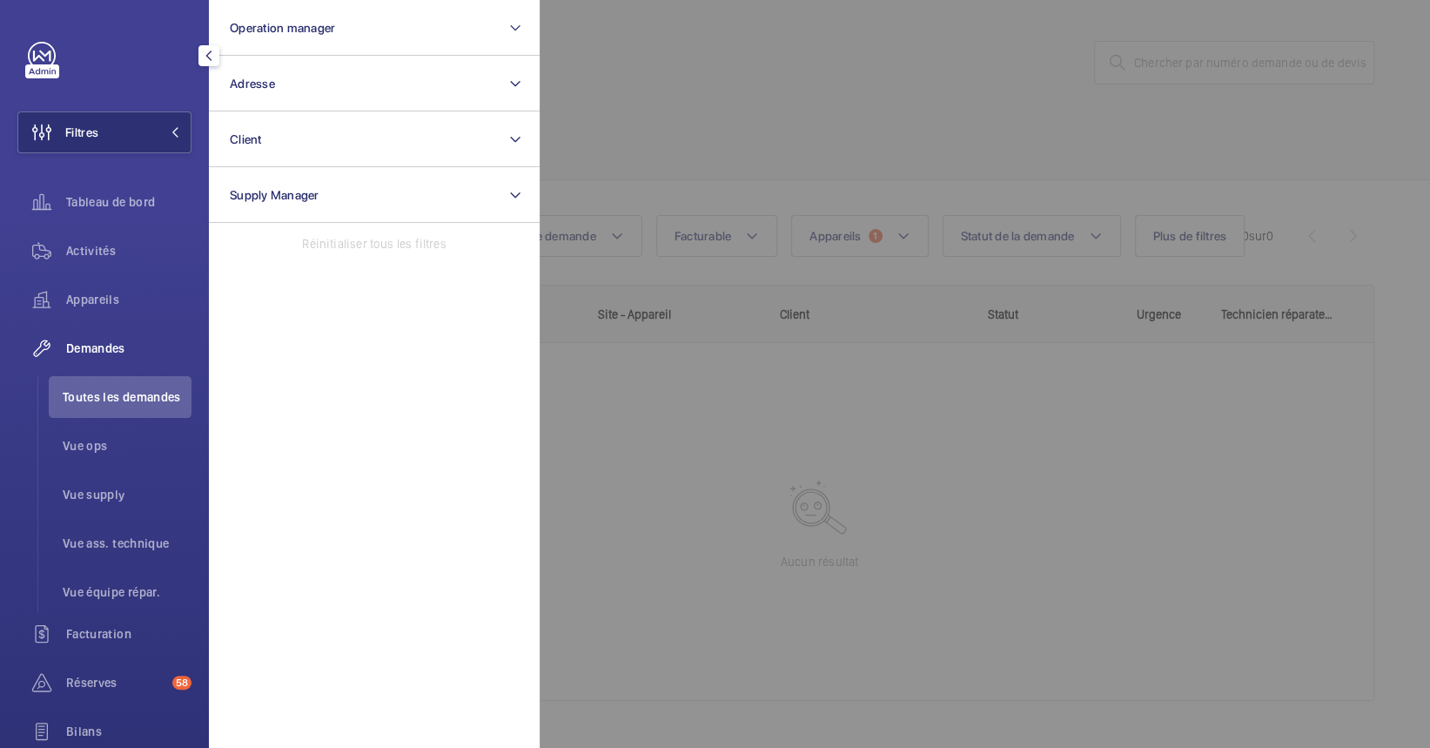
click at [724, 152] on div at bounding box center [1255, 374] width 1430 height 748
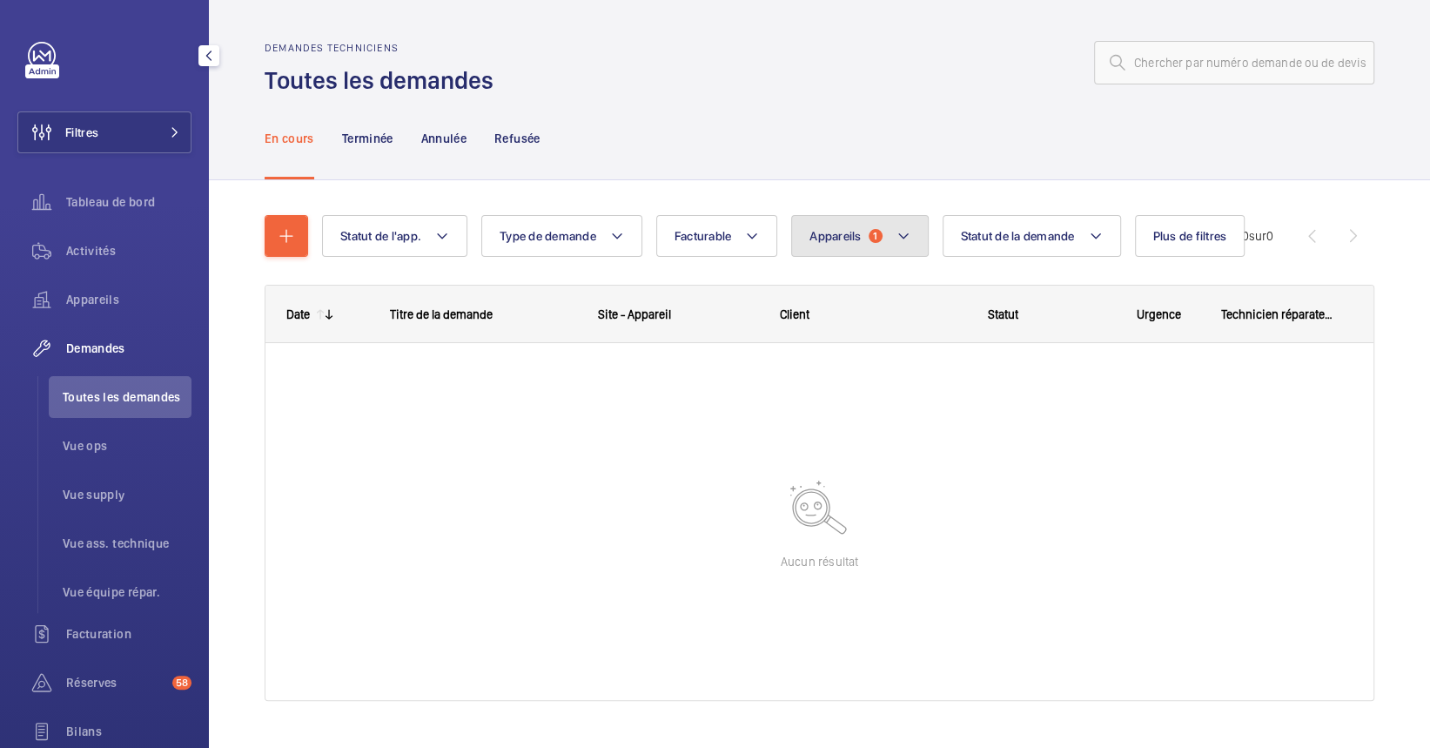
click at [868, 232] on button "Appareils 1" at bounding box center [859, 236] width 137 height 42
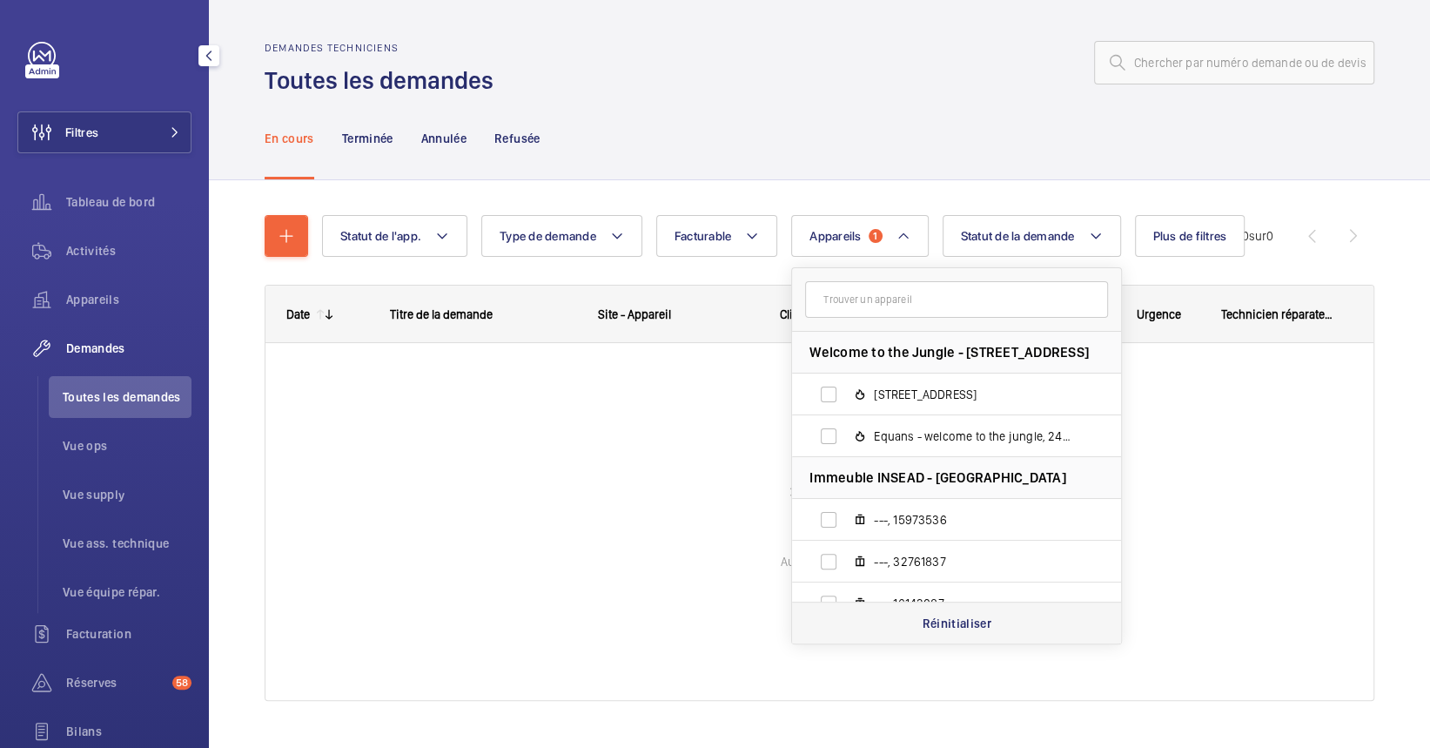
click at [905, 627] on div "Réinitialiser" at bounding box center [956, 622] width 329 height 42
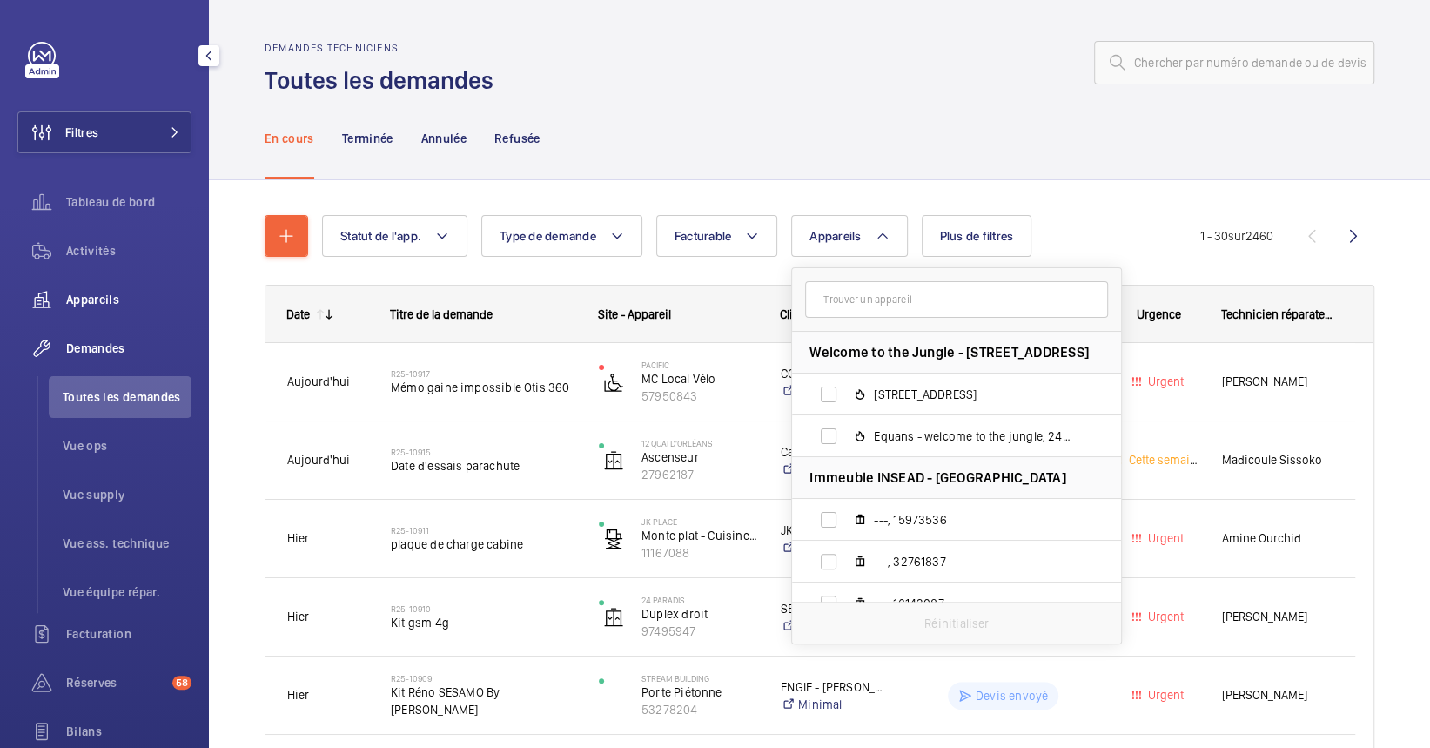
click at [84, 291] on span "Appareils" at bounding box center [128, 299] width 125 height 17
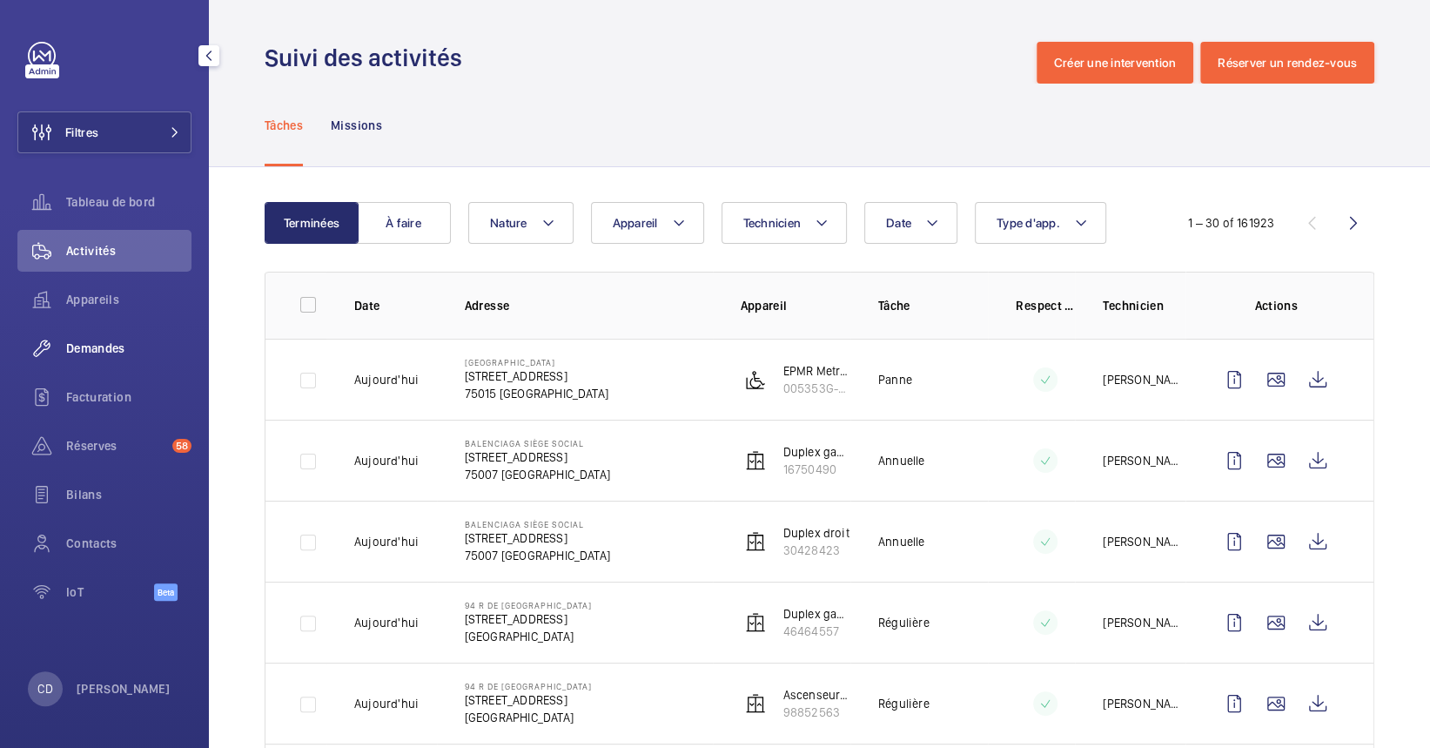
click at [118, 332] on div "Demandes" at bounding box center [104, 348] width 174 height 42
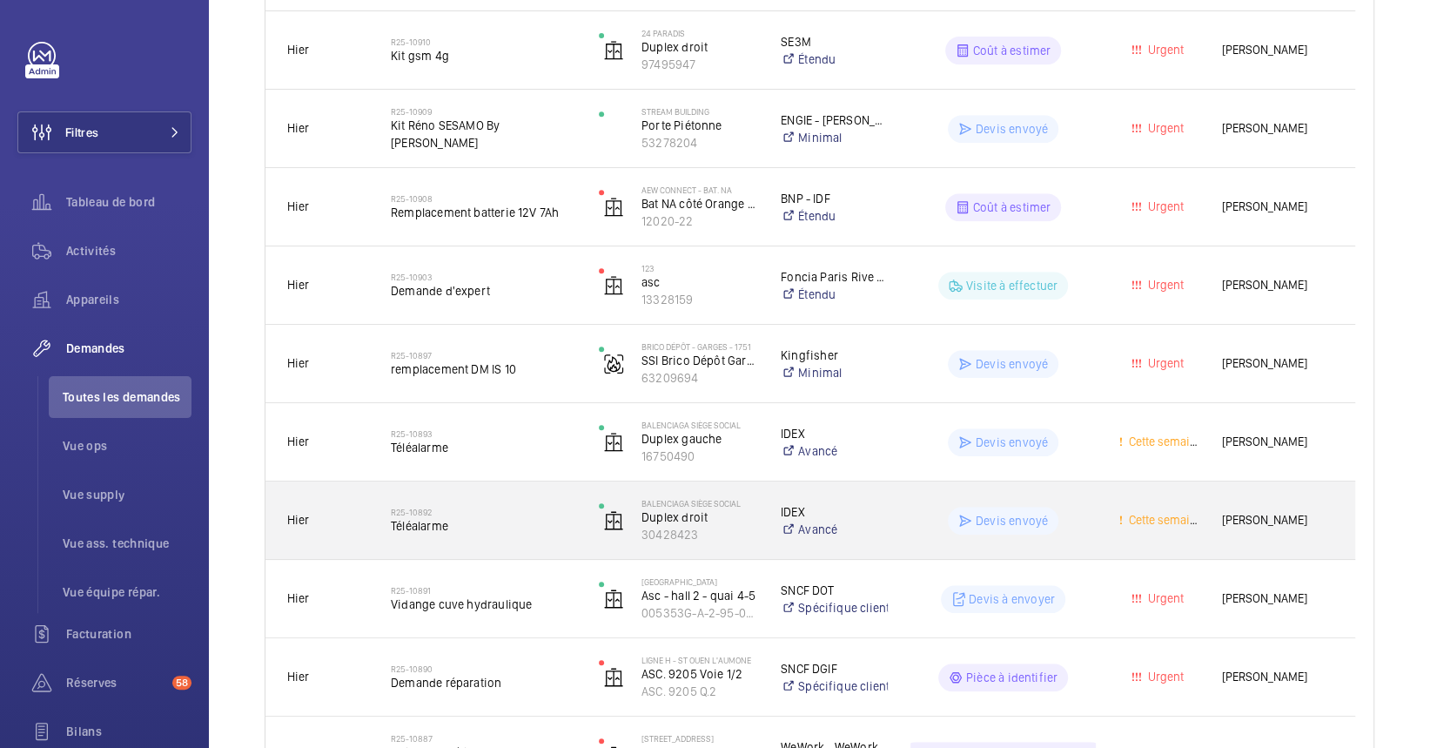
scroll to position [580, 0]
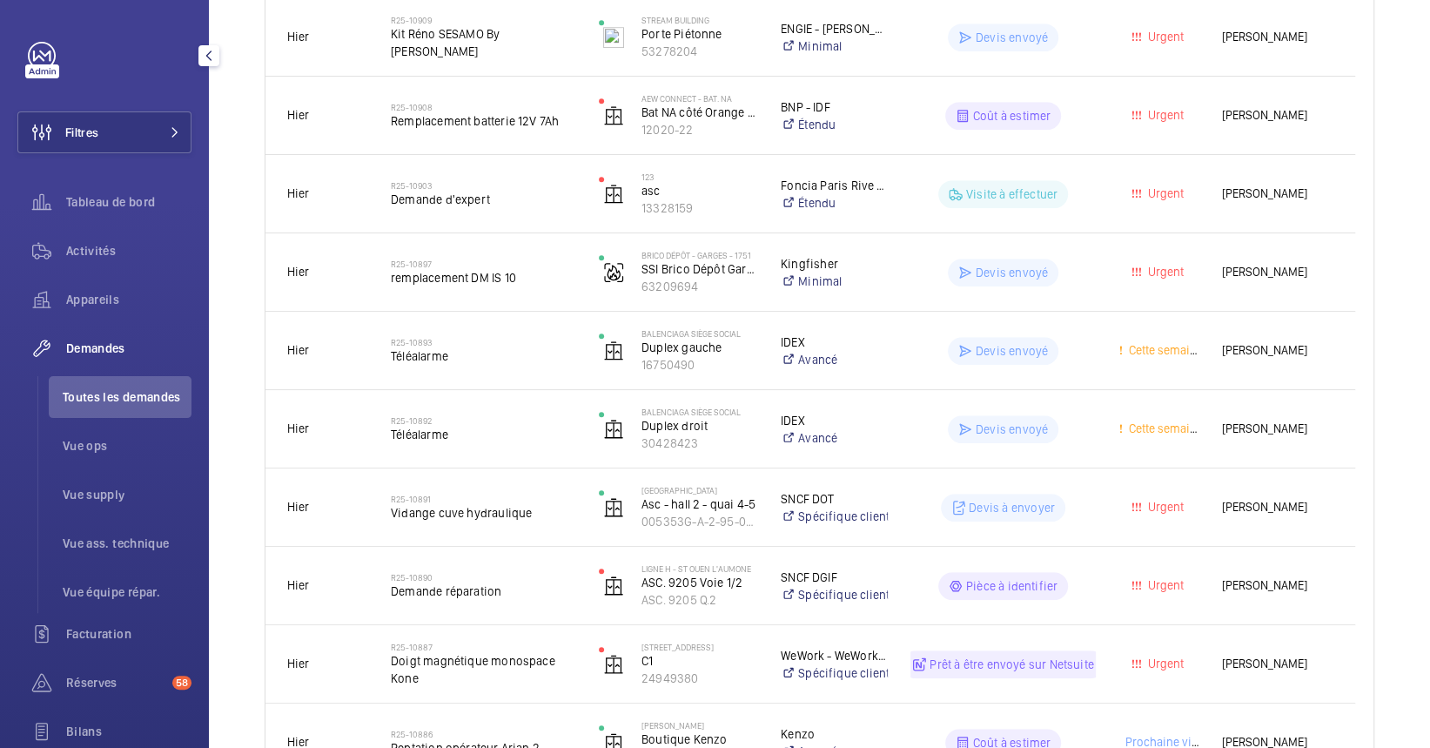
drag, startPoint x: 77, startPoint y: 299, endPoint x: 185, endPoint y: 469, distance: 201.1
click at [77, 299] on span "Appareils" at bounding box center [128, 299] width 125 height 17
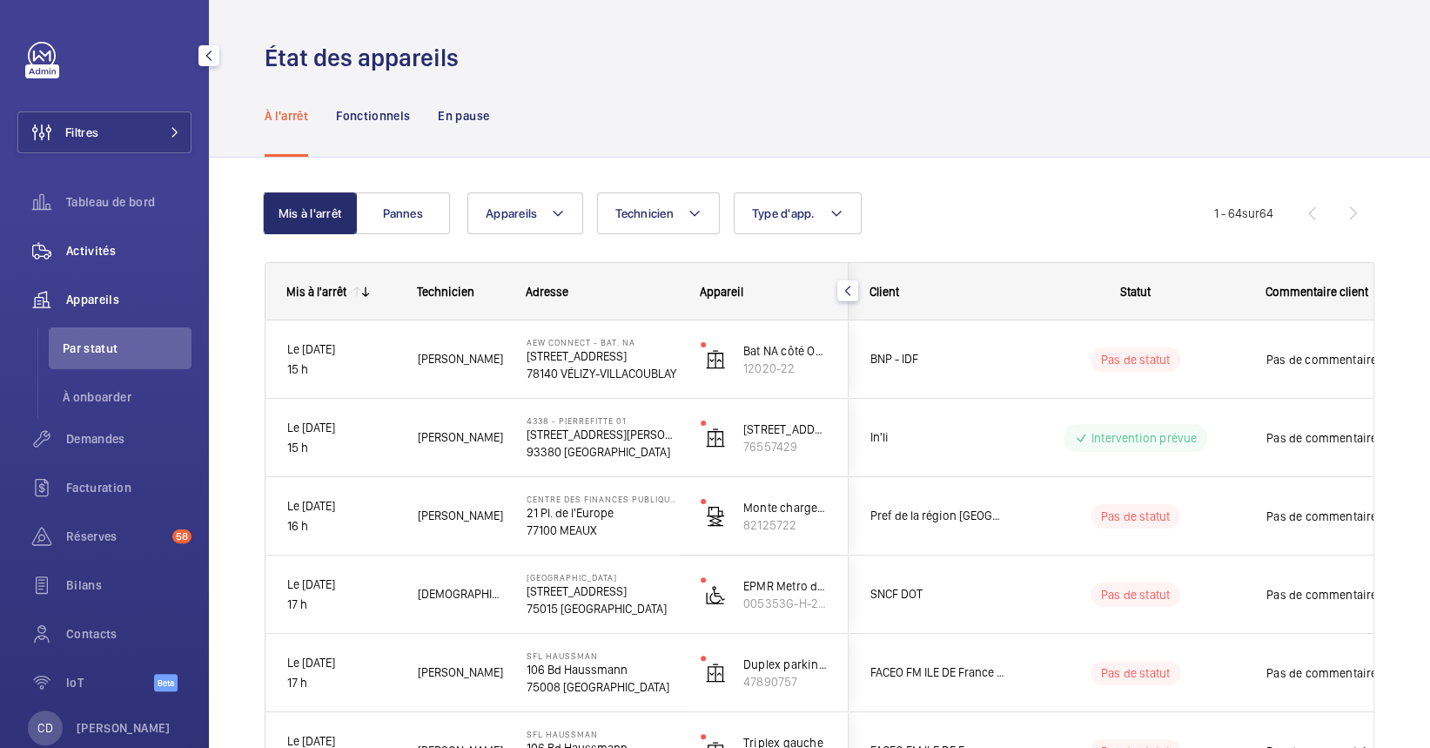
click at [139, 265] on div "Activités" at bounding box center [104, 251] width 174 height 42
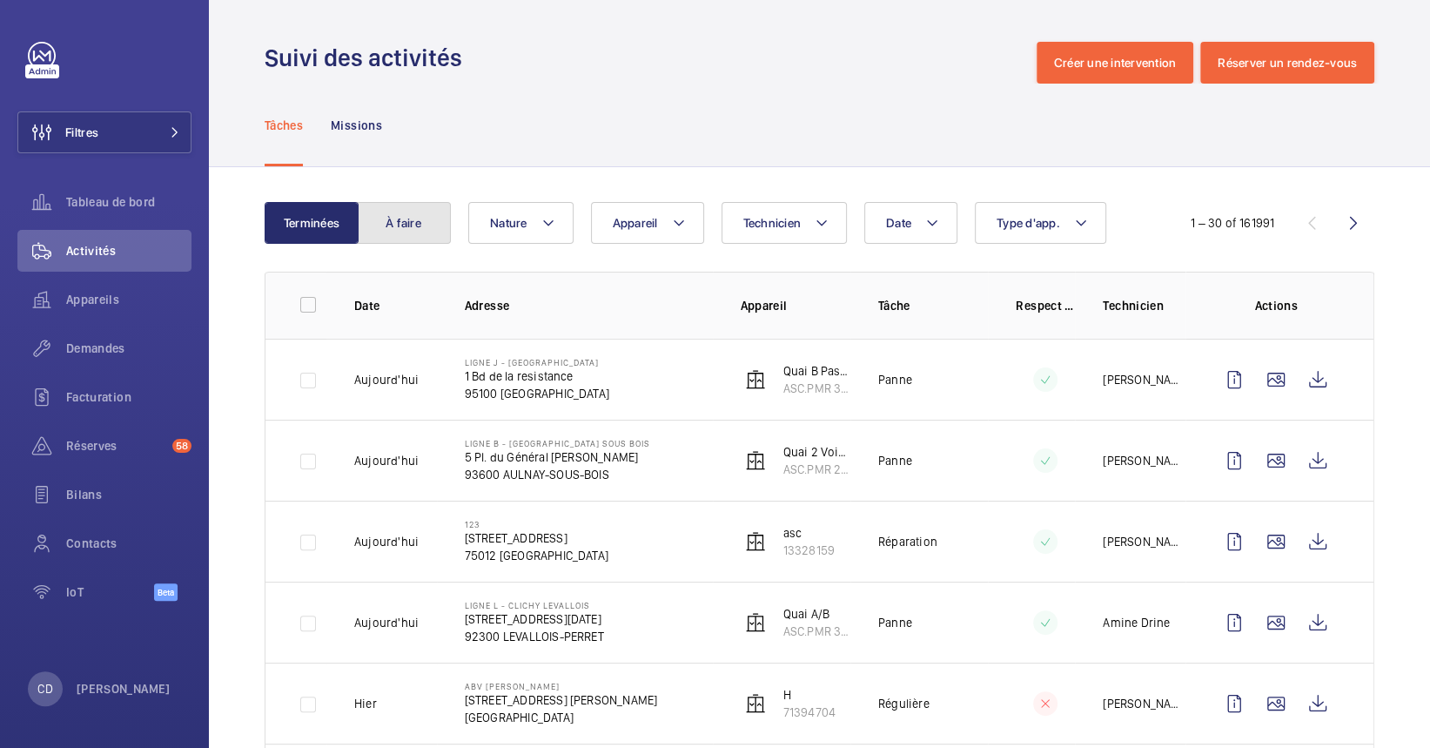
click at [399, 235] on button "À faire" at bounding box center [404, 223] width 94 height 42
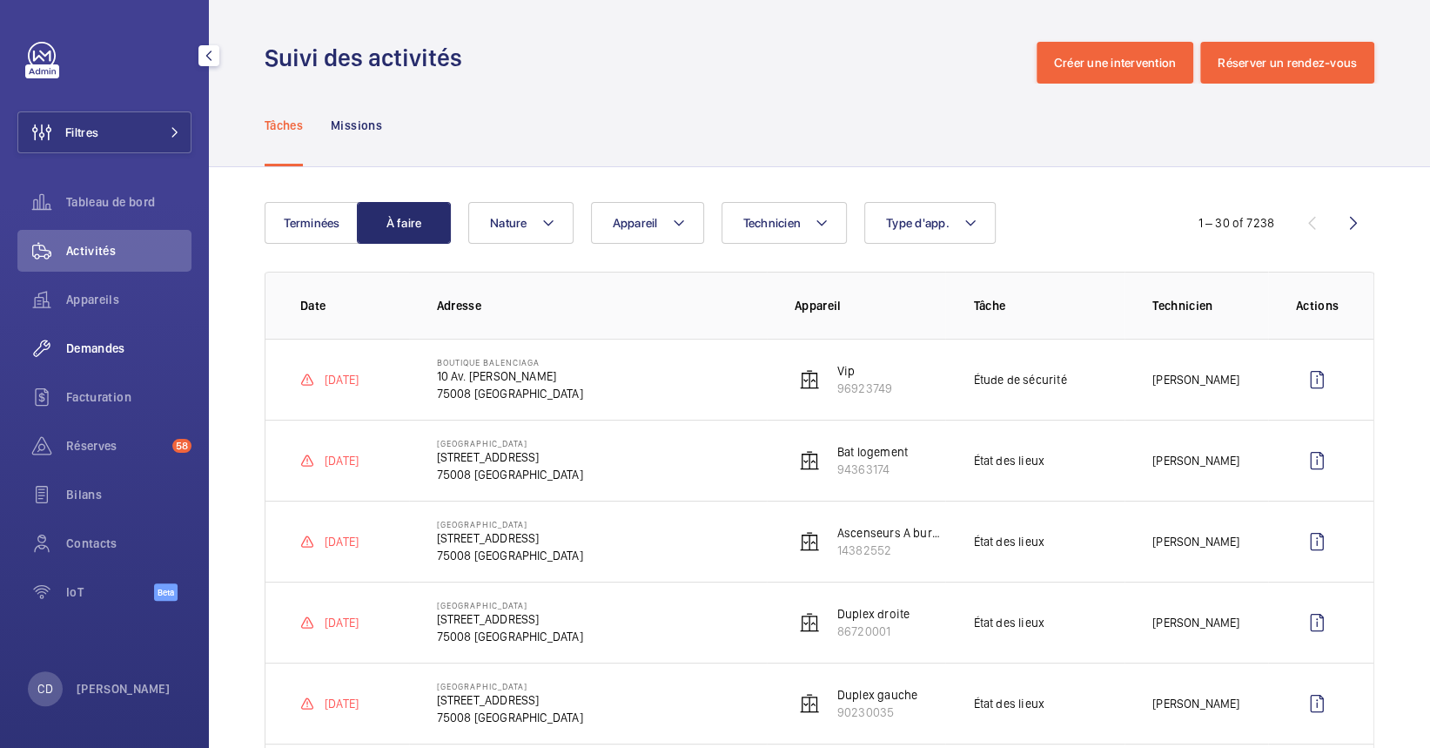
click at [140, 332] on div "Demandes" at bounding box center [104, 348] width 174 height 42
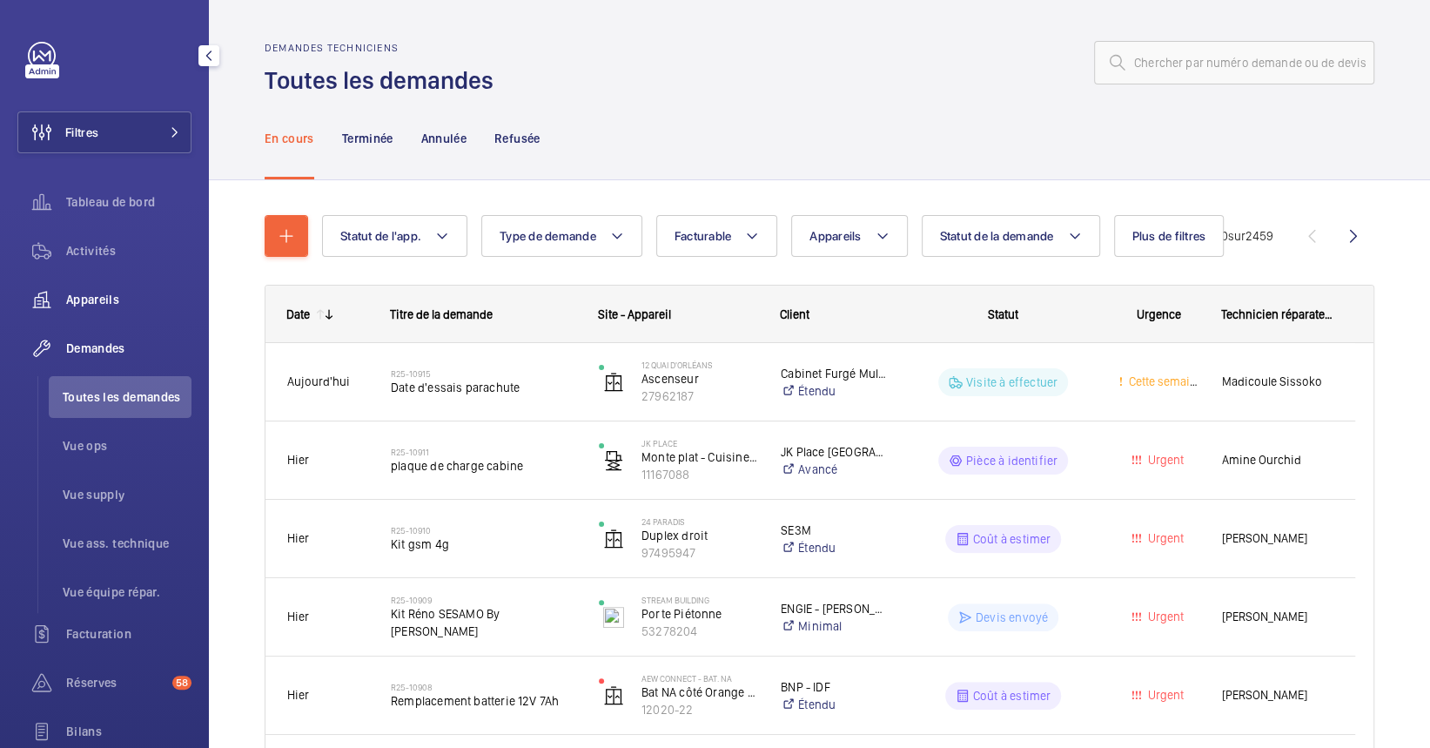
click at [121, 282] on div "Appareils" at bounding box center [104, 300] width 174 height 42
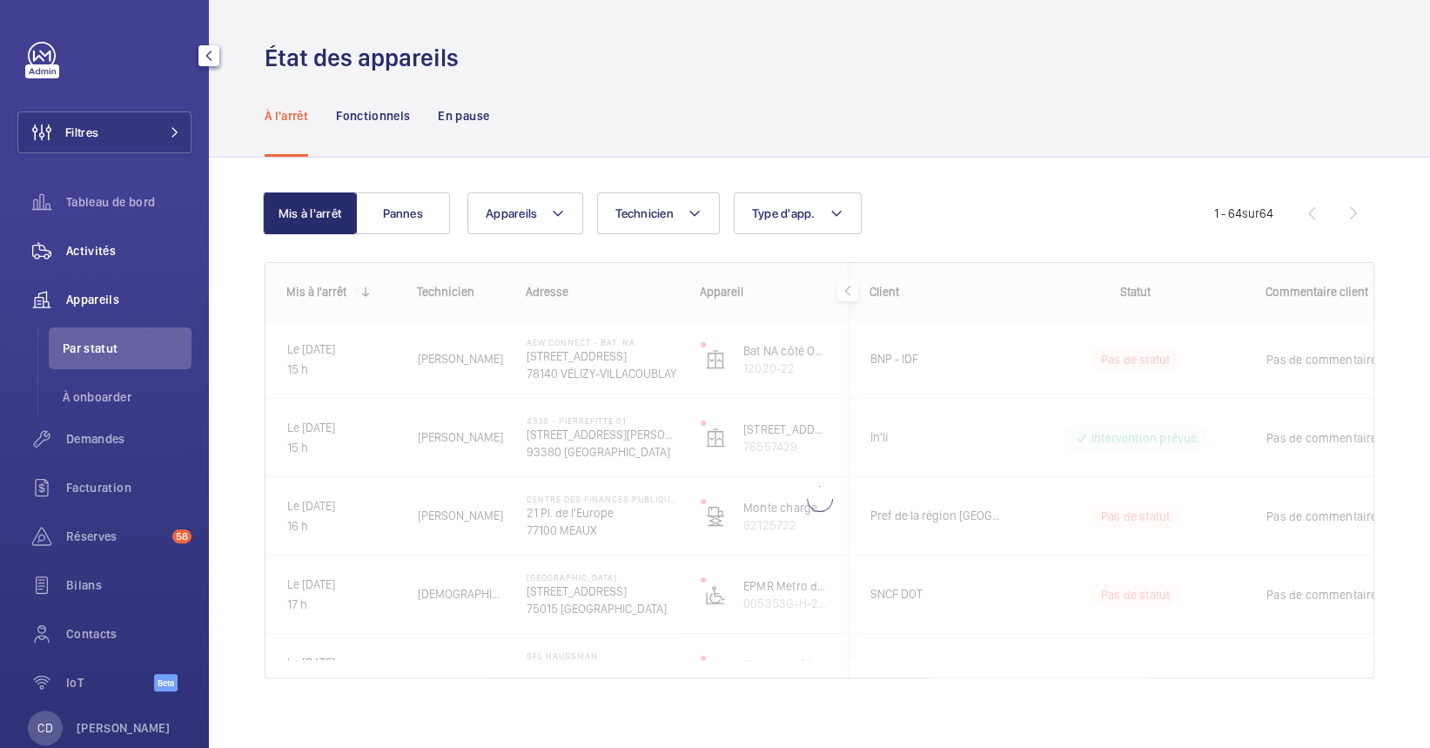
click at [72, 251] on span "Activités" at bounding box center [128, 250] width 125 height 17
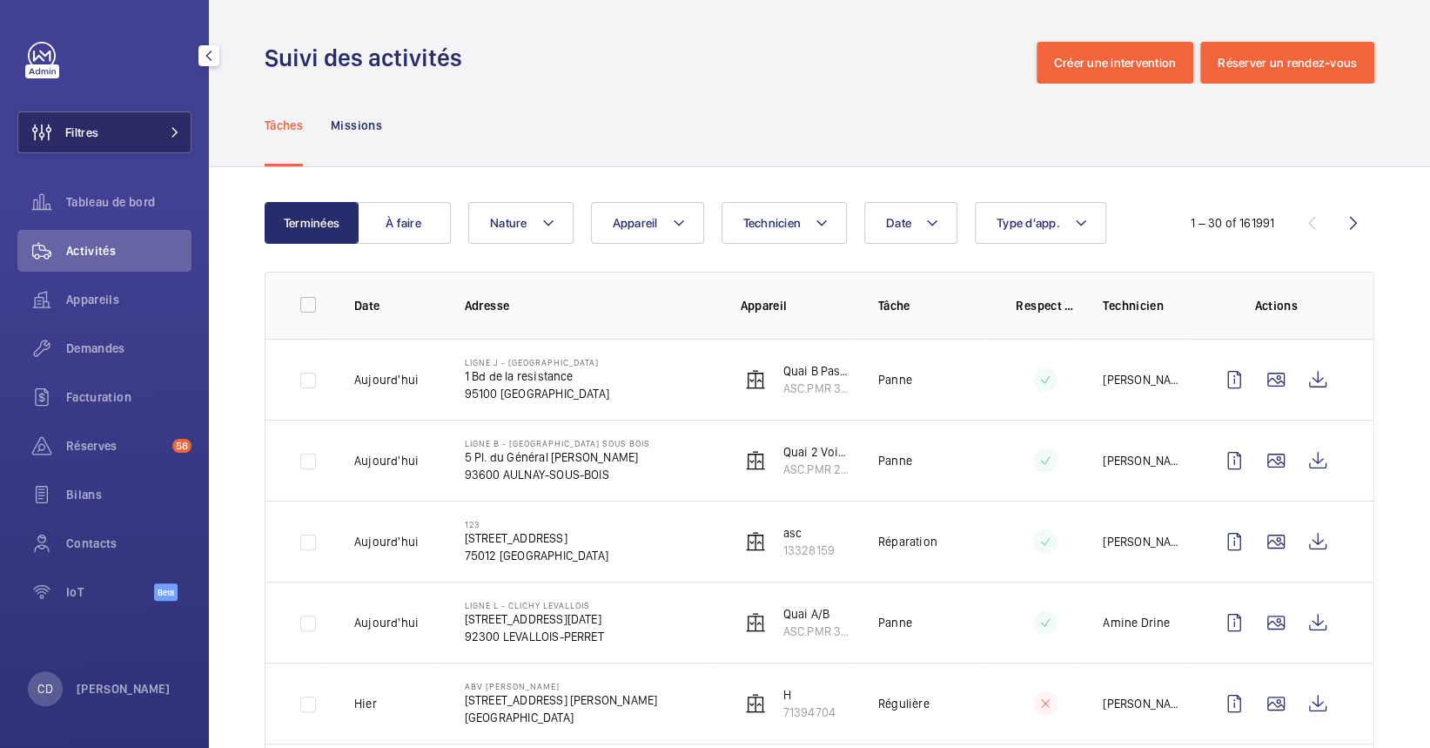
click at [187, 130] on button "Filtres" at bounding box center [104, 132] width 174 height 42
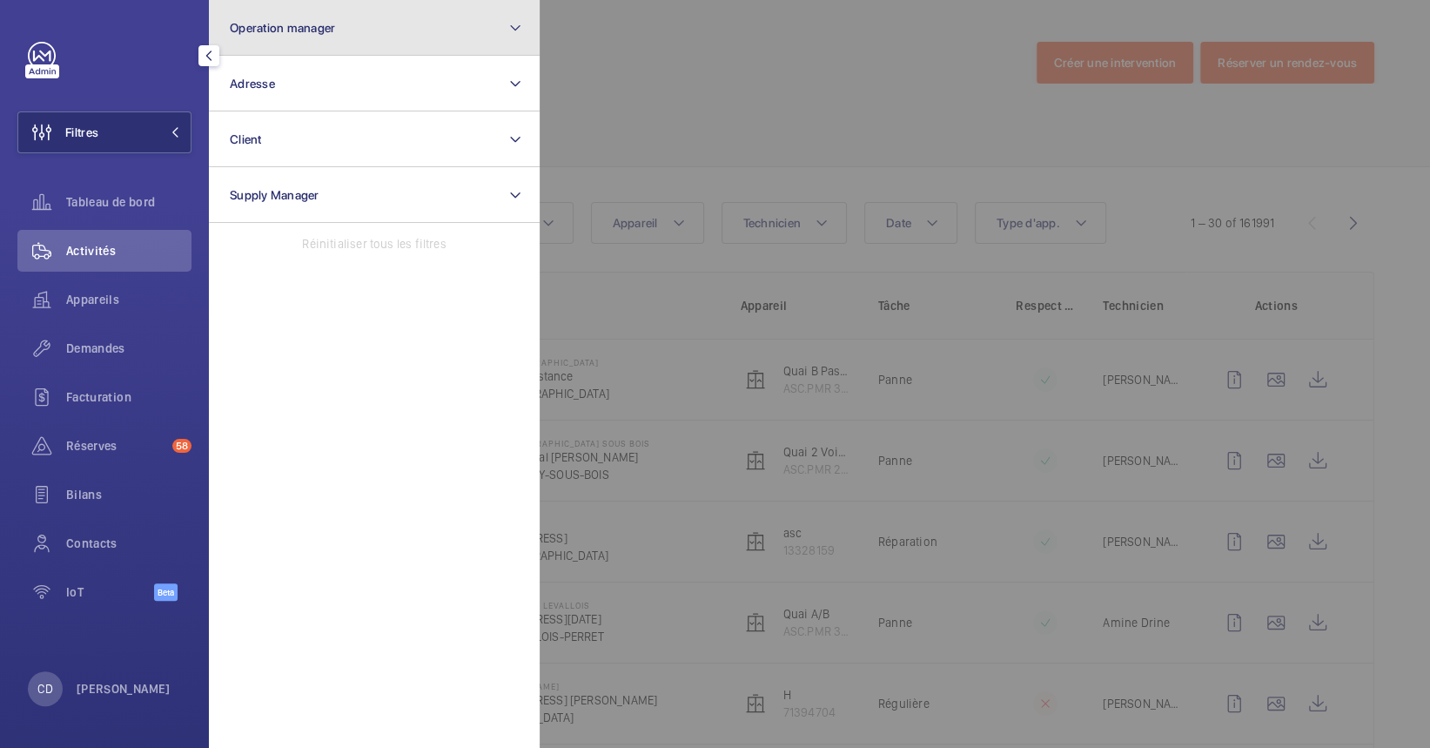
click at [346, 38] on button "Operation manager" at bounding box center [374, 28] width 331 height 56
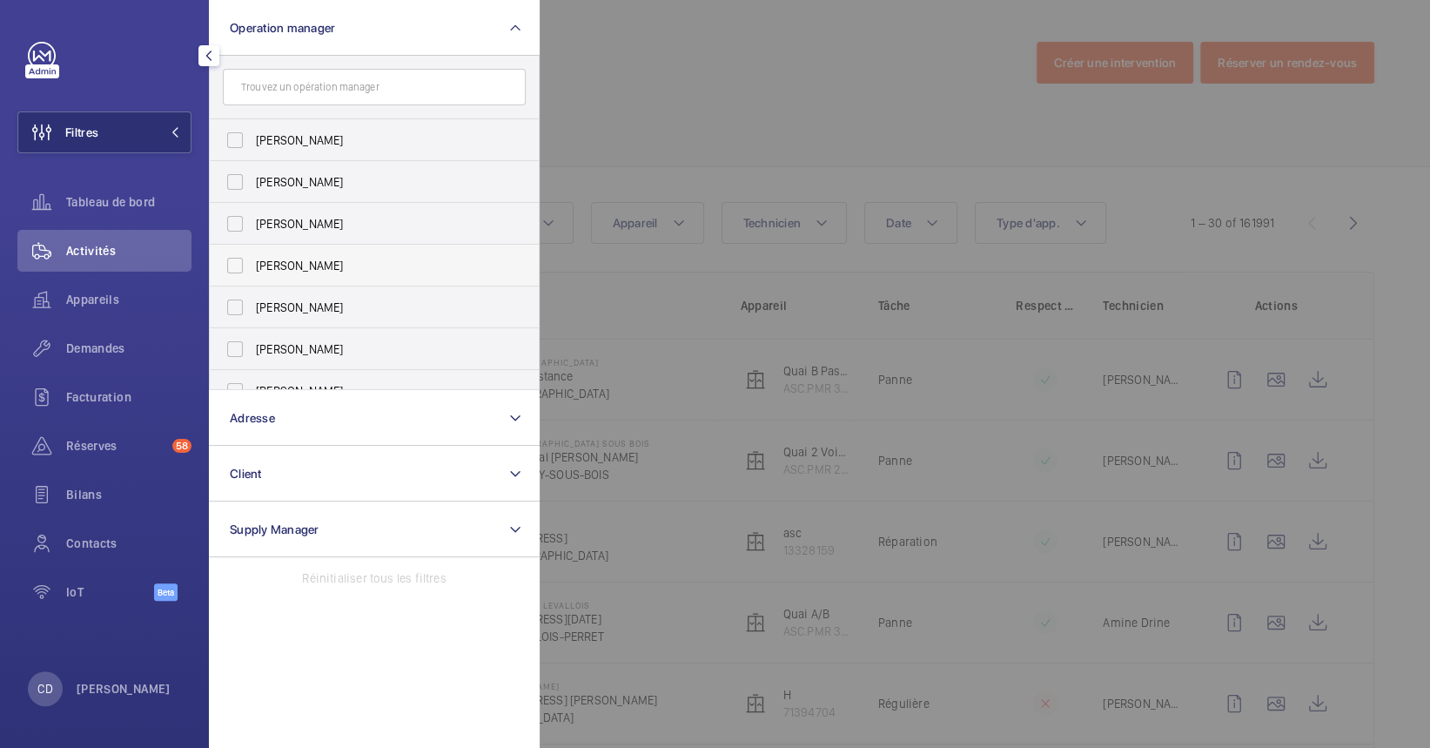
click at [403, 280] on label "[PERSON_NAME]" at bounding box center [361, 266] width 303 height 42
click at [252, 280] on input "[PERSON_NAME]" at bounding box center [235, 265] width 35 height 35
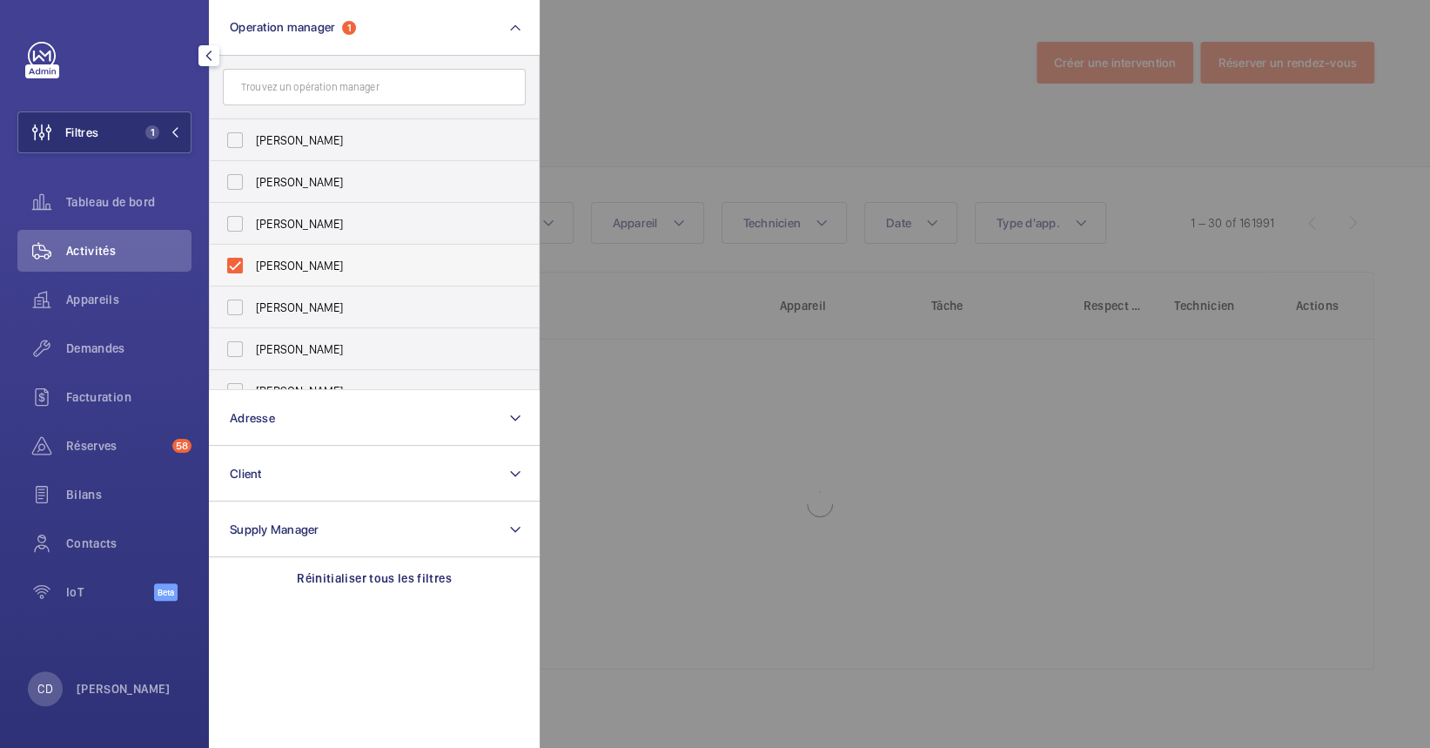
click at [369, 255] on label "[PERSON_NAME]" at bounding box center [361, 266] width 303 height 42
click at [252, 255] on input "[PERSON_NAME]" at bounding box center [235, 265] width 35 height 35
checkbox input "false"
click at [385, 324] on label "[PERSON_NAME]" at bounding box center [361, 307] width 303 height 42
click at [252, 324] on input "[PERSON_NAME]" at bounding box center [235, 307] width 35 height 35
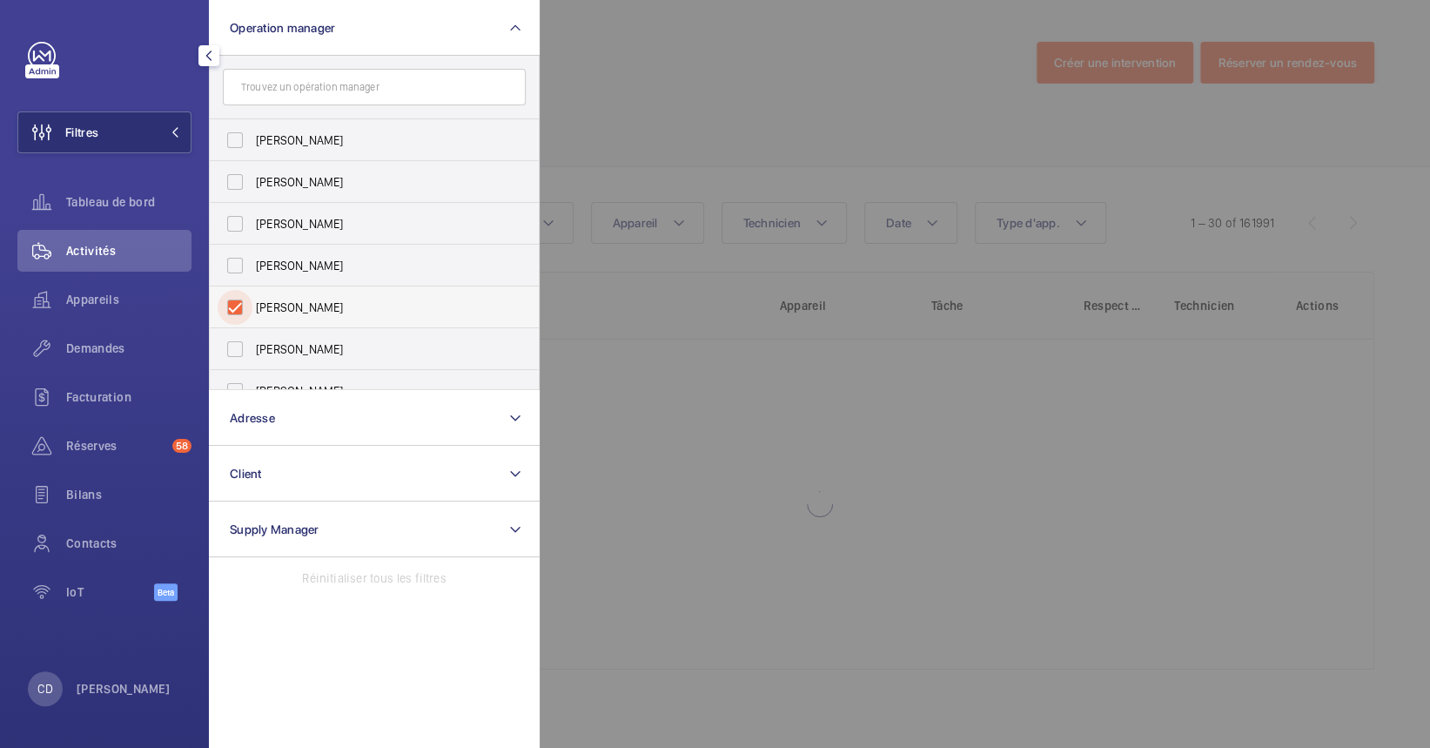
checkbox input "true"
click at [796, 453] on div at bounding box center [1255, 374] width 1430 height 748
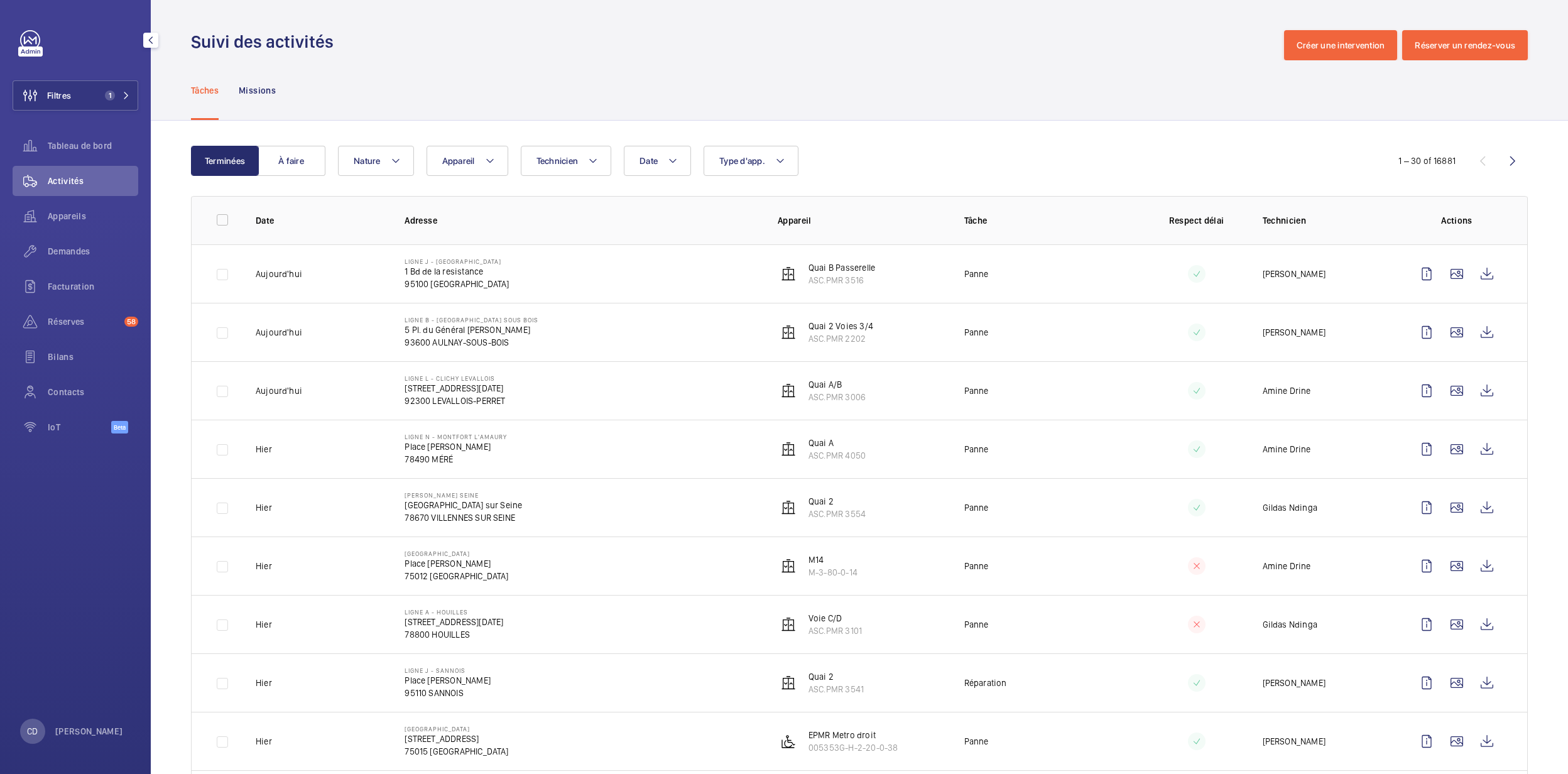
click at [76, 231] on div "Appareils" at bounding box center [75, 219] width 126 height 35
click at [70, 214] on span "Appareils" at bounding box center [92, 216] width 90 height 12
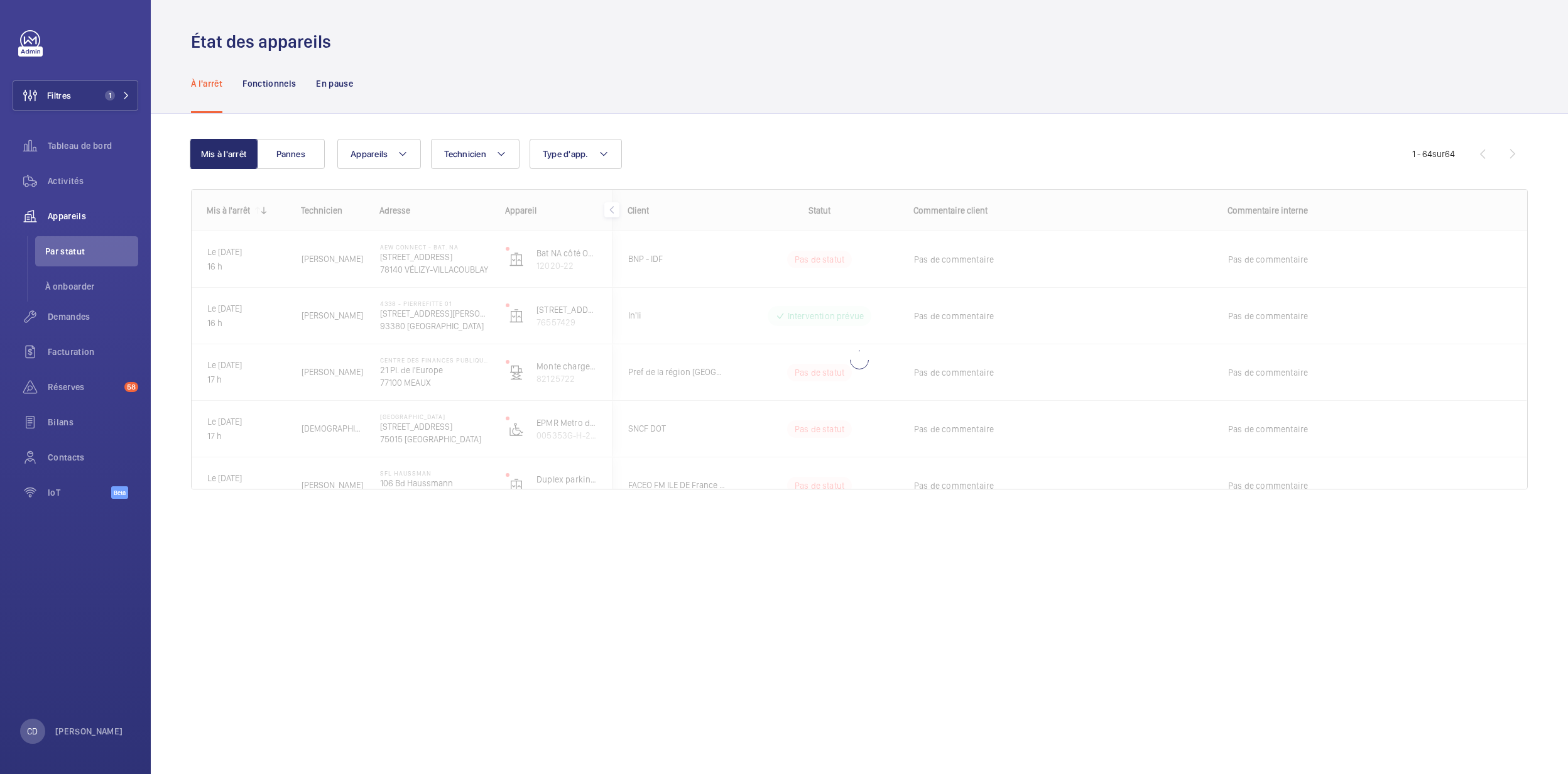
click at [700, 103] on div "À l'arrêt Fonctionnels En pause" at bounding box center [860, 83] width 1337 height 60
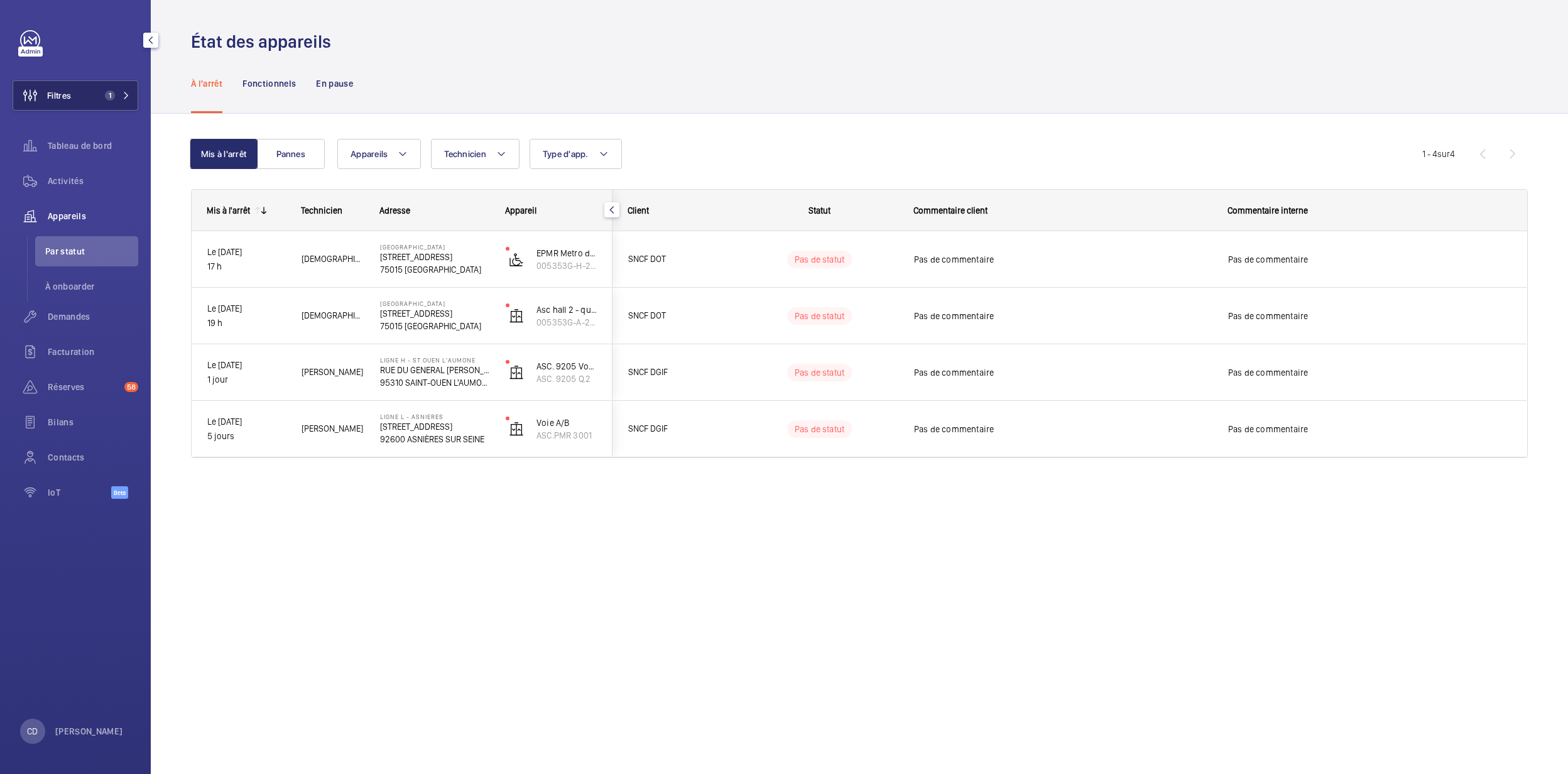
click at [58, 84] on span "Filtres" at bounding box center [42, 95] width 58 height 30
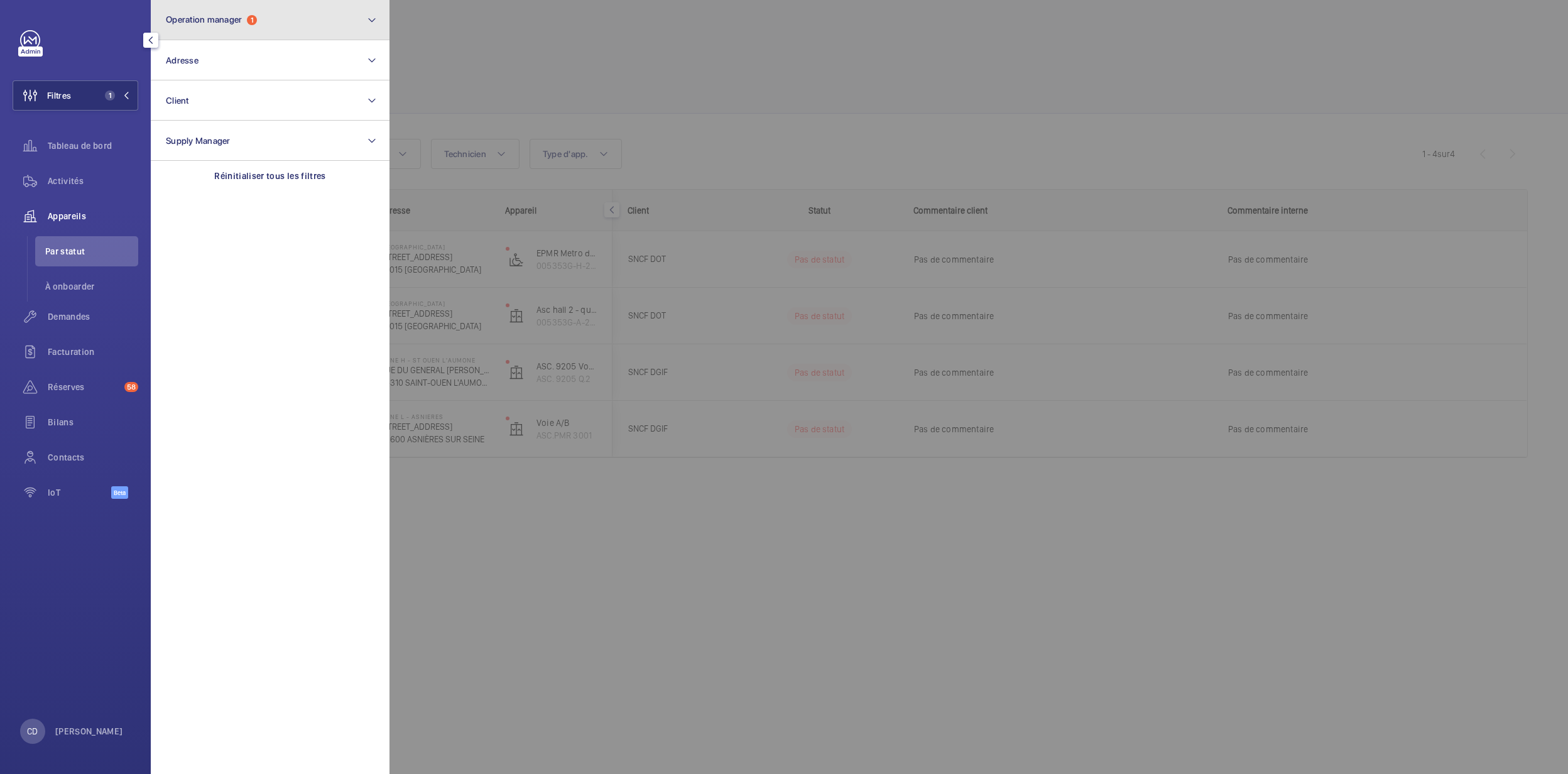
click at [229, 17] on span "Operation manager" at bounding box center [204, 19] width 76 height 10
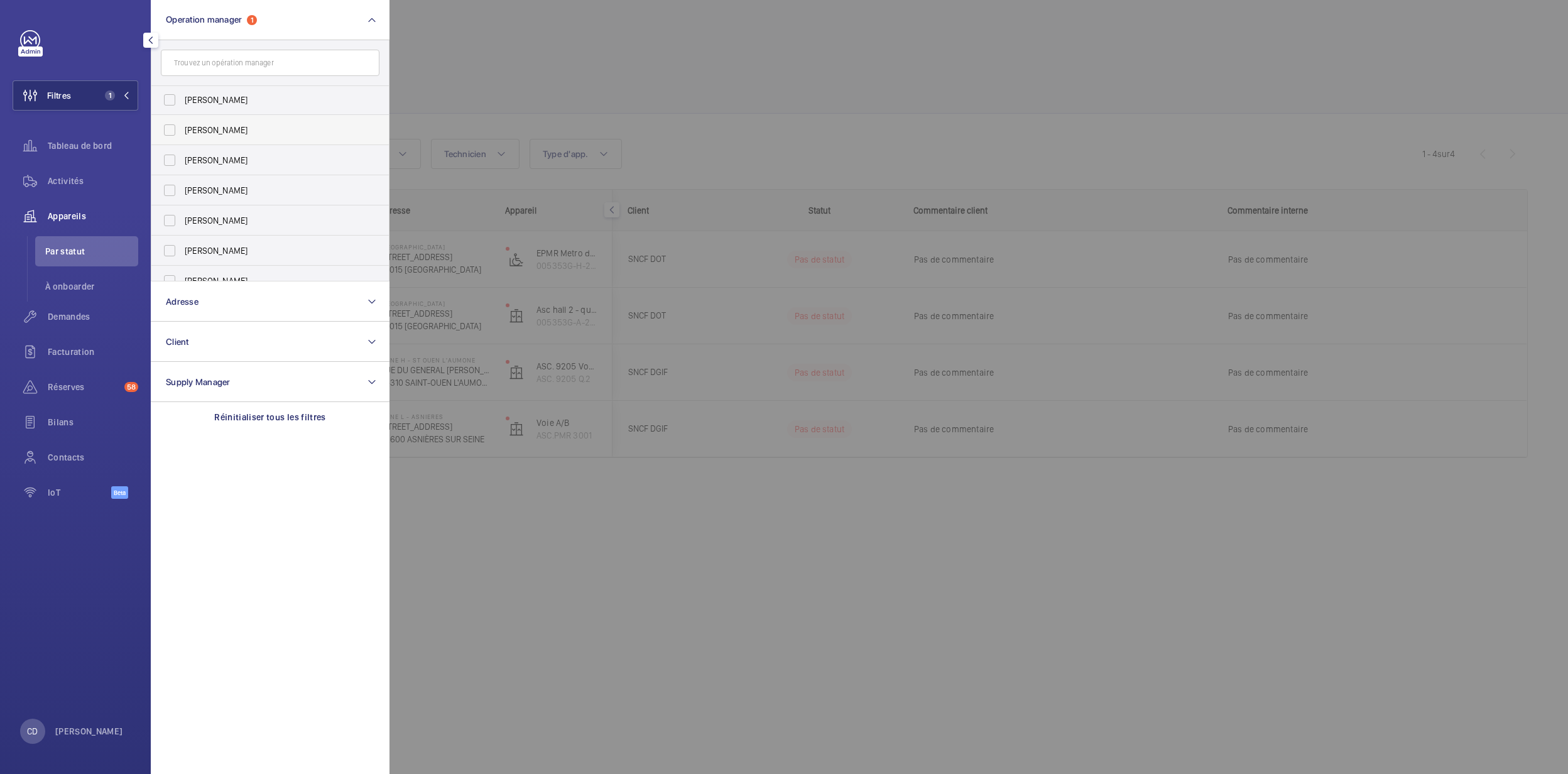
scroll to position [46, 0]
click at [232, 48] on form at bounding box center [270, 64] width 238 height 46
click at [232, 53] on input "text" at bounding box center [270, 63] width 219 height 27
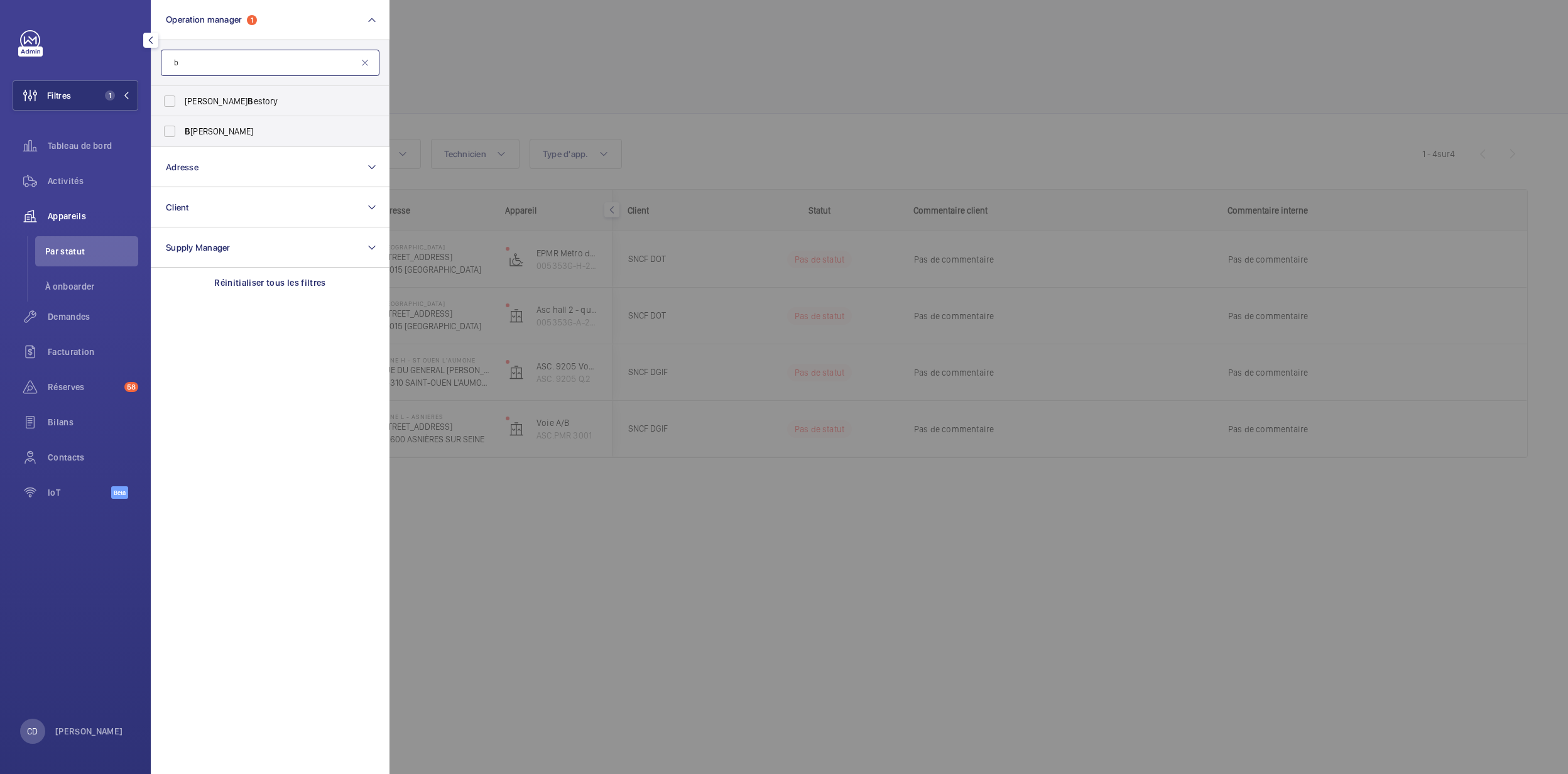
scroll to position [0, 0]
type input "brun"
click at [197, 84] on form "brun" at bounding box center [270, 64] width 238 height 46
click at [196, 111] on label "[PERSON_NAME]" at bounding box center [261, 101] width 219 height 30
click at [182, 111] on input "[PERSON_NAME]" at bounding box center [170, 101] width 25 height 25
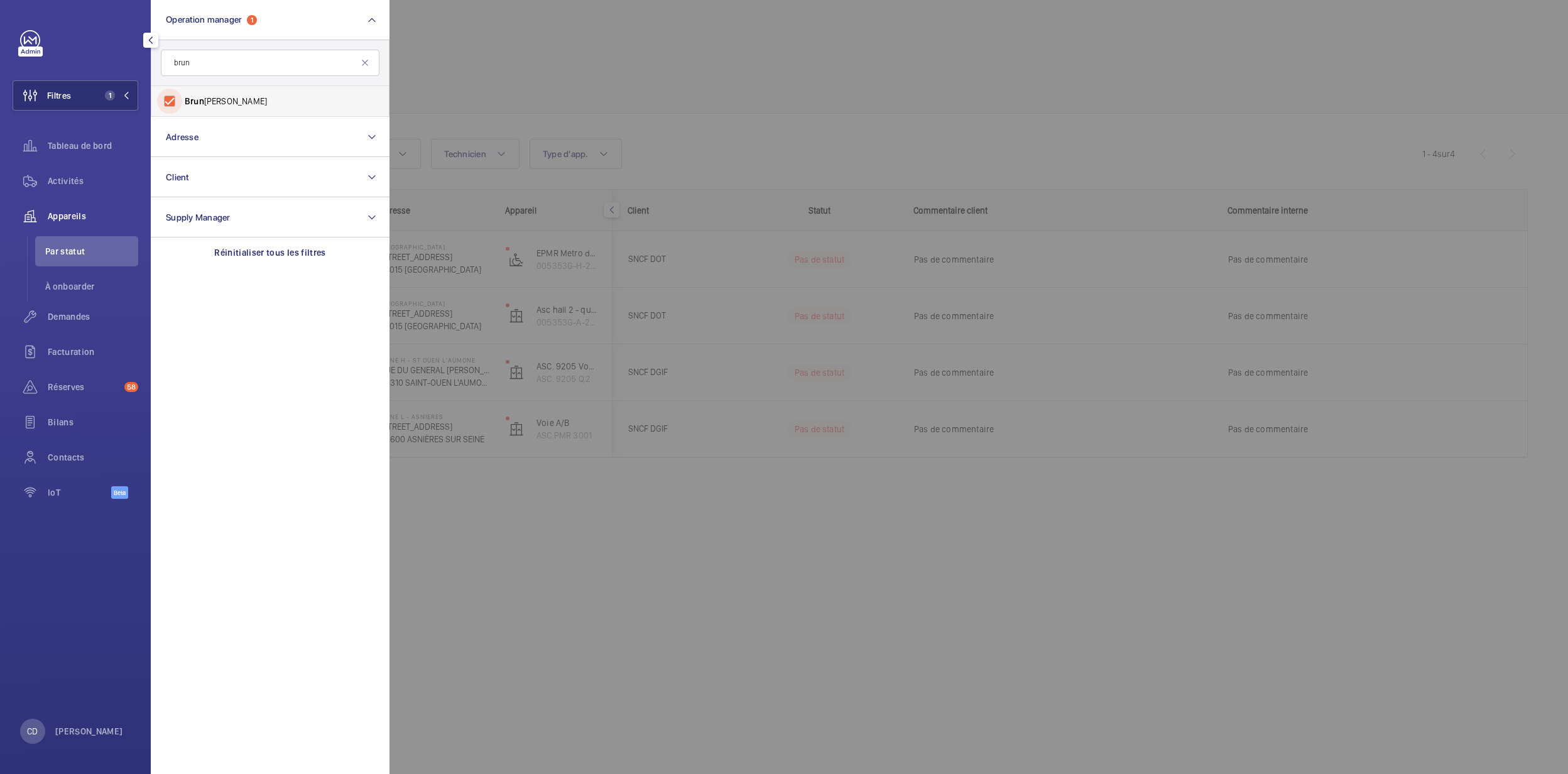
checkbox input "true"
click at [798, 138] on div at bounding box center [1174, 387] width 1568 height 774
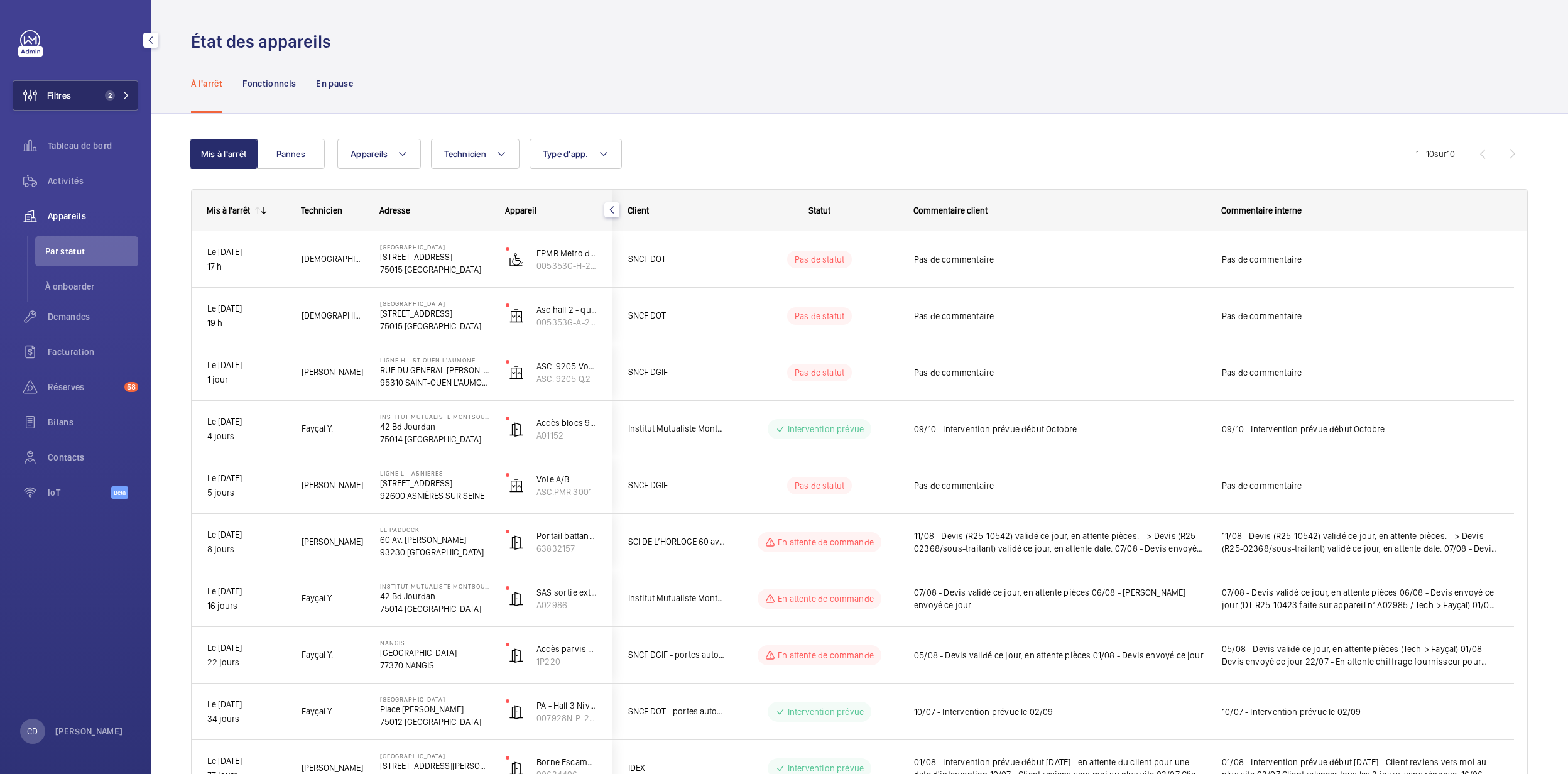
click at [73, 104] on button "Filtres 2" at bounding box center [75, 95] width 126 height 30
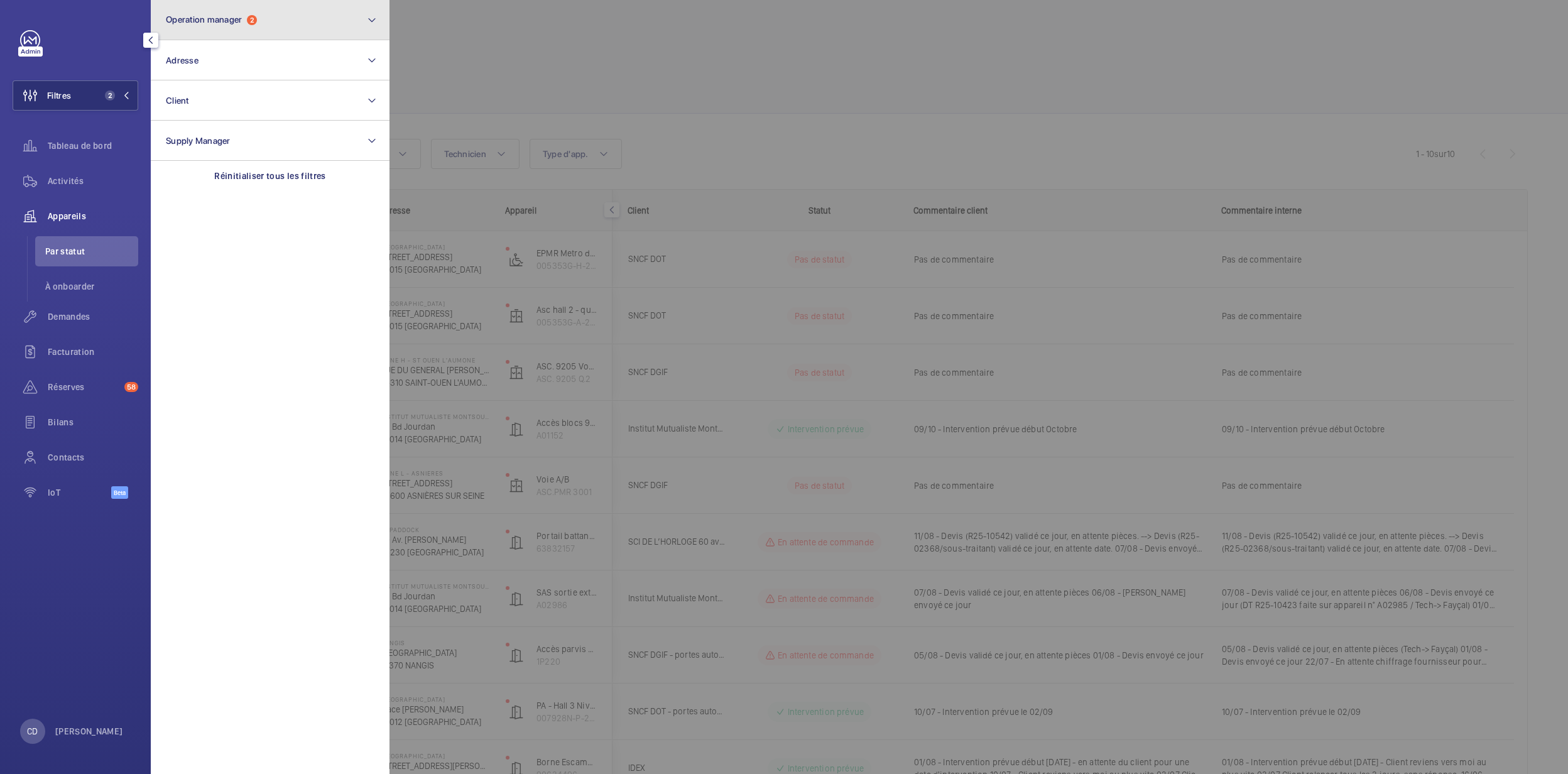
click at [240, 15] on span "Operation manager" at bounding box center [204, 19] width 76 height 10
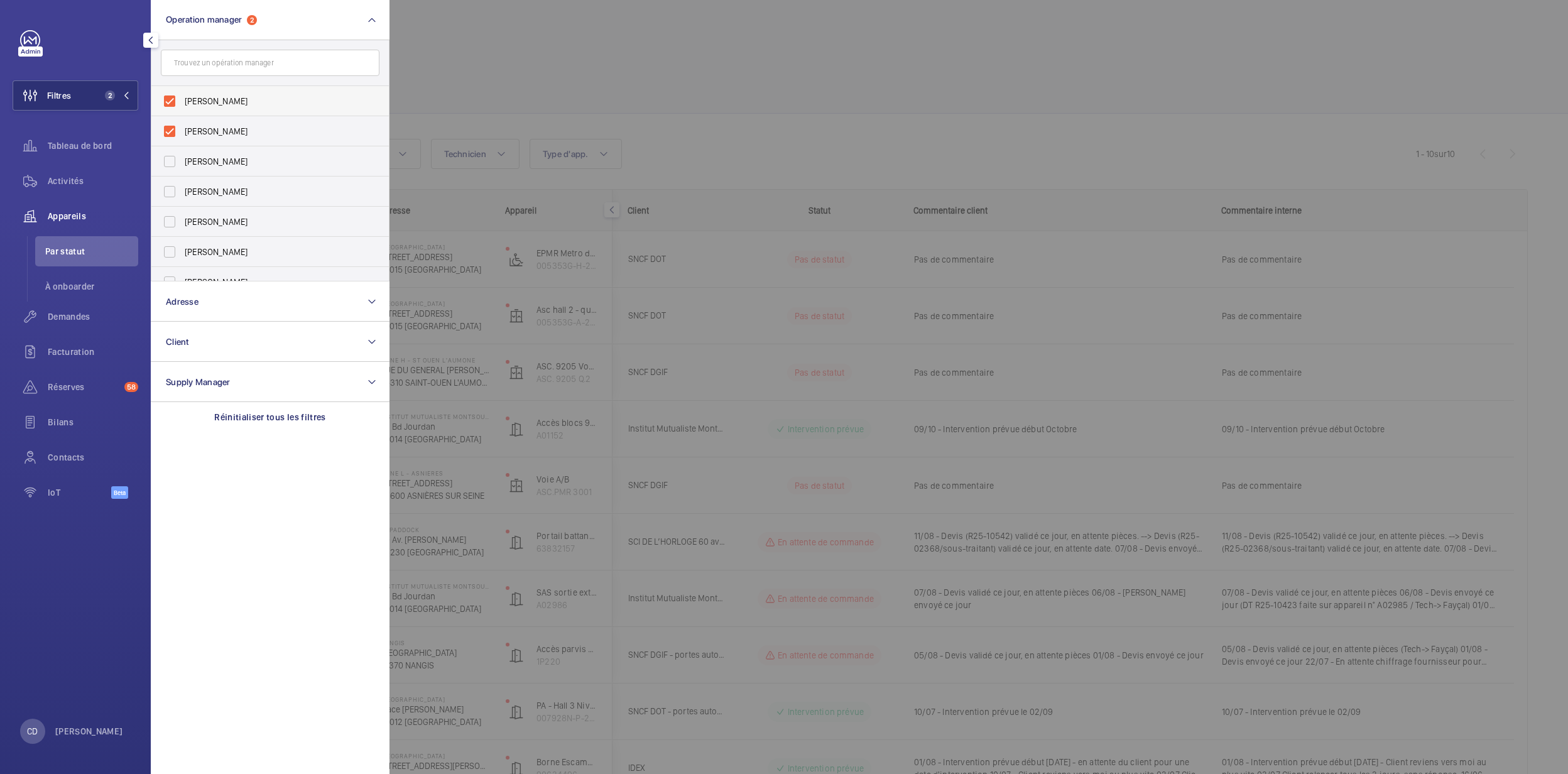
click at [290, 95] on span "[PERSON_NAME]" at bounding box center [271, 100] width 173 height 12
click at [182, 95] on input "[PERSON_NAME]" at bounding box center [170, 101] width 25 height 25
checkbox input "false"
click at [589, 79] on div at bounding box center [1174, 387] width 1568 height 774
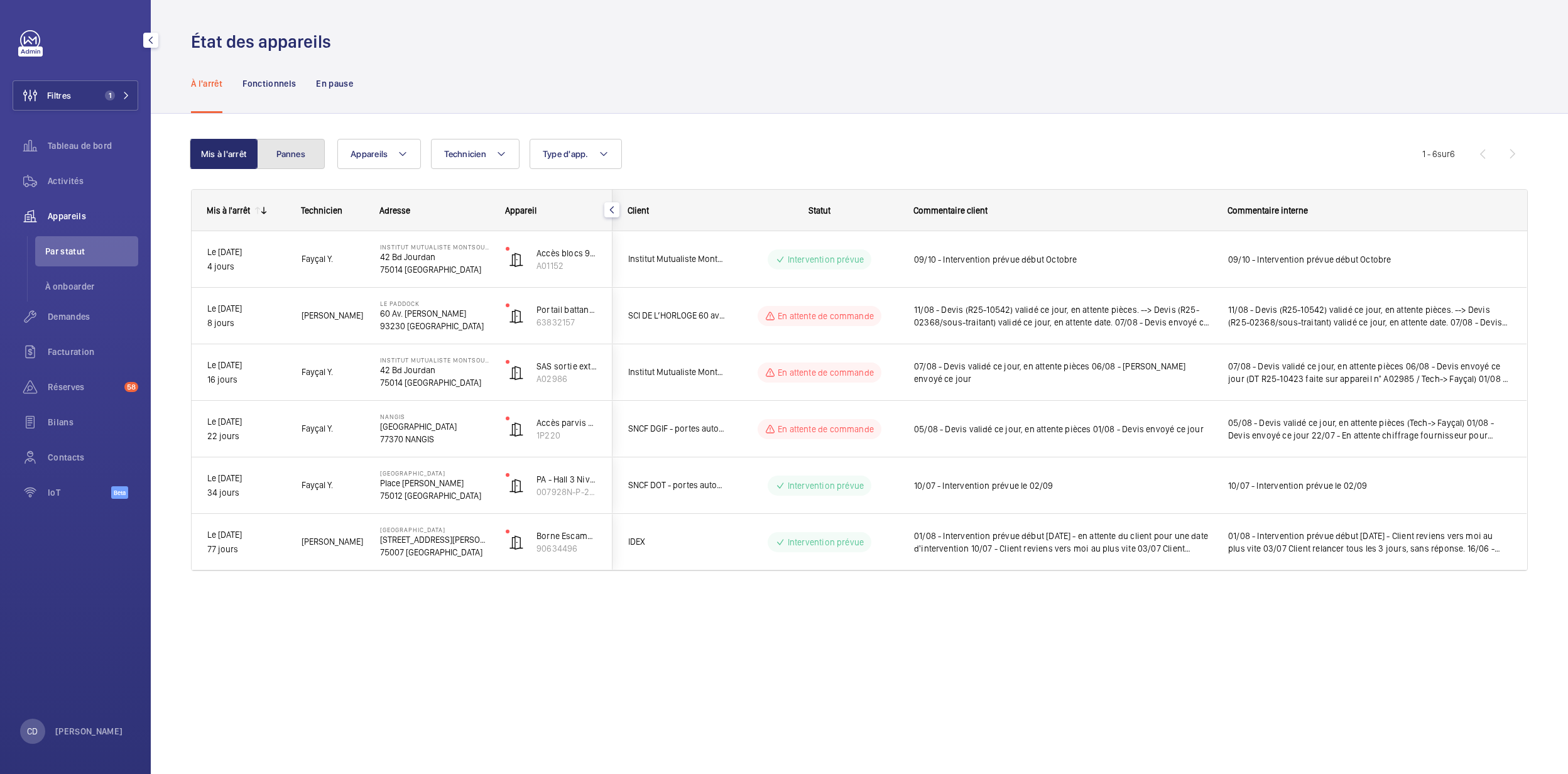
click at [295, 151] on button "Pannes" at bounding box center [291, 154] width 68 height 30
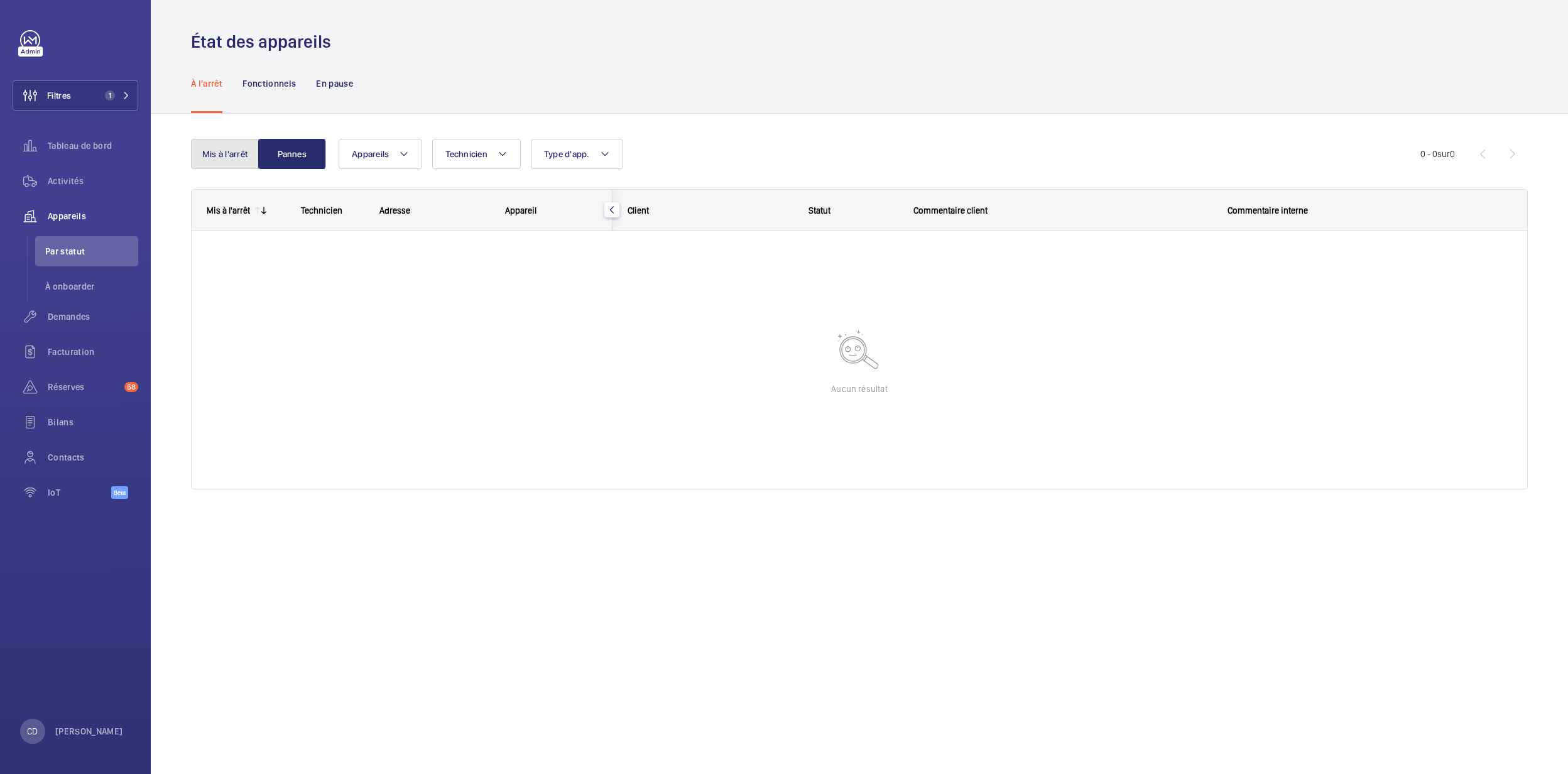
click at [234, 162] on button "Mis à l'arrêt" at bounding box center [225, 154] width 68 height 30
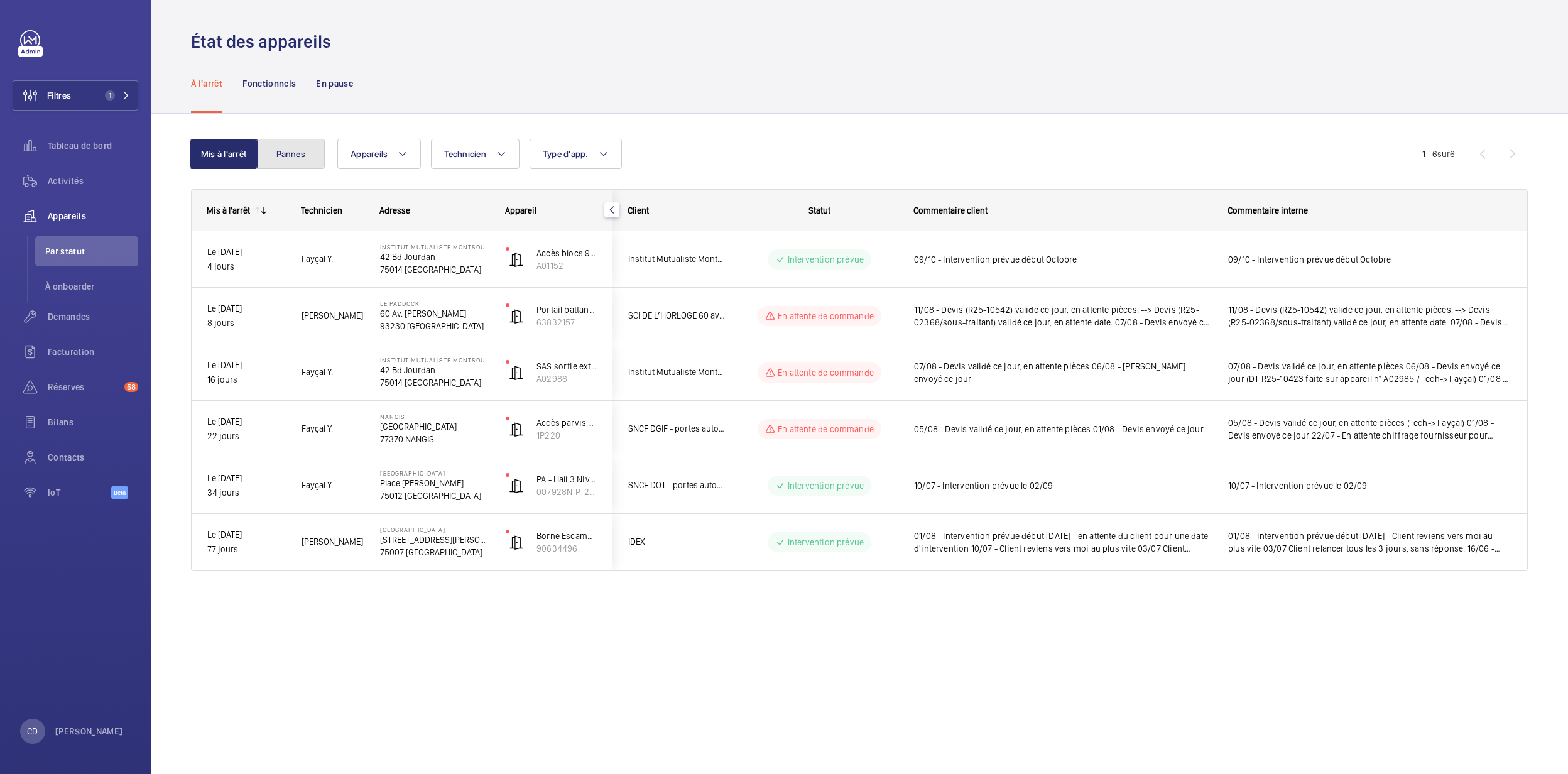
click at [312, 165] on button "Pannes" at bounding box center [291, 154] width 68 height 30
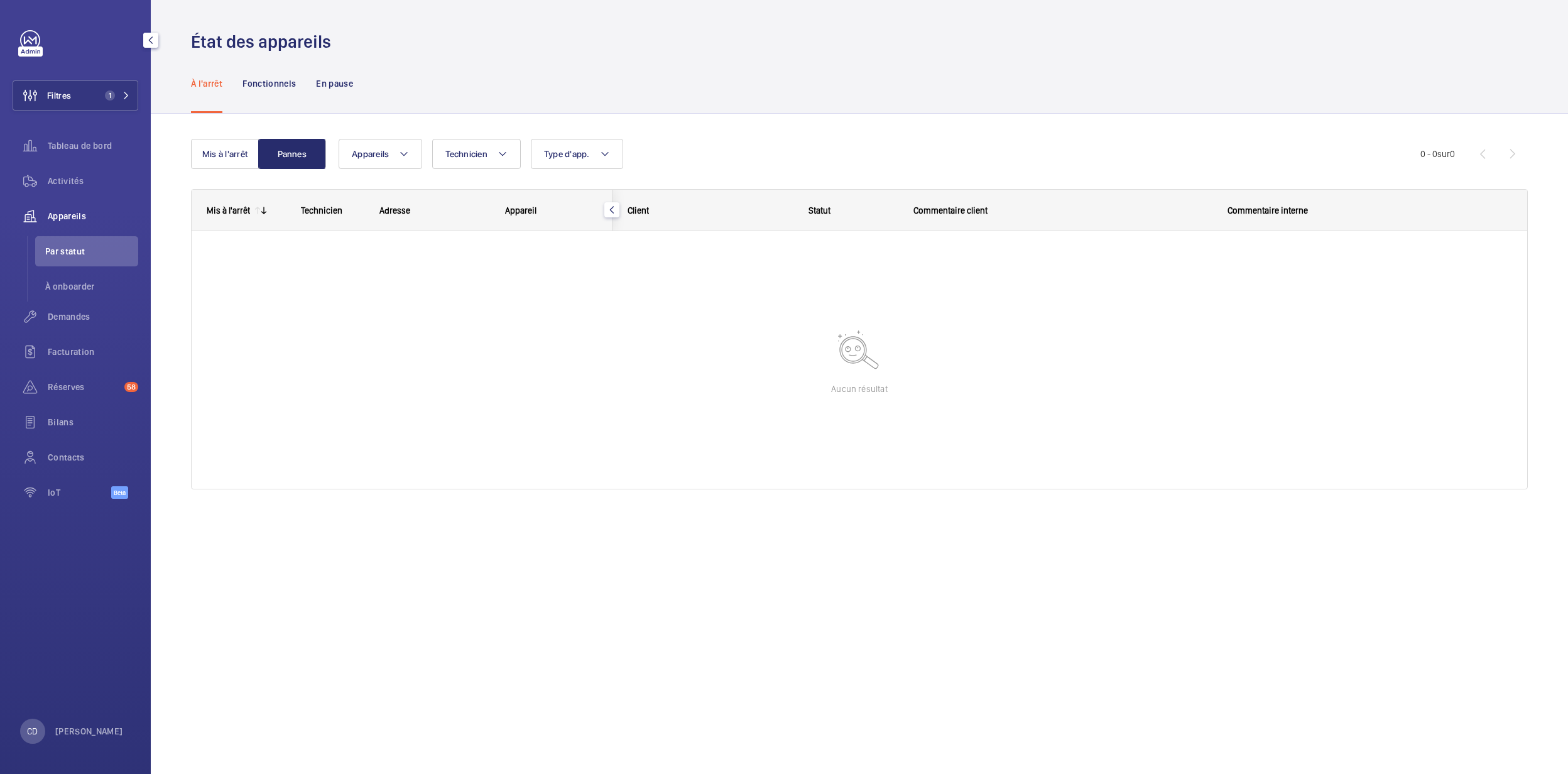
click at [45, 239] on li "Par statut" at bounding box center [87, 251] width 103 height 30
click at [77, 219] on span "Appareils" at bounding box center [92, 216] width 90 height 12
click at [79, 270] on ul "Par statut À onboarder" at bounding box center [82, 269] width 111 height 66
click at [71, 259] on li "Par statut" at bounding box center [87, 251] width 103 height 30
click at [74, 176] on span "Activités" at bounding box center [92, 181] width 90 height 12
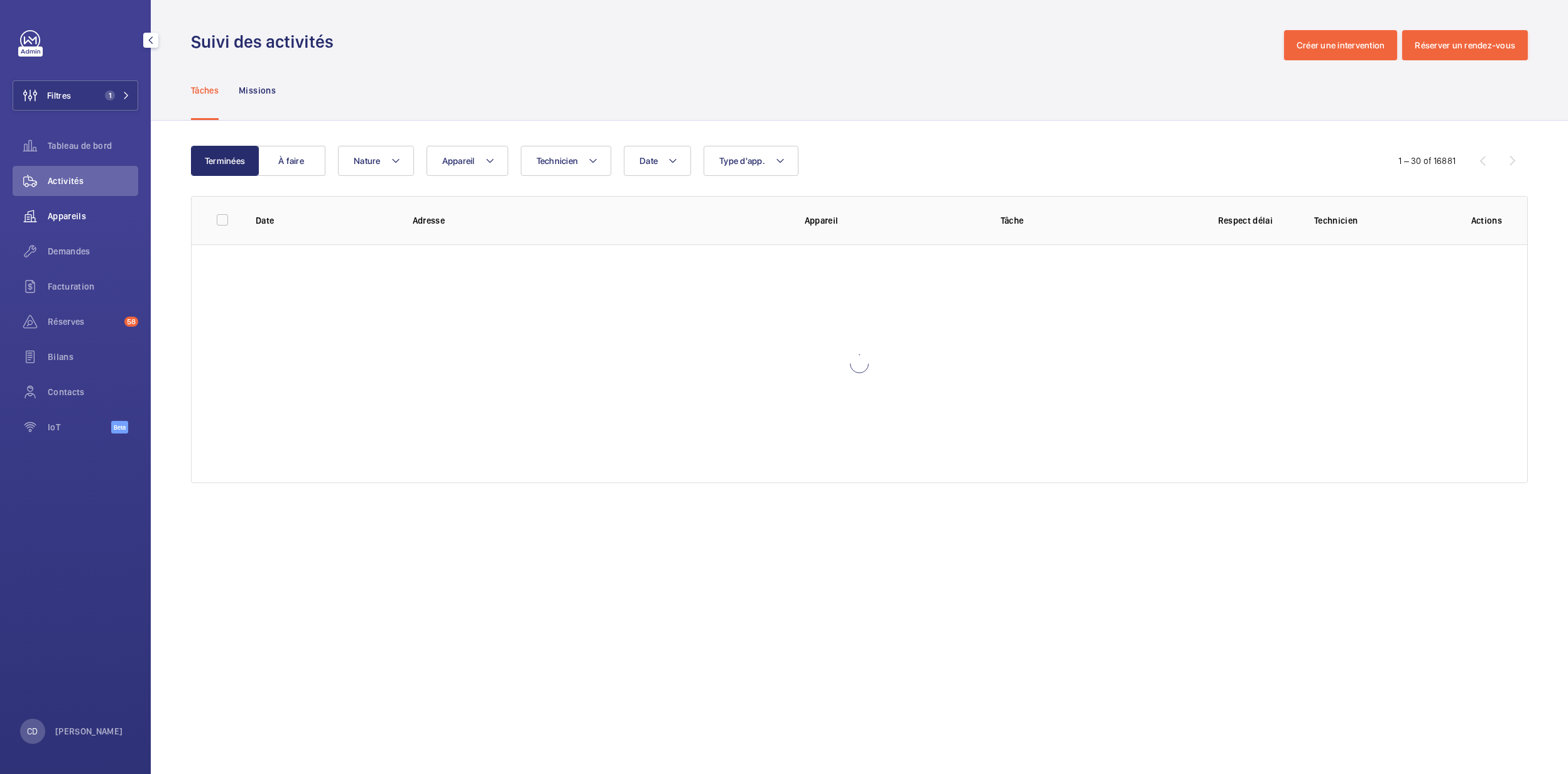
click at [68, 212] on span "Appareils" at bounding box center [92, 216] width 90 height 12
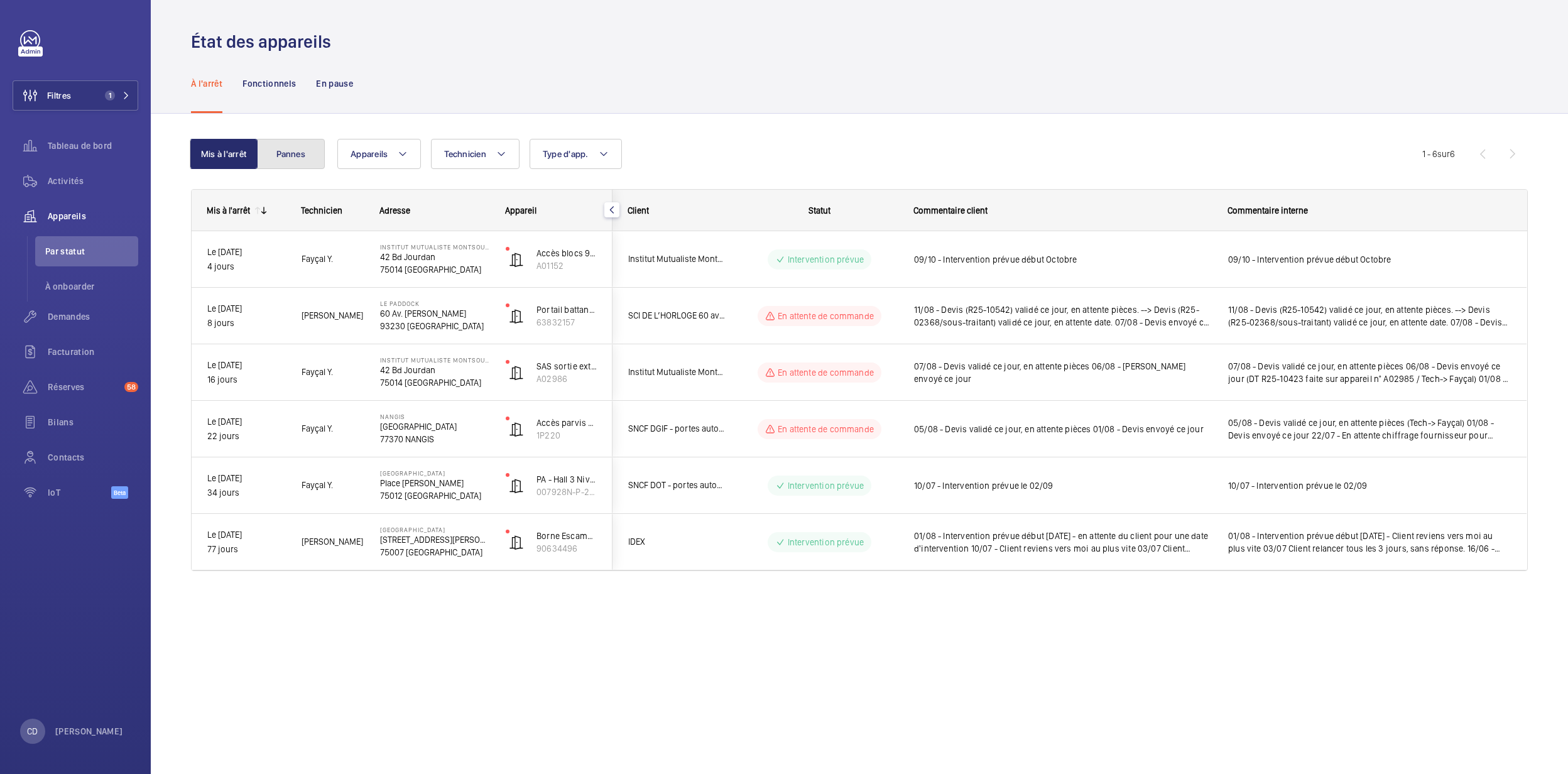
drag, startPoint x: 284, startPoint y: 151, endPoint x: 289, endPoint y: 159, distance: 9.4
click at [284, 152] on button "Pannes" at bounding box center [291, 154] width 68 height 30
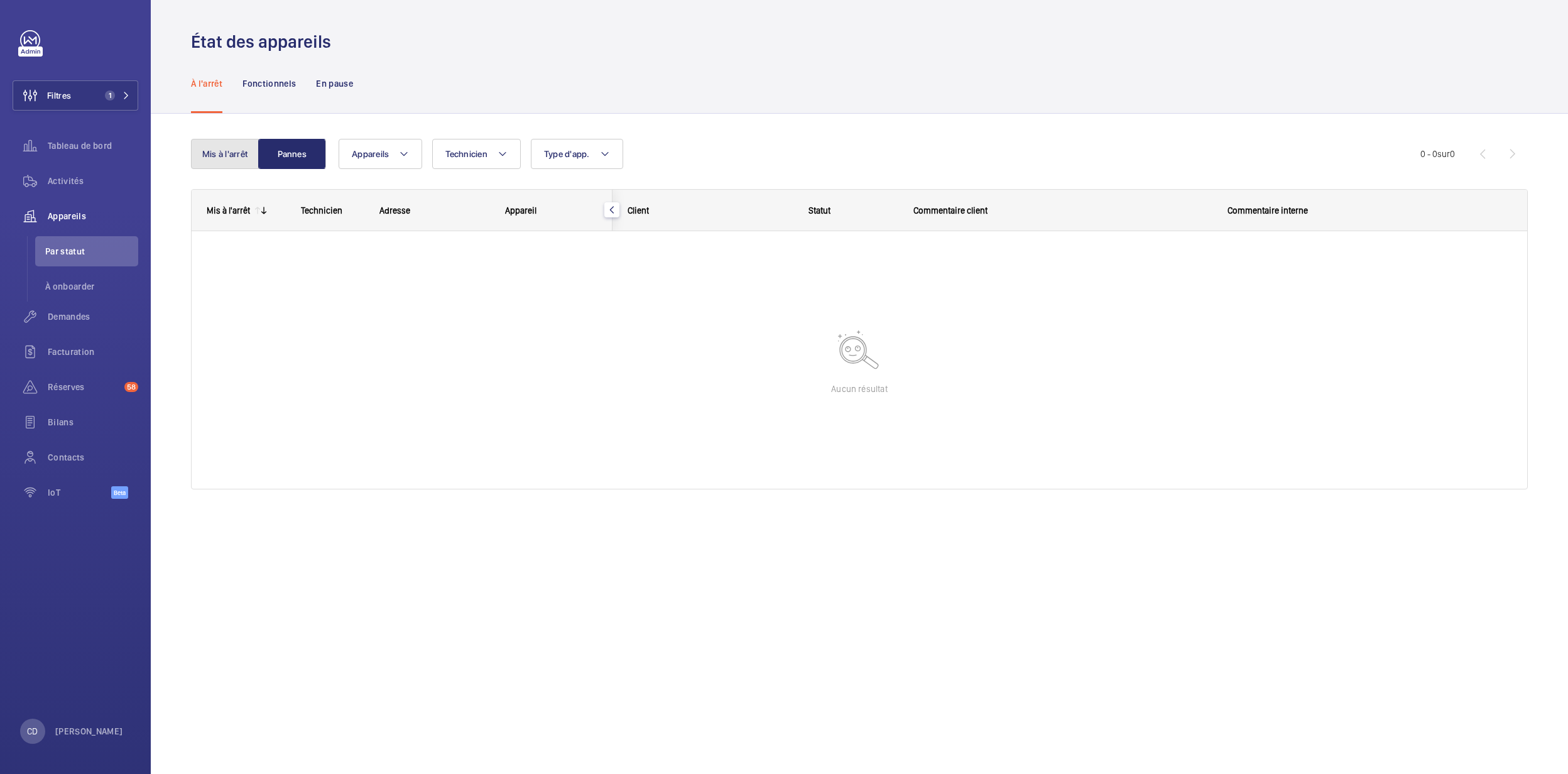
click at [209, 163] on button "Mis à l'arrêt" at bounding box center [225, 154] width 68 height 30
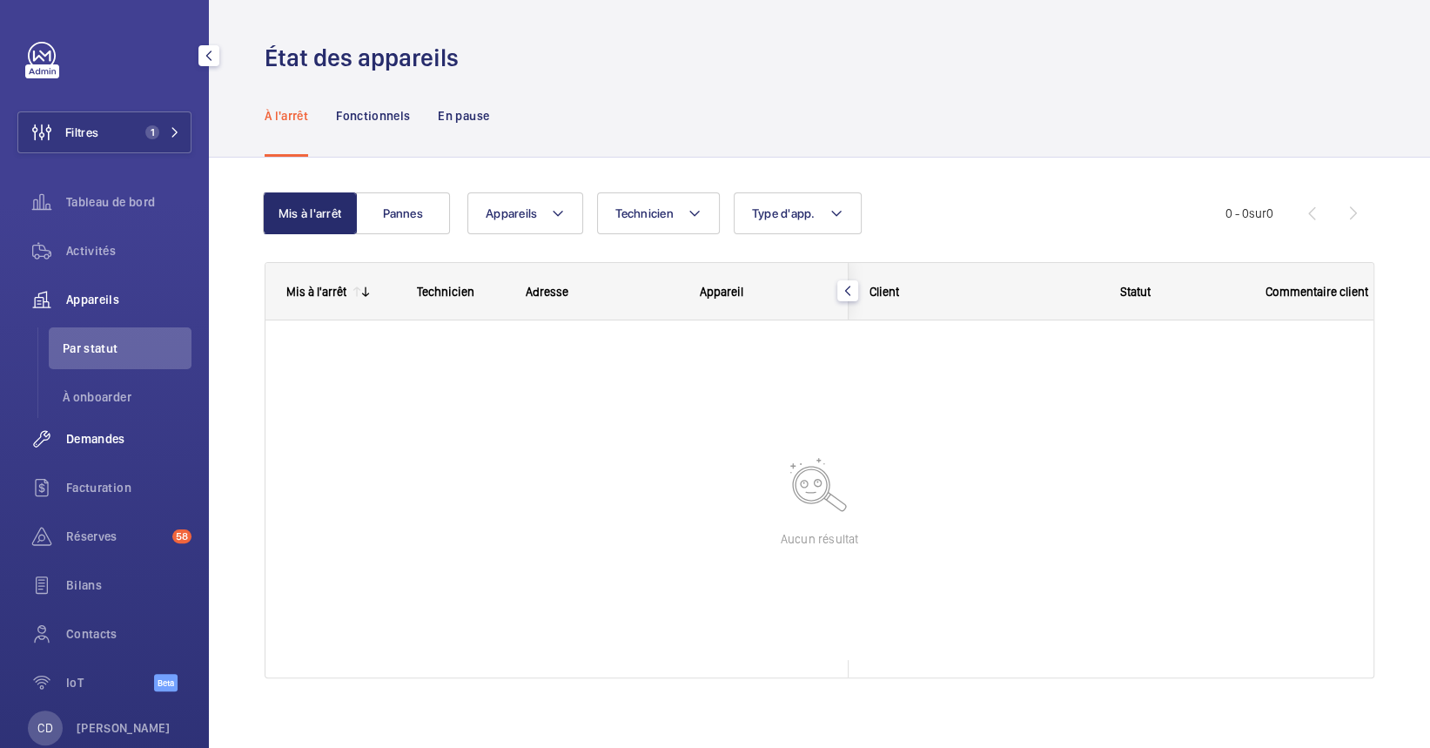
click at [86, 432] on span "Demandes" at bounding box center [128, 438] width 125 height 17
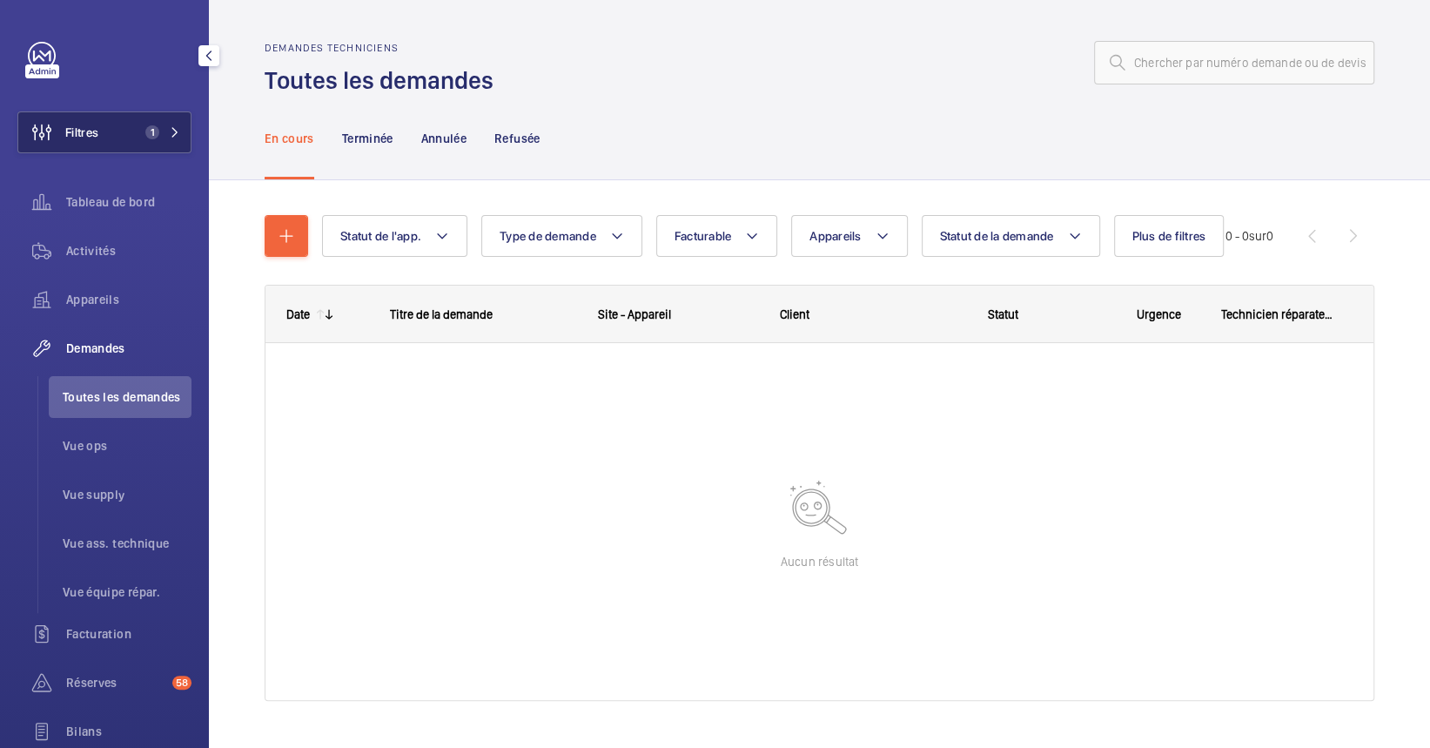
click at [167, 125] on span "1" at bounding box center [159, 132] width 42 height 14
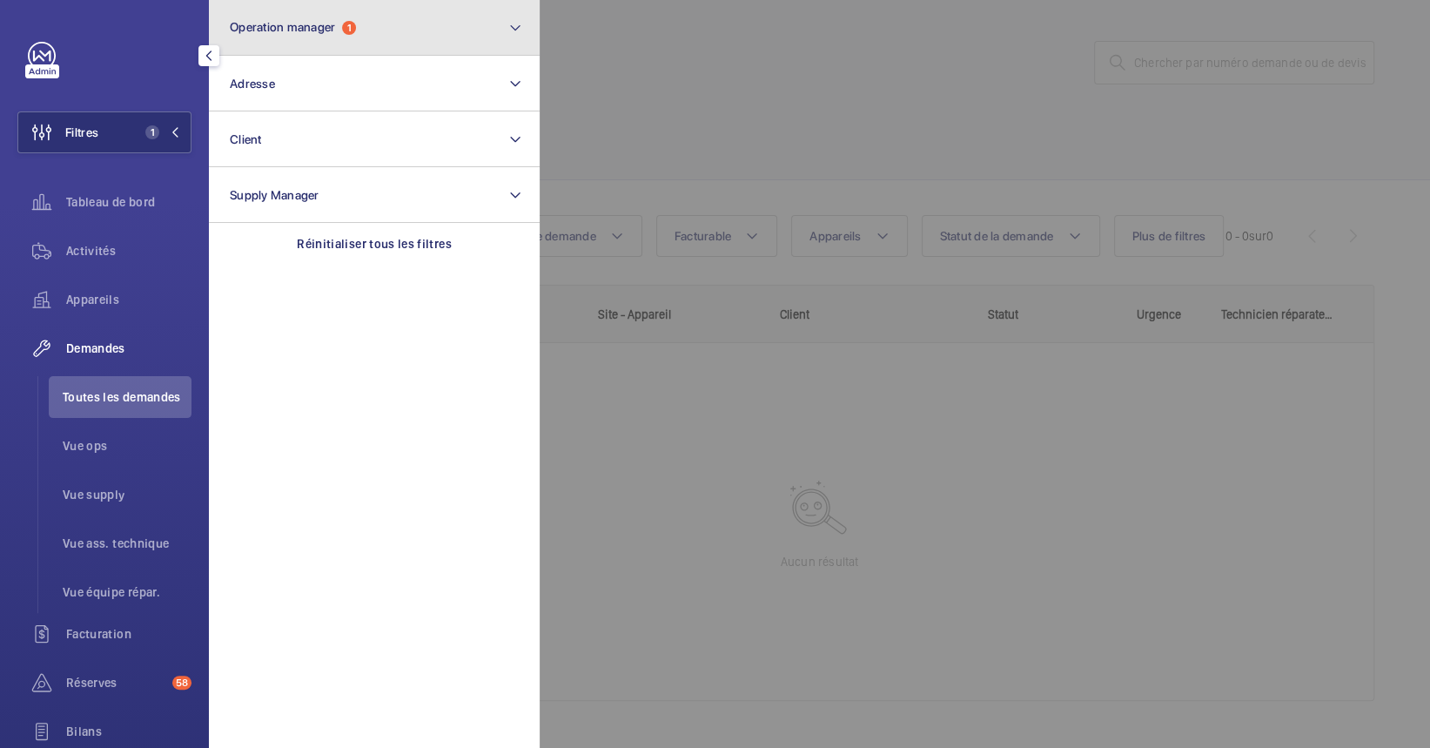
click at [305, 38] on button "Operation manager 1" at bounding box center [374, 28] width 331 height 56
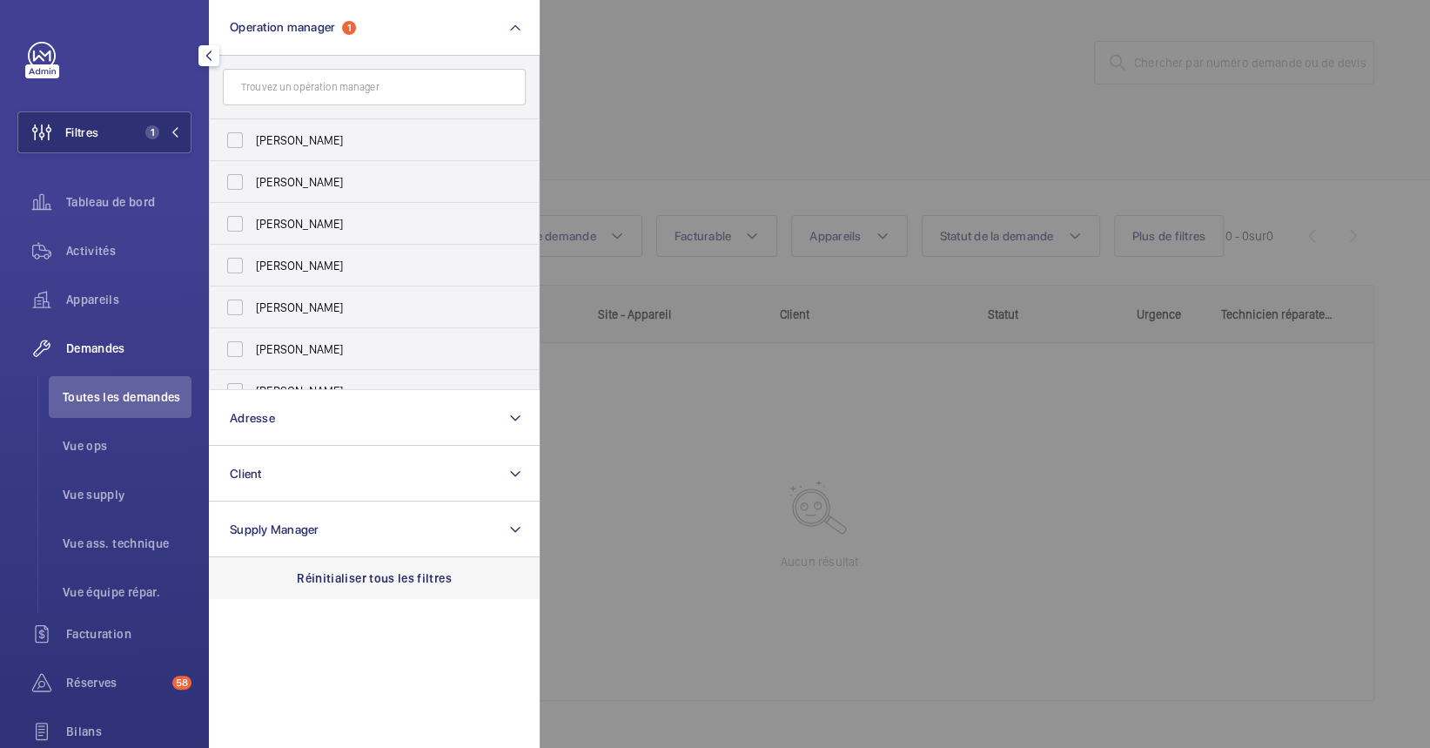
click at [376, 574] on p "Réinitialiser tous les filtres" at bounding box center [374, 577] width 155 height 17
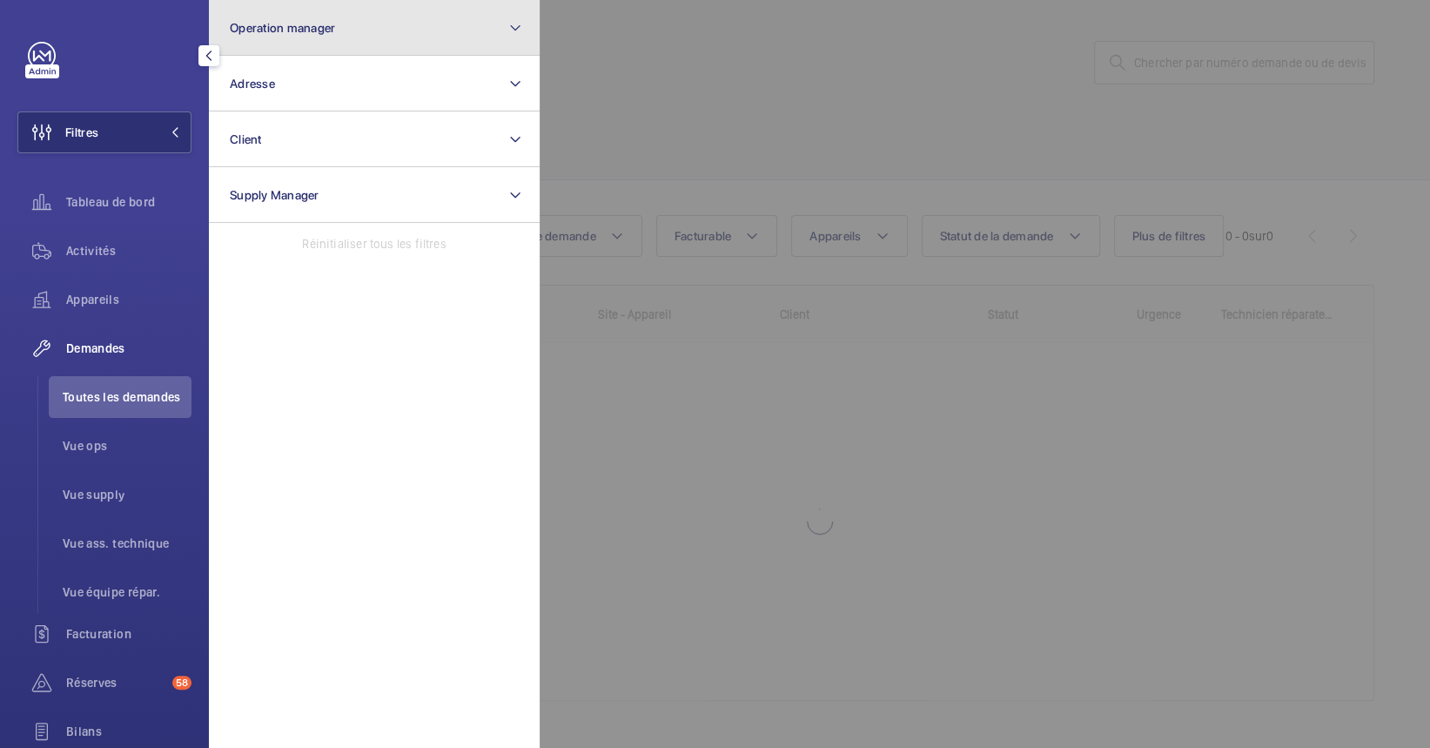
click at [352, 23] on button "Operation manager" at bounding box center [374, 28] width 331 height 56
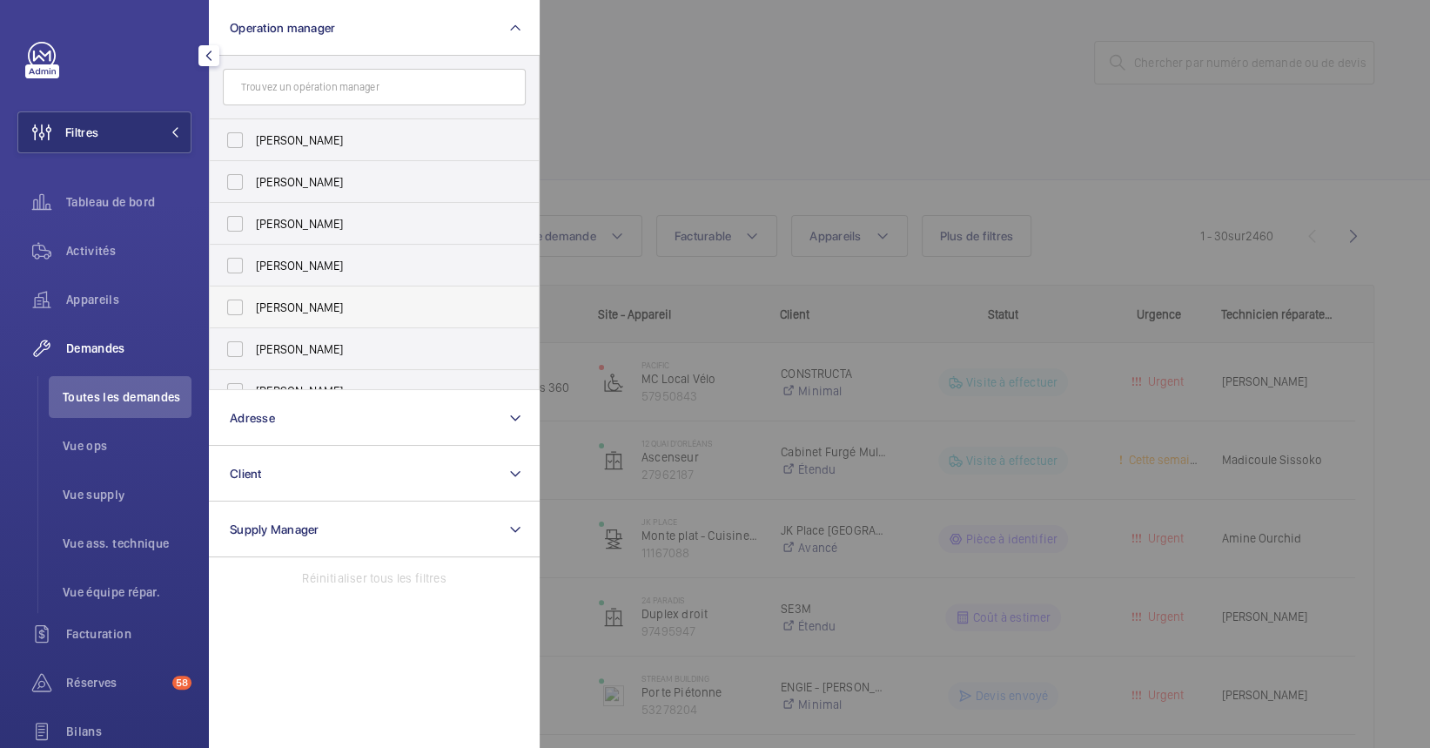
click at [363, 306] on span "[PERSON_NAME]" at bounding box center [375, 307] width 239 height 17
click at [252, 306] on input "[PERSON_NAME]" at bounding box center [235, 307] width 35 height 35
checkbox input "true"
click at [876, 97] on div at bounding box center [1255, 374] width 1430 height 748
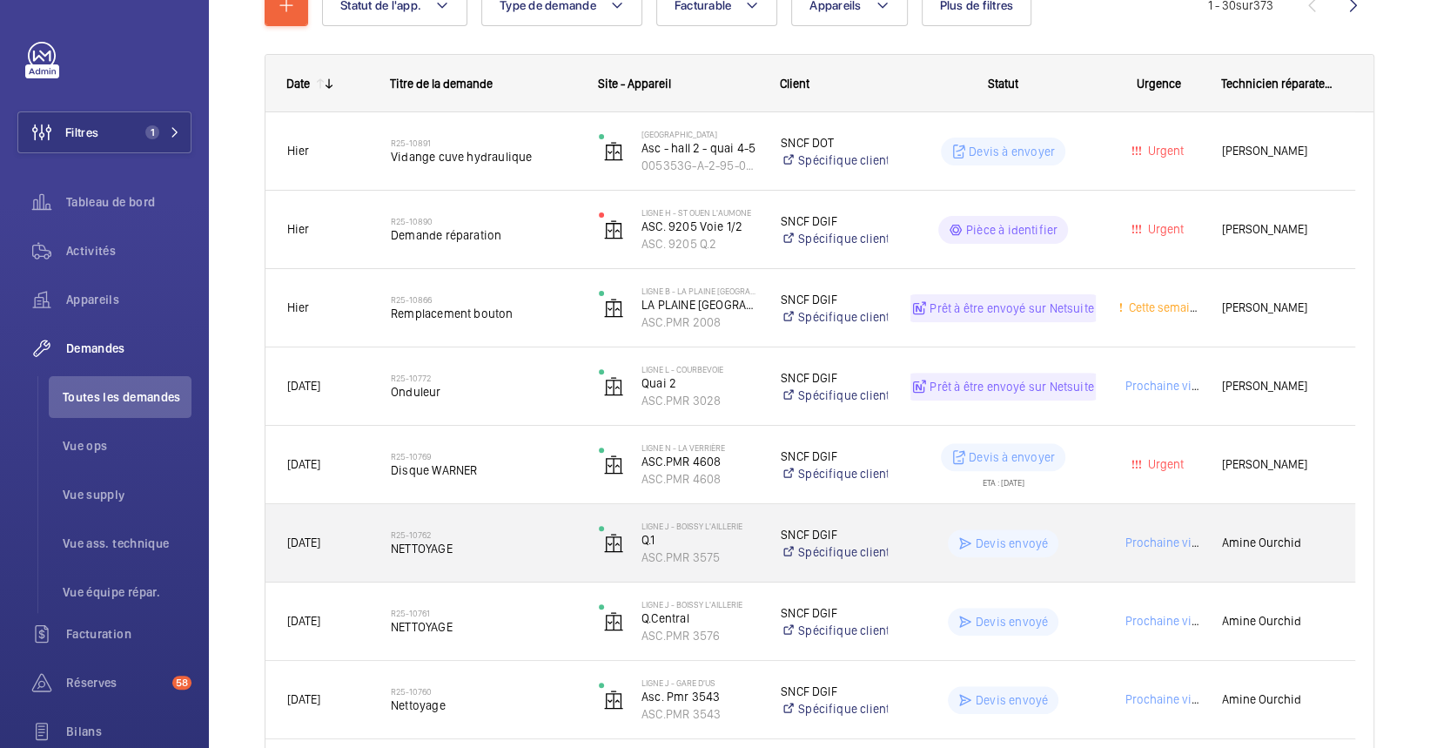
scroll to position [232, 0]
